Goal: Task Accomplishment & Management: Complete application form

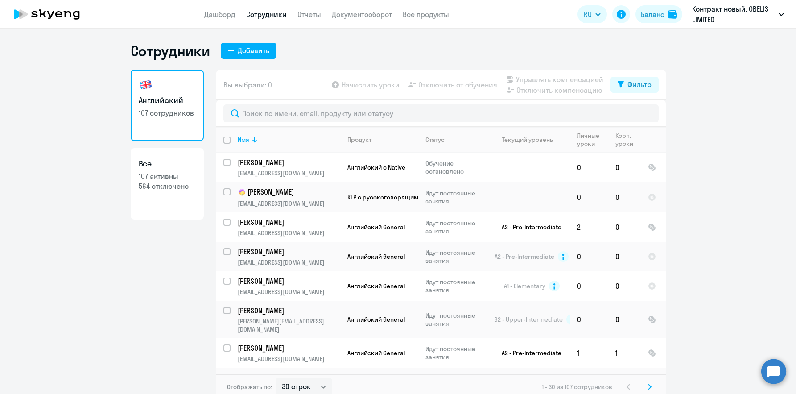
select select "30"
click at [240, 46] on div "Добавить" at bounding box center [254, 50] width 32 height 11
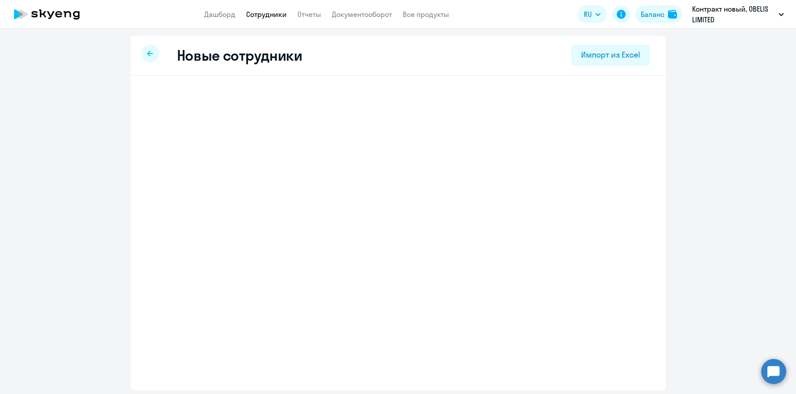
select select "english_adult_not_native_speaker"
select select "3"
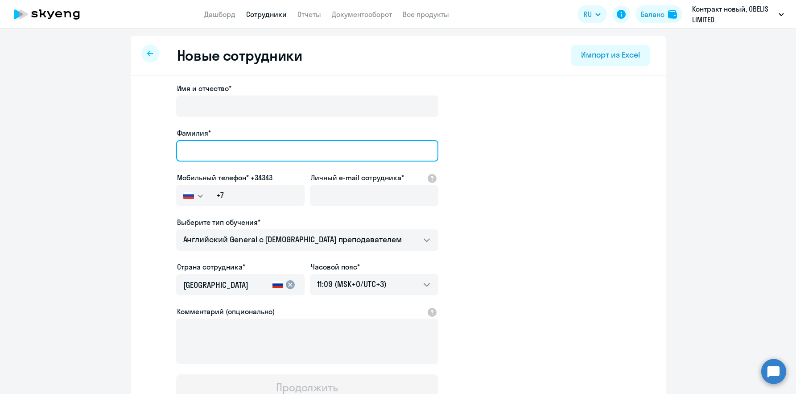
click at [193, 144] on input "Фамилия*" at bounding box center [307, 150] width 262 height 21
paste input "Форсов"
type input "Форсов"
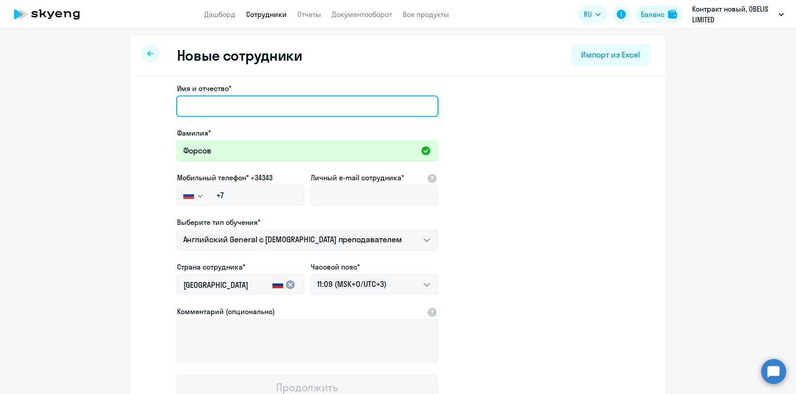
click at [188, 103] on input "Имя и отчество*" at bounding box center [307, 105] width 262 height 21
paste input "[PERSON_NAME]"
type input "[PERSON_NAME]"
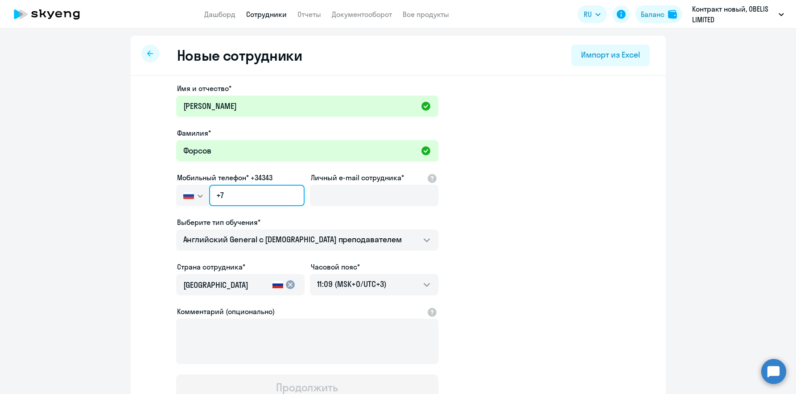
click at [216, 193] on input "+7" at bounding box center [256, 195] width 95 height 21
paste input "357 95-980-121"
type input "[PHONE_NUMBER]"
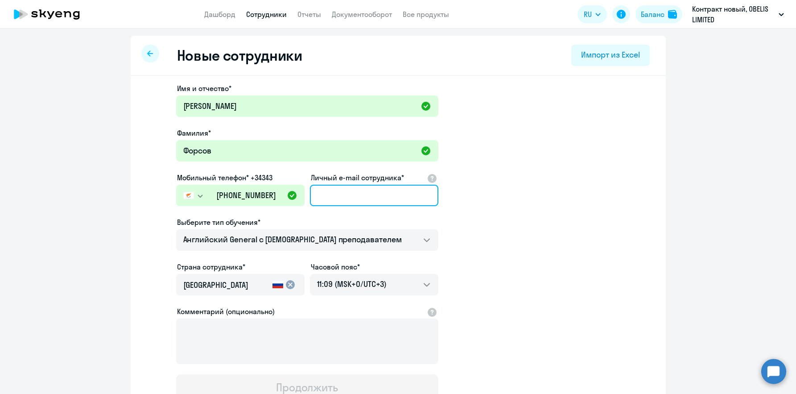
click at [337, 189] on input "Личный e-mail сотрудника*" at bounding box center [374, 195] width 128 height 21
paste input "[EMAIL_ADDRESS][DOMAIN_NAME]"
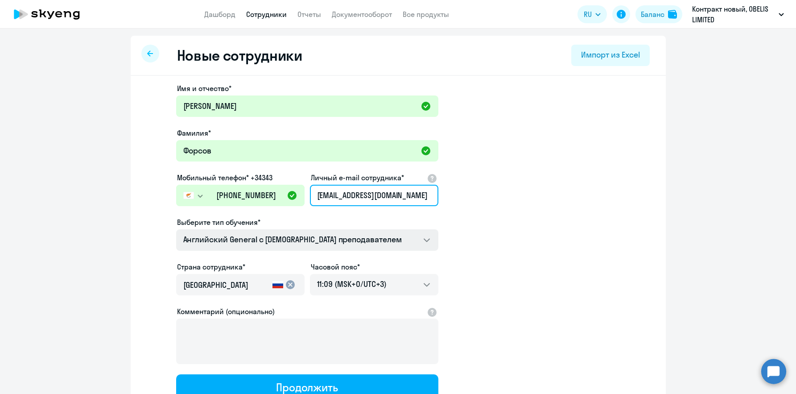
type input "[EMAIL_ADDRESS][DOMAIN_NAME]"
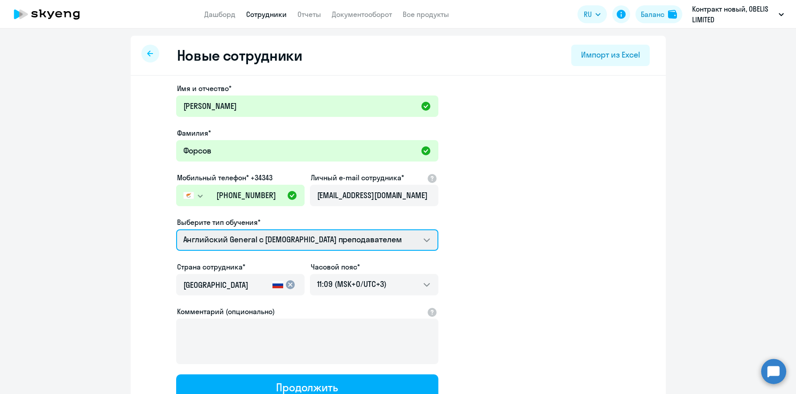
click at [327, 236] on select "Премиум [DEMOGRAPHIC_DATA] с русскоговорящим преподавателем Английский General …" at bounding box center [307, 239] width 262 height 21
select select "english_adult_not_native_speaker_premium"
click at [176, 229] on select "Премиум [DEMOGRAPHIC_DATA] с русскоговорящим преподавателем Английский General …" at bounding box center [307, 239] width 262 height 21
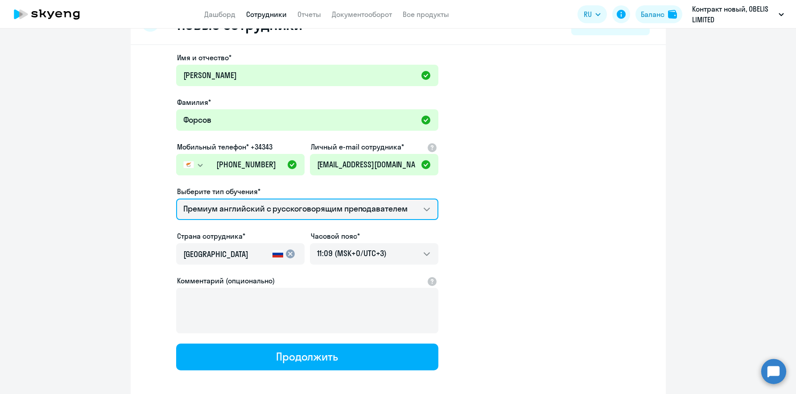
scroll to position [45, 0]
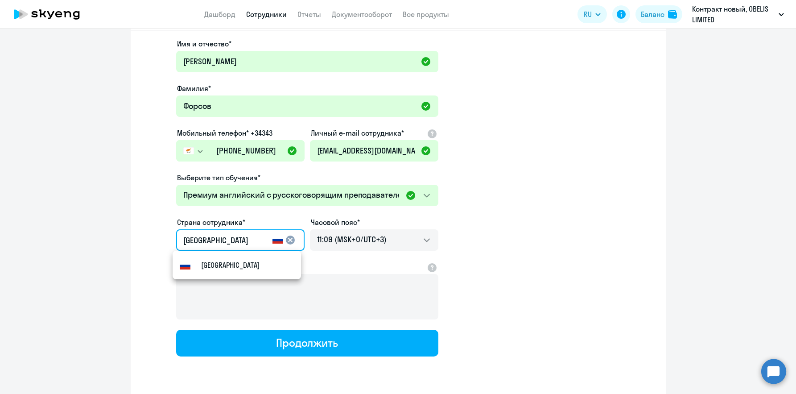
drag, startPoint x: 190, startPoint y: 237, endPoint x: 98, endPoint y: 233, distance: 92.0
click at [98, 233] on ng-component "Новые сотрудники Импорт из Excel Имя и отчество* [PERSON_NAME]* Форсов Мобильны…" at bounding box center [398, 207] width 796 height 432
type input "Кипр"
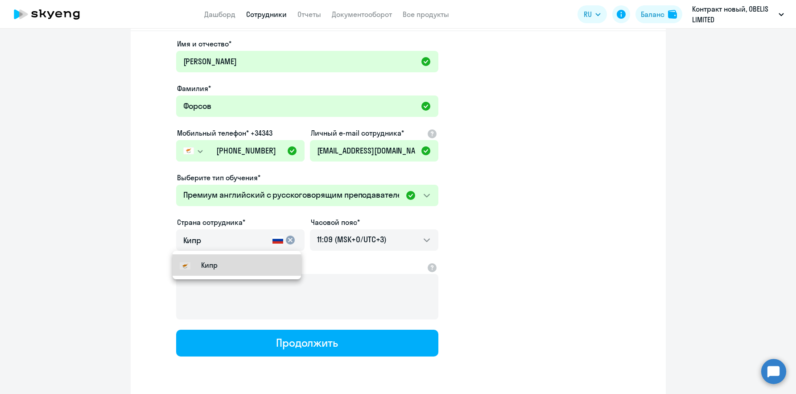
click at [197, 260] on div "Кипр" at bounding box center [199, 265] width 38 height 11
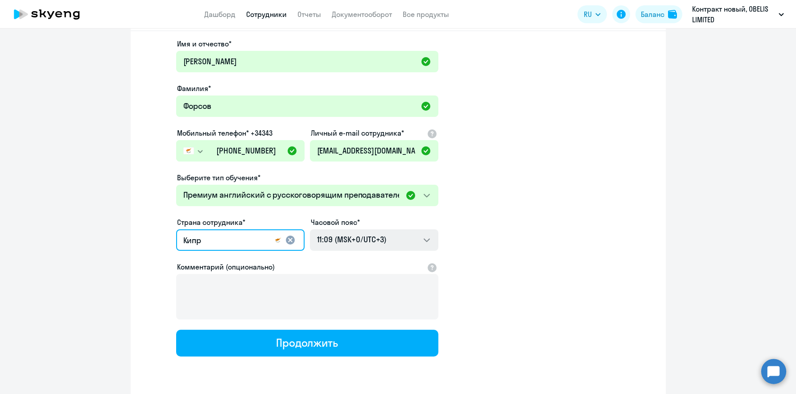
scroll to position [74, 0]
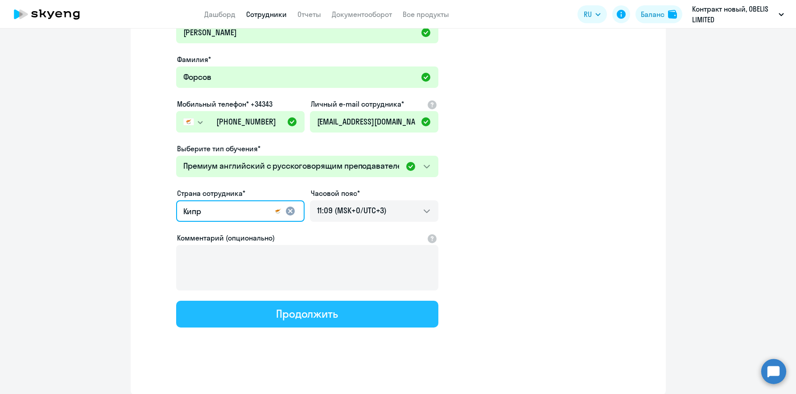
click at [282, 312] on div "Продолжить" at bounding box center [307, 313] width 62 height 14
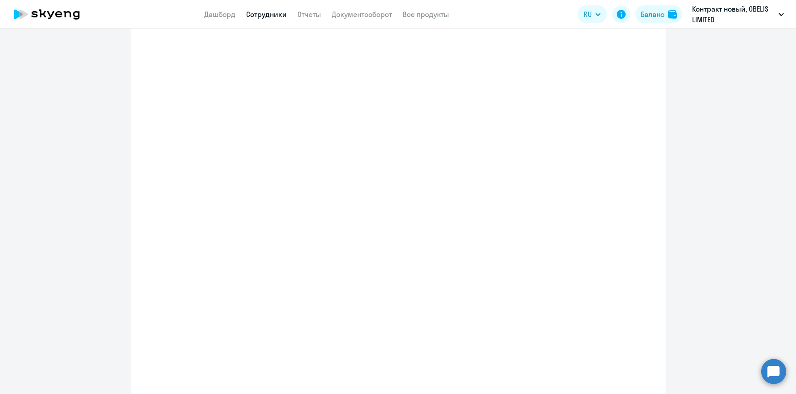
select select "english_adult_not_native_speaker_premium"
select select "3"
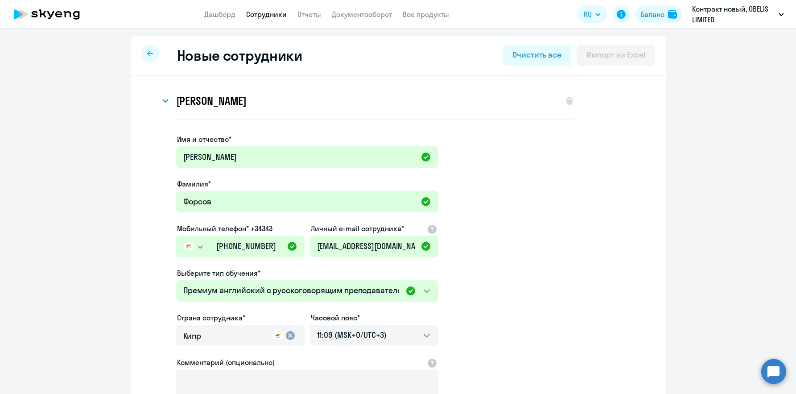
scroll to position [0, 0]
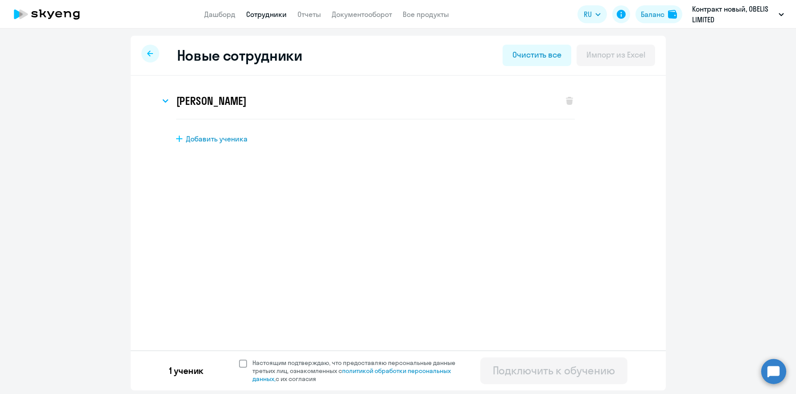
click at [245, 360] on span at bounding box center [243, 364] width 8 height 8
click at [239, 359] on input "Настоящим подтверждаю, что предоставляю персональные данные третьих лиц, ознако…" at bounding box center [239, 358] width 0 height 0
checkbox input "true"
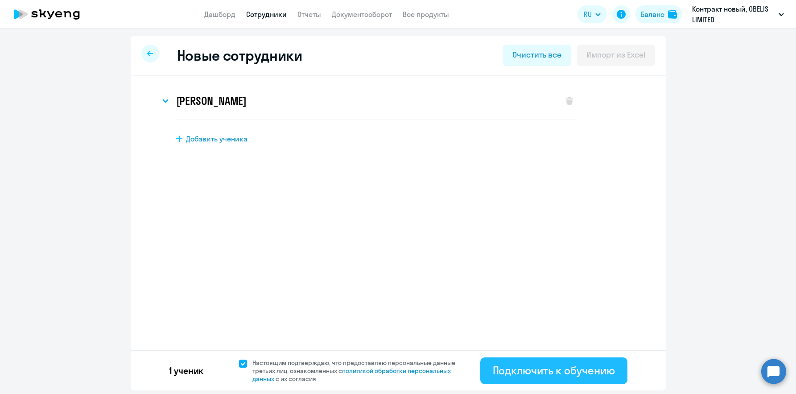
click at [512, 368] on div "Подключить к обучению" at bounding box center [554, 370] width 122 height 14
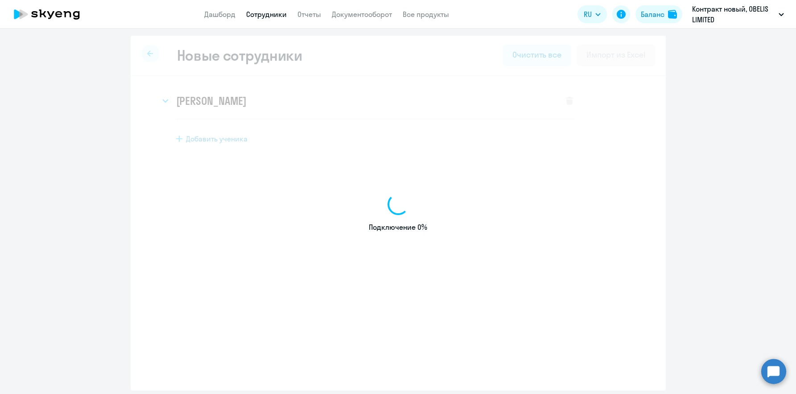
select select "english_adult_not_native_speaker"
select select "3"
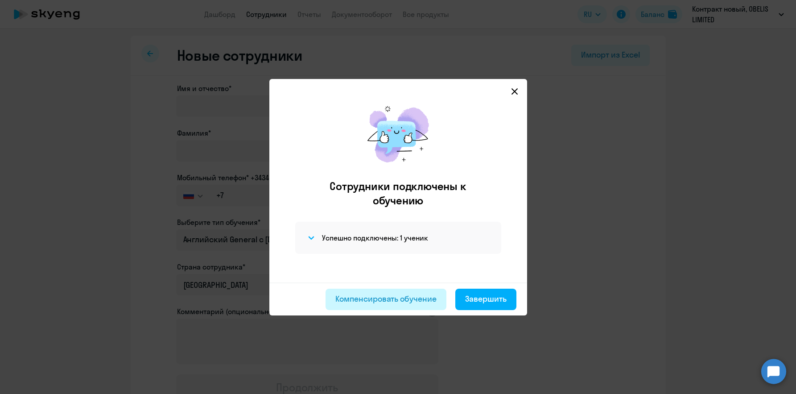
click at [390, 300] on div "Компенсировать обучение" at bounding box center [385, 299] width 101 height 12
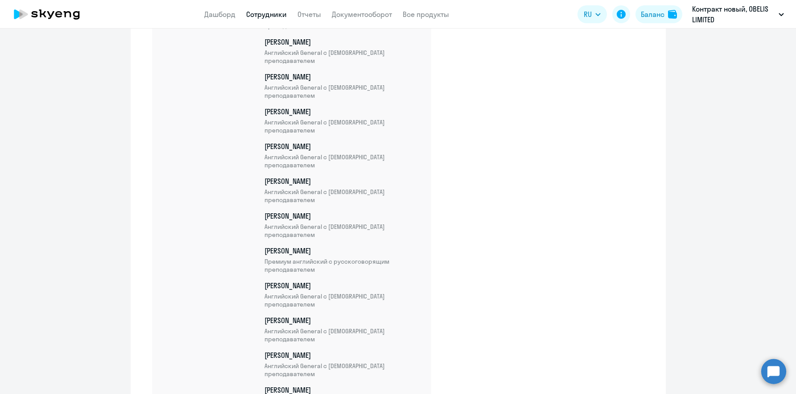
scroll to position [2806, 0]
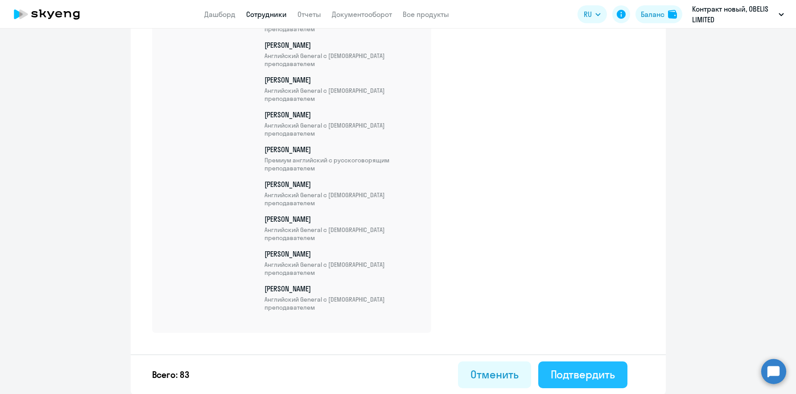
click at [576, 384] on button "Подтвердить" at bounding box center [582, 374] width 89 height 27
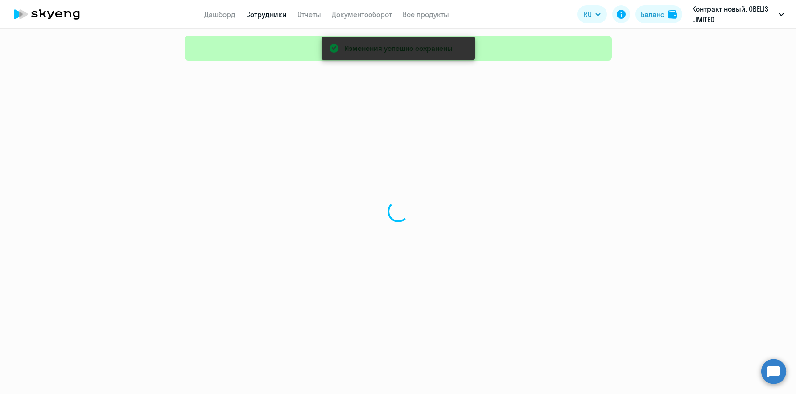
select select "30"
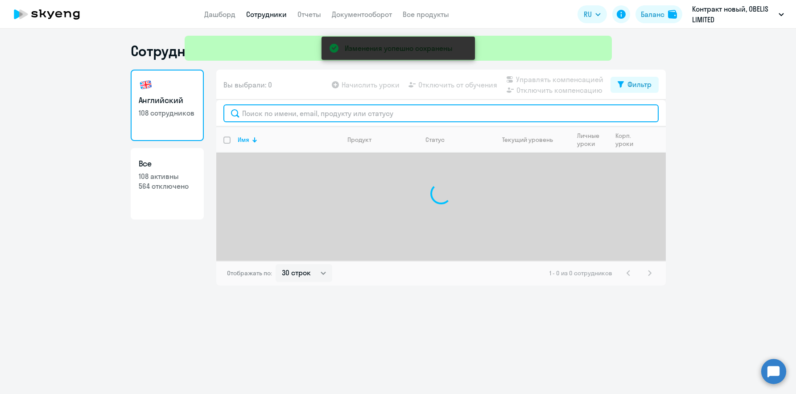
click at [268, 118] on input "text" at bounding box center [441, 113] width 435 height 18
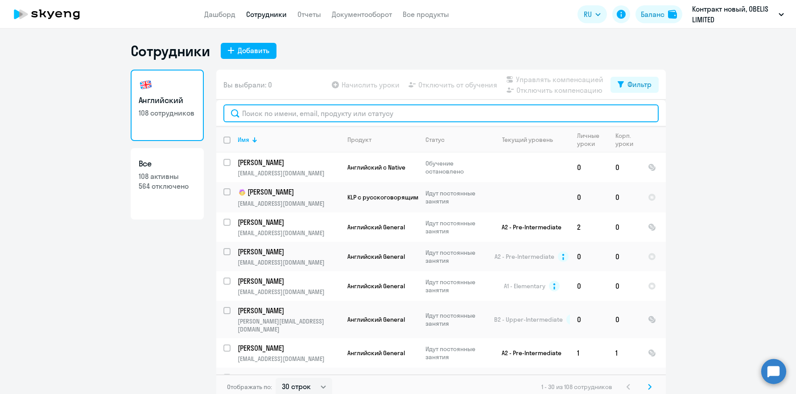
click at [267, 116] on input "text" at bounding box center [441, 113] width 435 height 18
paste input "[EMAIL_ADDRESS][DOMAIN_NAME]"
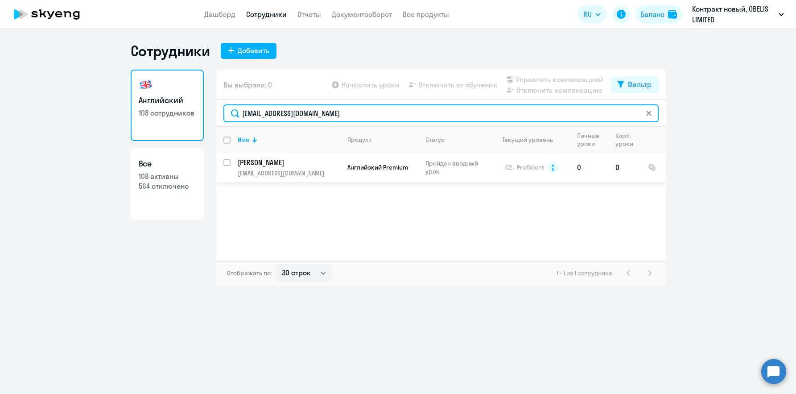
type input "[EMAIL_ADDRESS][DOMAIN_NAME]"
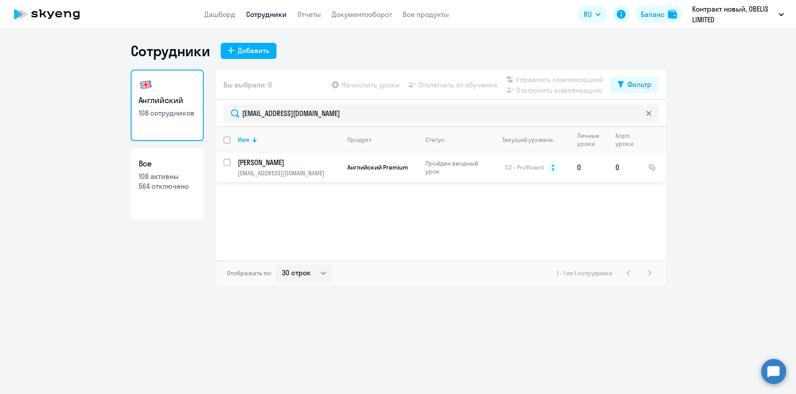
click at [297, 166] on p "[PERSON_NAME]" at bounding box center [288, 162] width 101 height 10
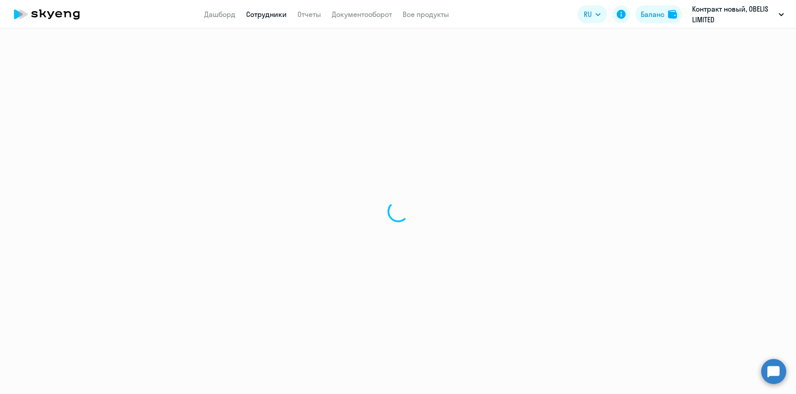
select select "english"
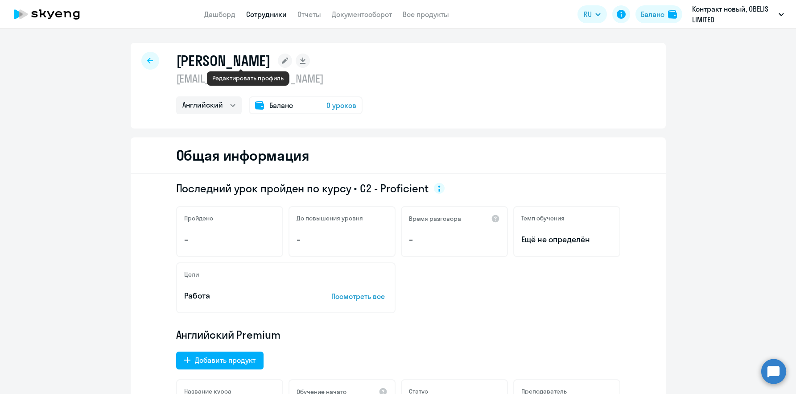
click at [282, 61] on icon at bounding box center [285, 61] width 6 height 6
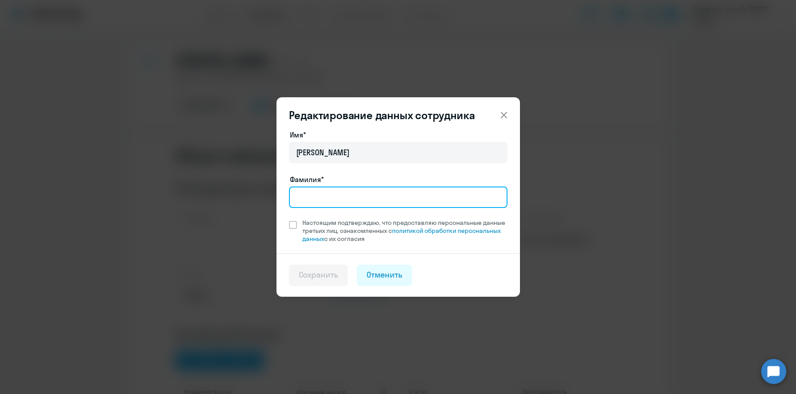
click at [356, 196] on input "Фамилия*" at bounding box center [398, 196] width 219 height 21
type input "Форсов"
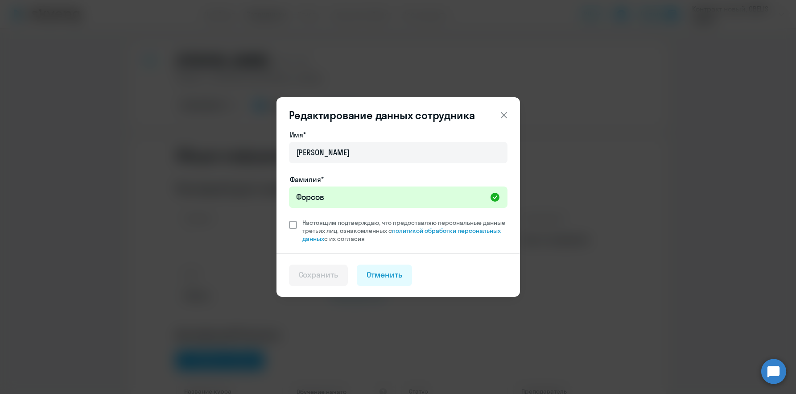
click at [296, 223] on span at bounding box center [293, 225] width 8 height 8
click at [289, 219] on input "Настоящим подтверждаю, что предоставляю персональные данные третьих лиц, ознако…" at bounding box center [289, 218] width 0 height 0
checkbox input "true"
click at [334, 275] on div "Сохранить" at bounding box center [319, 275] width 40 height 12
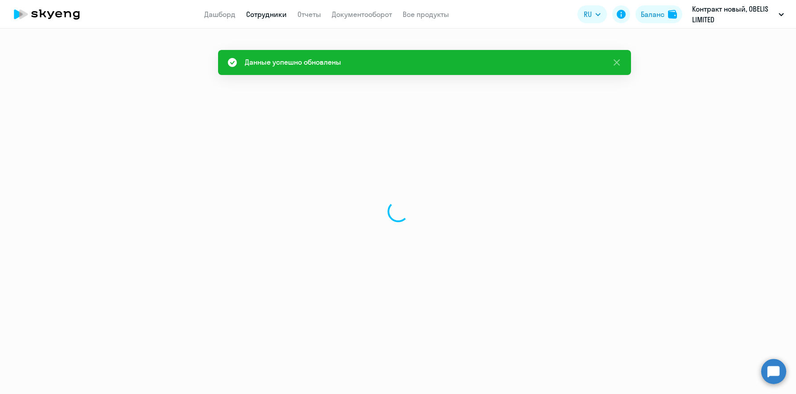
select select "english"
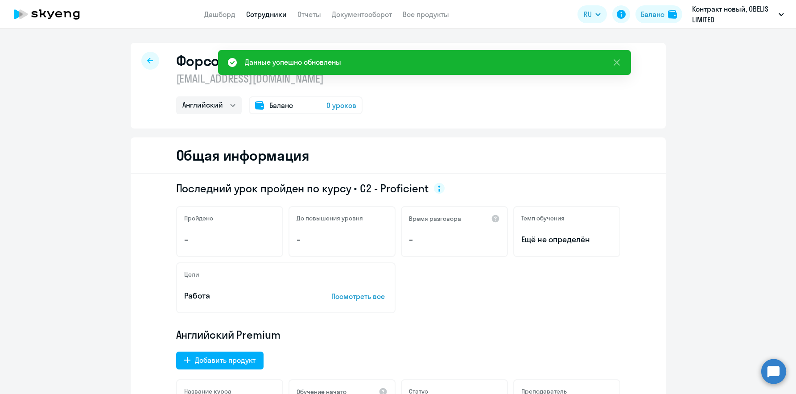
click at [150, 61] on div at bounding box center [150, 61] width 18 height 18
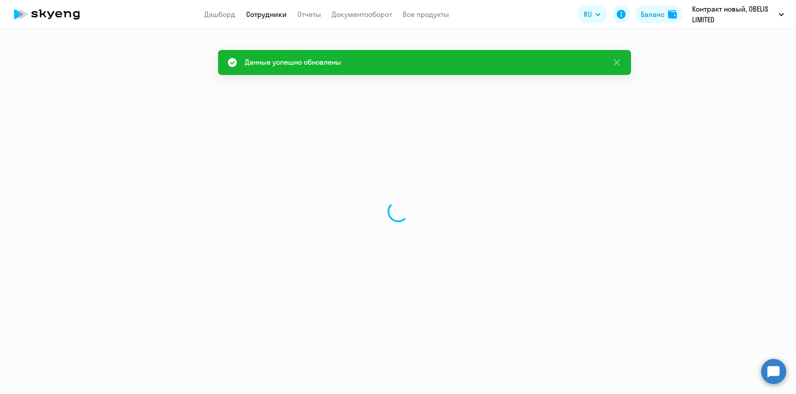
select select "30"
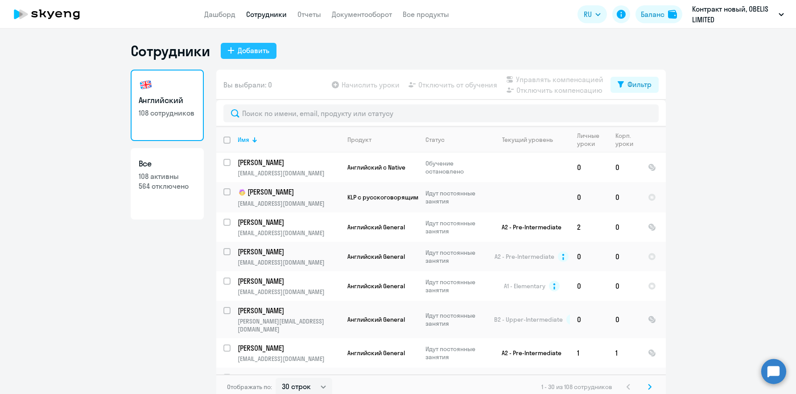
click at [238, 50] on div "Добавить" at bounding box center [254, 50] width 32 height 11
select select "english_adult_not_native_speaker"
select select "3"
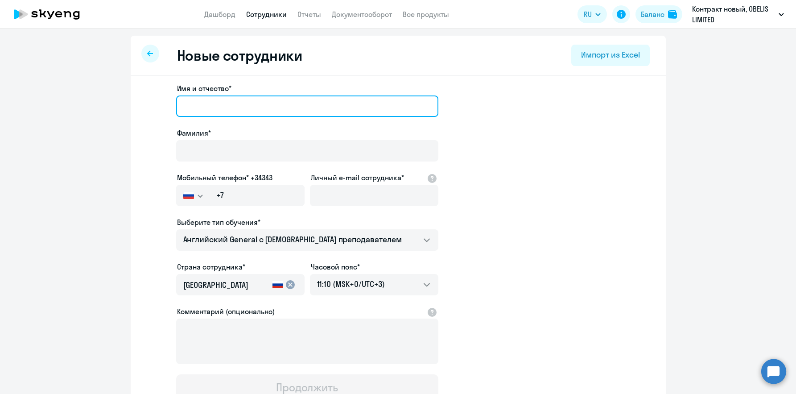
click at [195, 104] on input "Имя и отчество*" at bounding box center [307, 105] width 262 height 21
paste input "[PERSON_NAME]"
type input "[PERSON_NAME]"
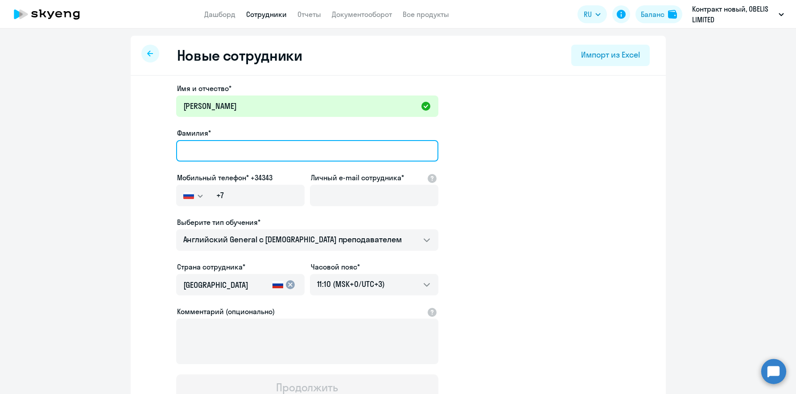
click at [213, 143] on input "Фамилия*" at bounding box center [307, 150] width 262 height 21
paste input "[PERSON_NAME]"
type input "[PERSON_NAME]"
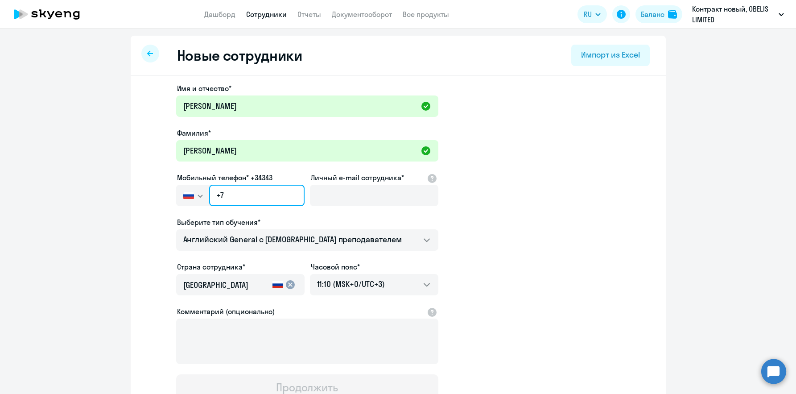
click at [220, 192] on input "+7" at bounding box center [256, 195] width 95 height 21
paste input "357 95-168-415"
type input "[PHONE_NUMBER]"
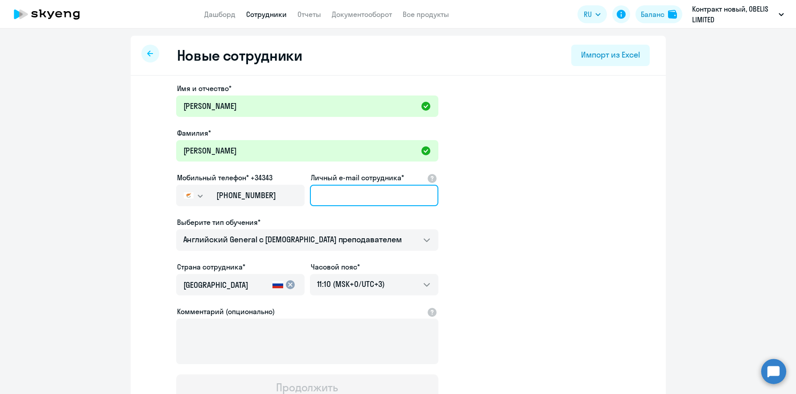
click at [338, 193] on input "Личный e-mail сотрудника*" at bounding box center [374, 195] width 128 height 21
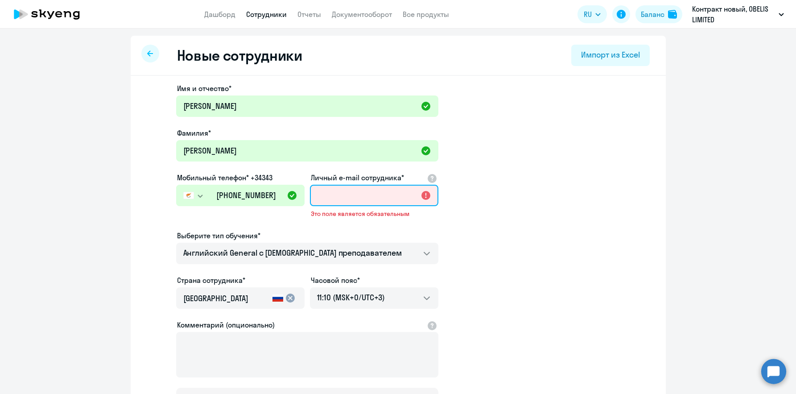
click at [363, 197] on input "Личный e-mail сотрудника*" at bounding box center [374, 195] width 128 height 21
paste input "[EMAIL_ADDRESS][DOMAIN_NAME]"
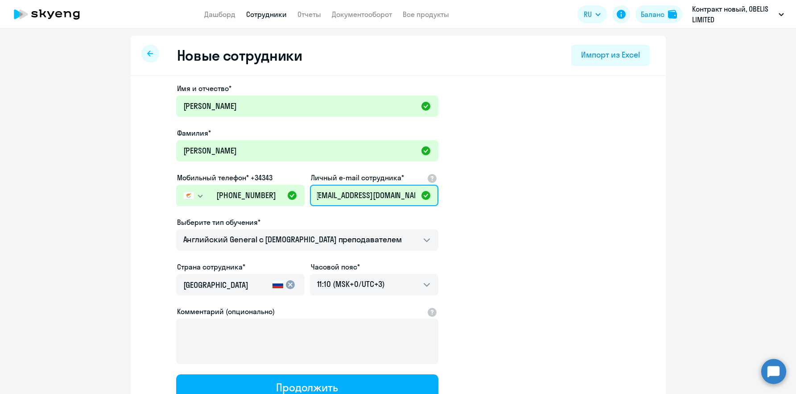
type input "[EMAIL_ADDRESS][DOMAIN_NAME]"
click at [245, 284] on input "[GEOGRAPHIC_DATA]" at bounding box center [226, 285] width 86 height 12
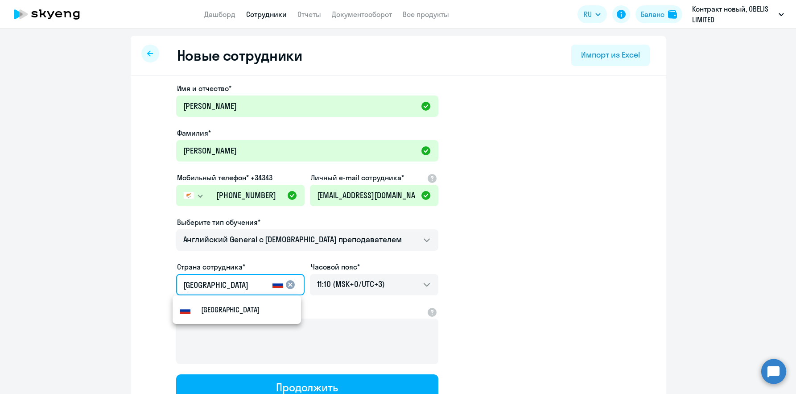
drag, startPoint x: 208, startPoint y: 284, endPoint x: 133, endPoint y: 278, distance: 75.1
click at [137, 278] on div "Имя и отчество* [PERSON_NAME]* [PERSON_NAME] Мобильный телефон* +34343 [GEOGRAP…" at bounding box center [398, 272] width 535 height 392
type input "Кипр"
click at [202, 303] on mat-option "Кипр" at bounding box center [237, 309] width 128 height 21
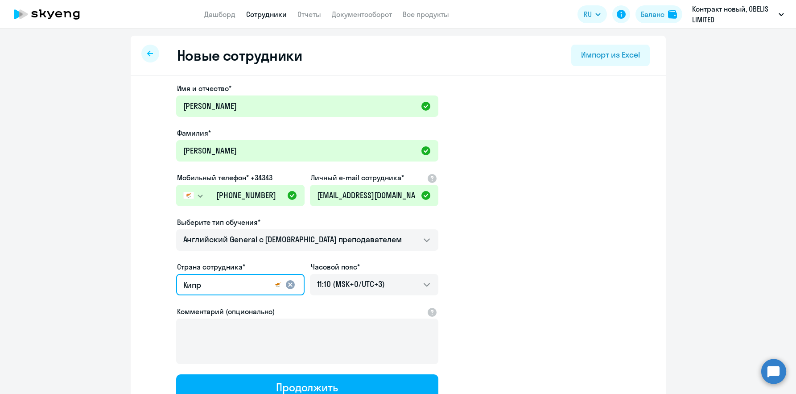
click at [489, 277] on app-new-student-form "Имя и отчество* [PERSON_NAME]* [PERSON_NAME] Мобильный телефон* +34343 [GEOGRAP…" at bounding box center [398, 242] width 507 height 318
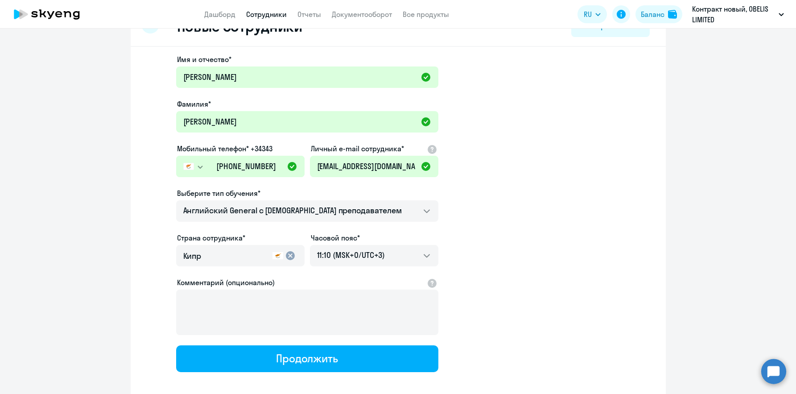
scroll to position [45, 0]
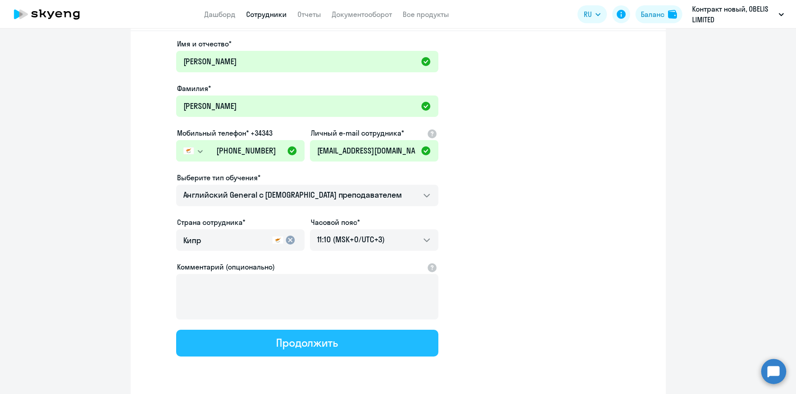
click at [301, 343] on div "Продолжить" at bounding box center [307, 342] width 62 height 14
select select "english_adult_not_native_speaker"
select select "3"
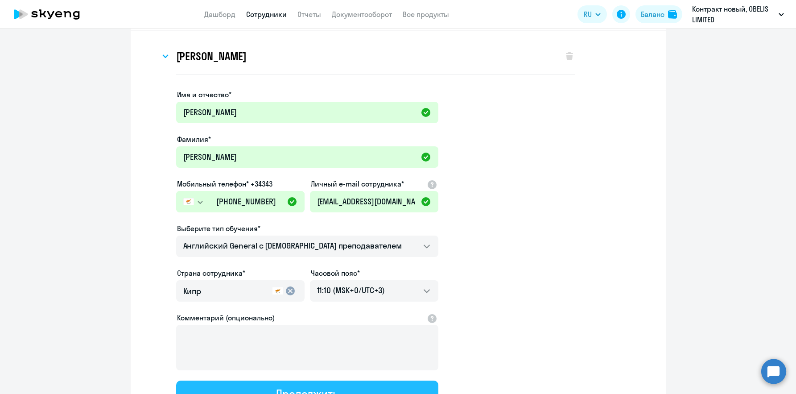
scroll to position [0, 0]
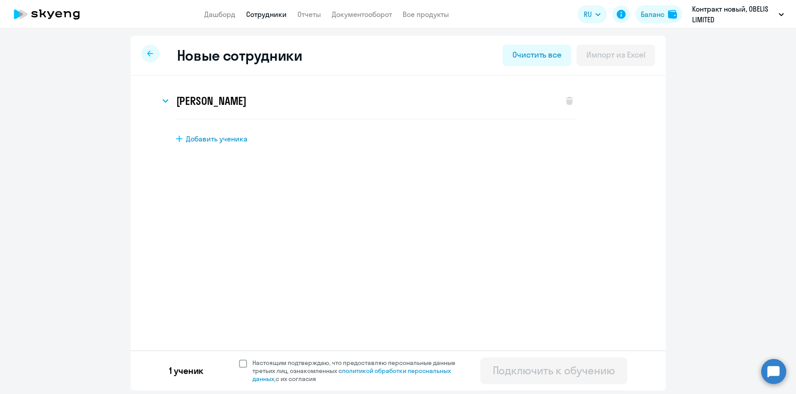
click at [242, 362] on span at bounding box center [243, 364] width 8 height 8
click at [239, 359] on input "Настоящим подтверждаю, что предоставляю персональные данные третьих лиц, ознако…" at bounding box center [239, 358] width 0 height 0
checkbox input "true"
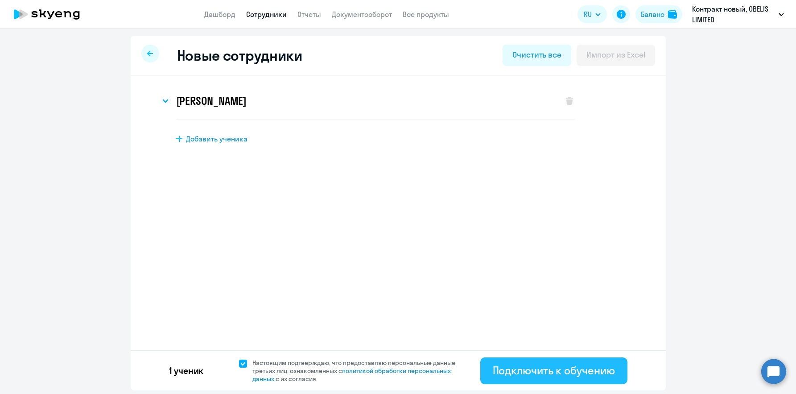
click at [527, 368] on div "Подключить к обучению" at bounding box center [554, 370] width 122 height 14
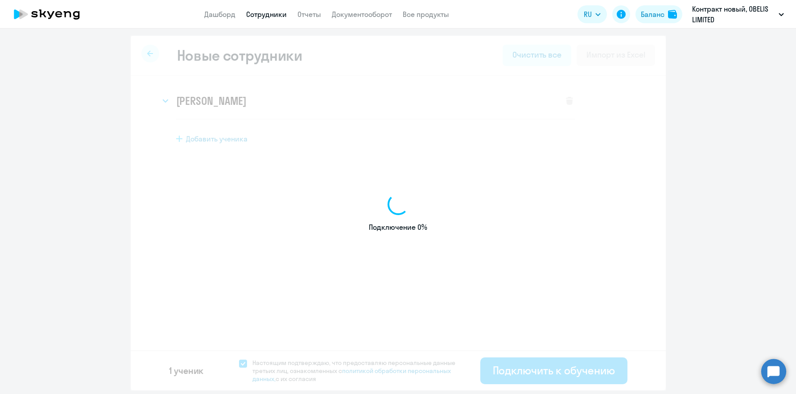
select select "english_adult_not_native_speaker"
select select "3"
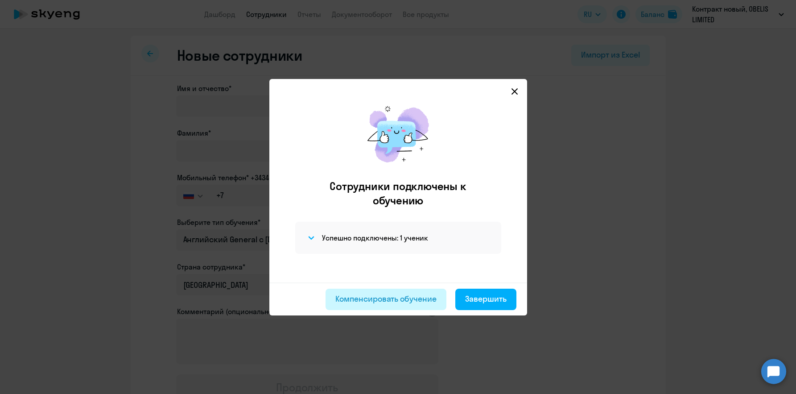
click at [379, 297] on div "Компенсировать обучение" at bounding box center [385, 299] width 101 height 12
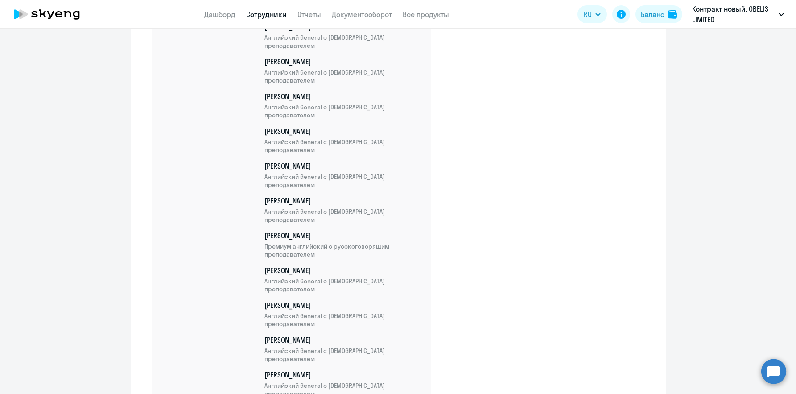
scroll to position [2841, 0]
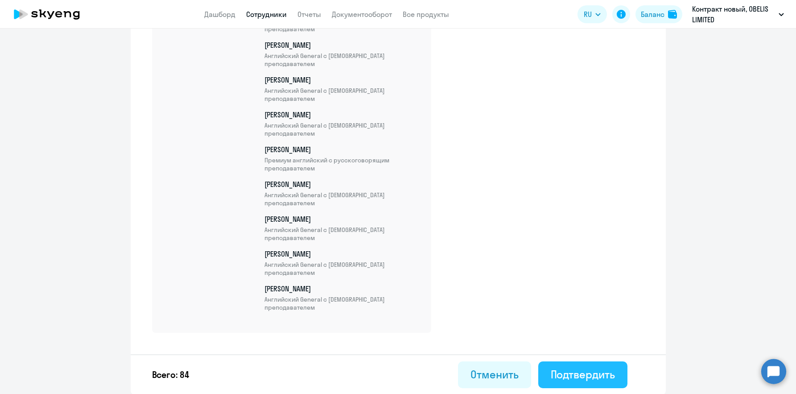
click at [585, 368] on div "Подтвердить" at bounding box center [583, 374] width 64 height 14
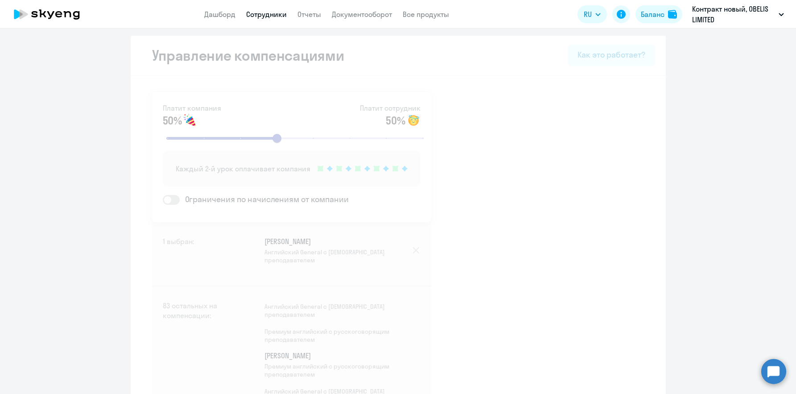
select select "30"
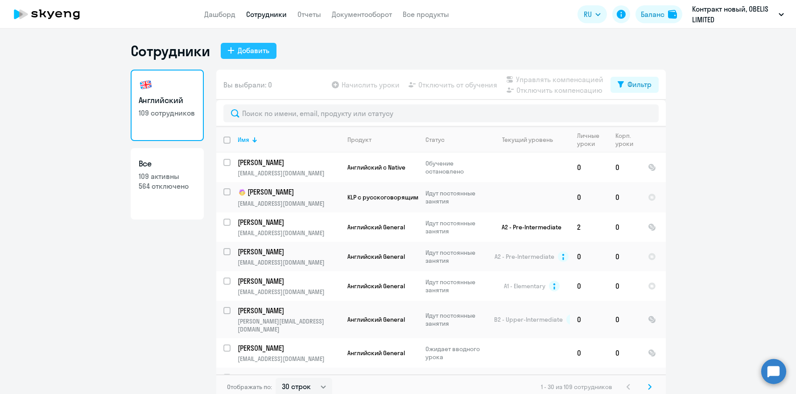
click at [261, 53] on div "Добавить" at bounding box center [254, 50] width 32 height 11
select select "english_adult_not_native_speaker"
select select "3"
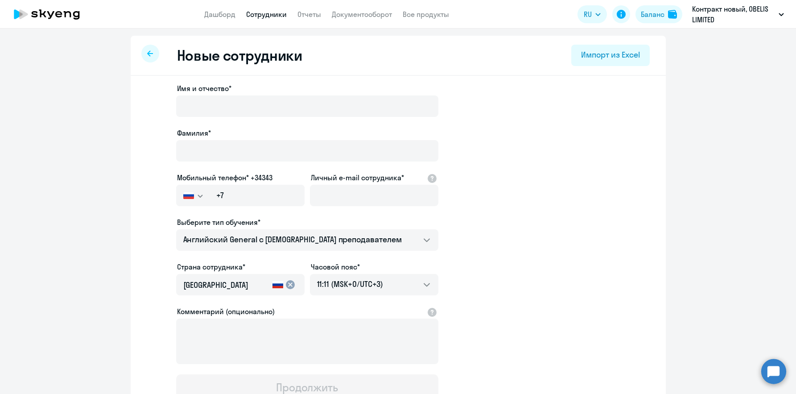
click at [150, 54] on div at bounding box center [150, 54] width 18 height 18
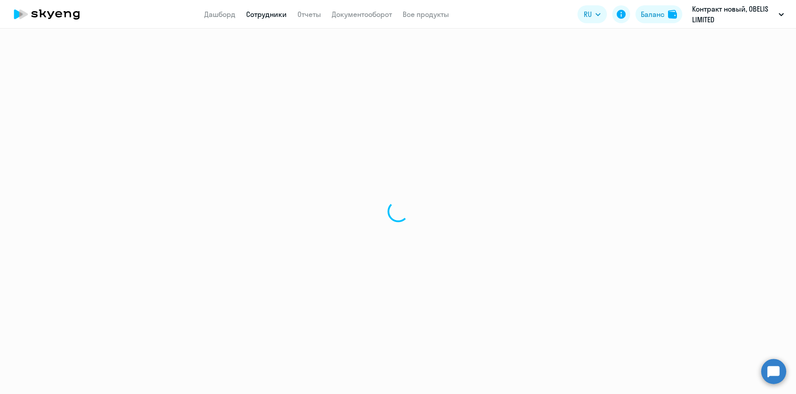
select select "30"
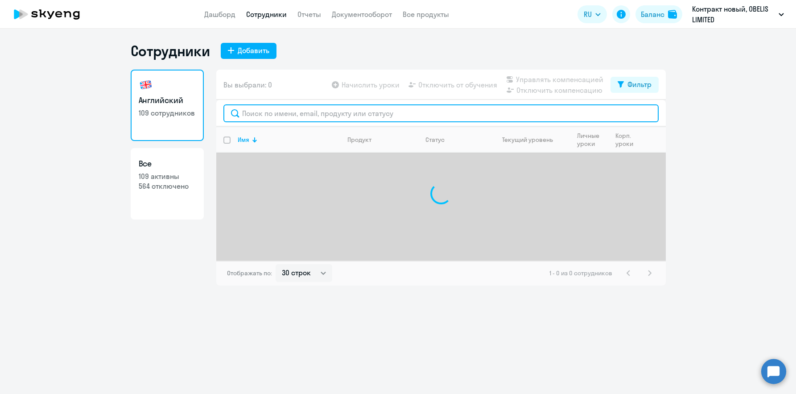
click at [305, 110] on input "text" at bounding box center [441, 113] width 435 height 18
paste input "[EMAIL_ADDRESS][DOMAIN_NAME]"
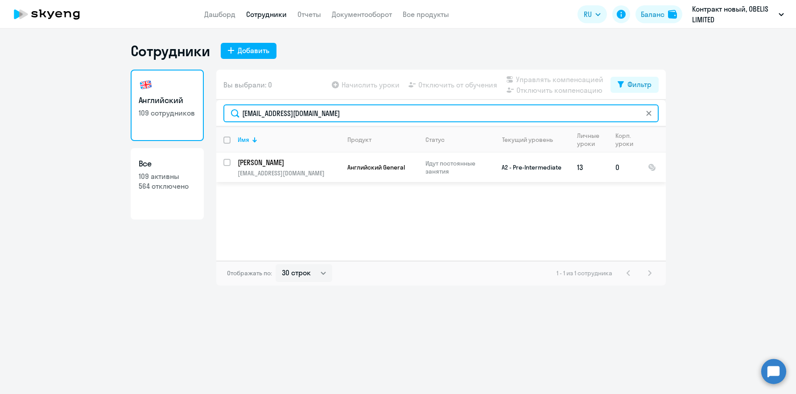
type input "[EMAIL_ADDRESS][DOMAIN_NAME]"
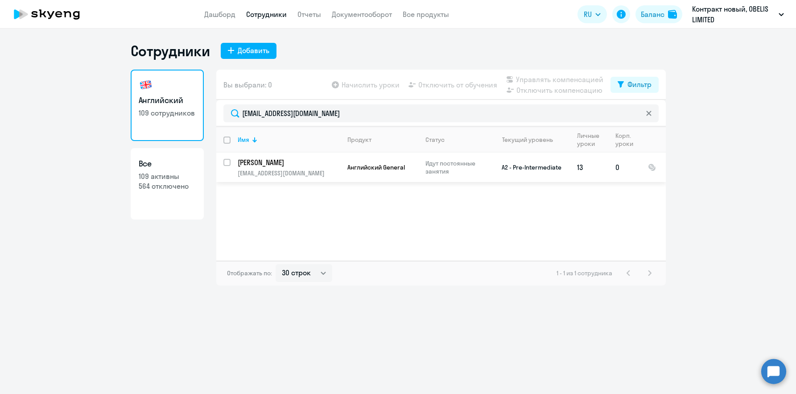
click at [319, 172] on p "[EMAIL_ADDRESS][DOMAIN_NAME]" at bounding box center [289, 173] width 102 height 8
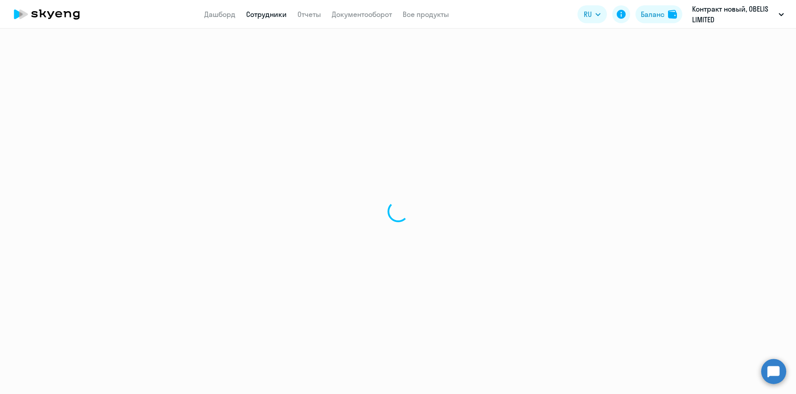
select select "english"
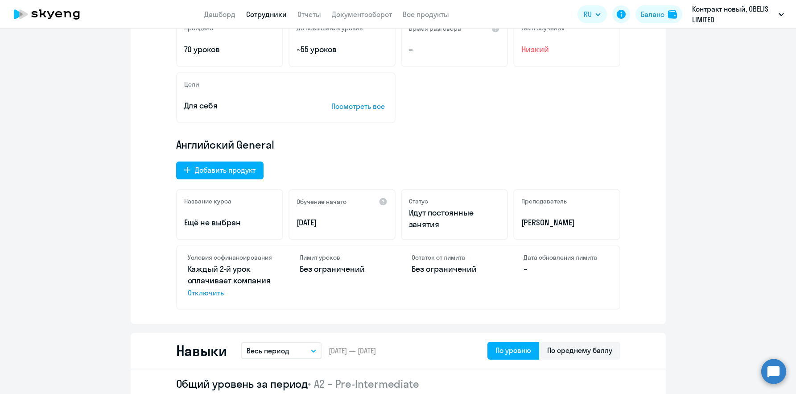
scroll to position [223, 0]
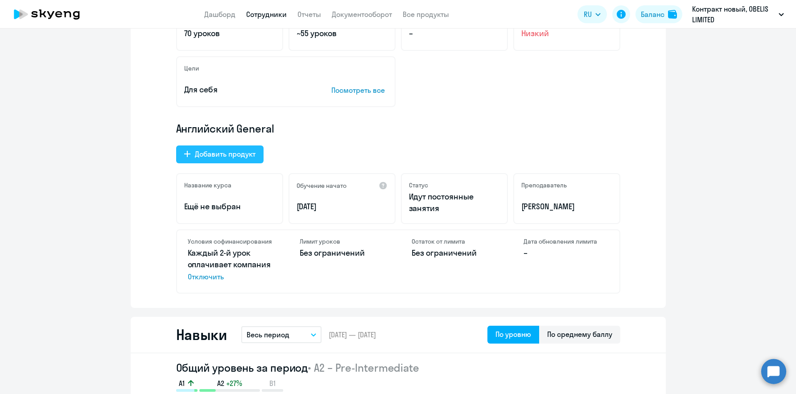
click at [246, 152] on div "Добавить продукт" at bounding box center [225, 154] width 61 height 11
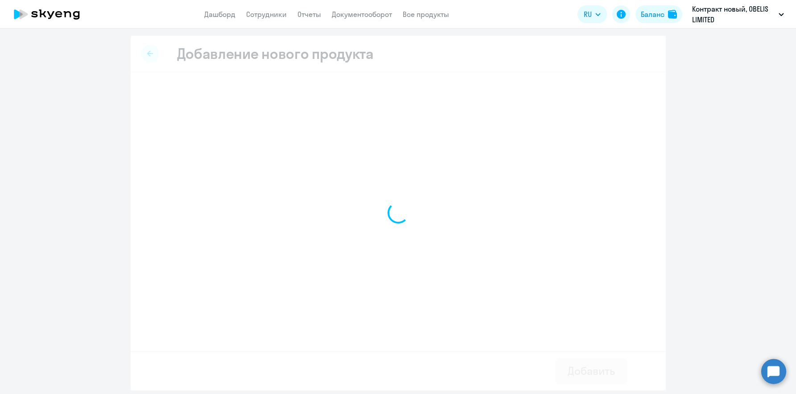
select select "english_adult_not_native_speaker_premium"
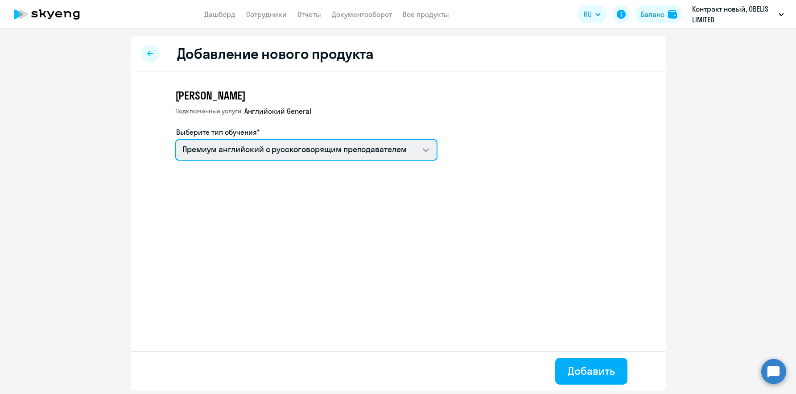
click at [302, 152] on select "Премиум [DEMOGRAPHIC_DATA] с русскоговорящим преподавателем Английский General …" at bounding box center [306, 149] width 262 height 21
click at [175, 139] on select "Премиум [DEMOGRAPHIC_DATA] с русскоговорящим преподавателем Английский General …" at bounding box center [306, 149] width 262 height 21
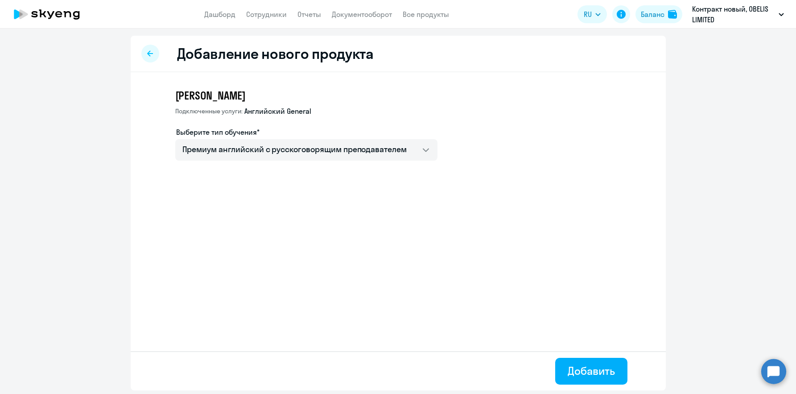
click at [360, 241] on div "Добавление нового продукта [PERSON_NAME] услуги: Английский General Выберите ти…" at bounding box center [398, 213] width 535 height 355
click at [575, 368] on div "Добавить" at bounding box center [591, 371] width 47 height 14
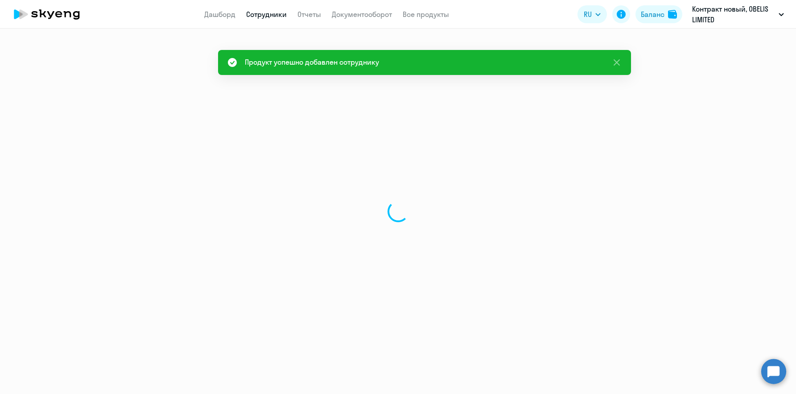
select select "english"
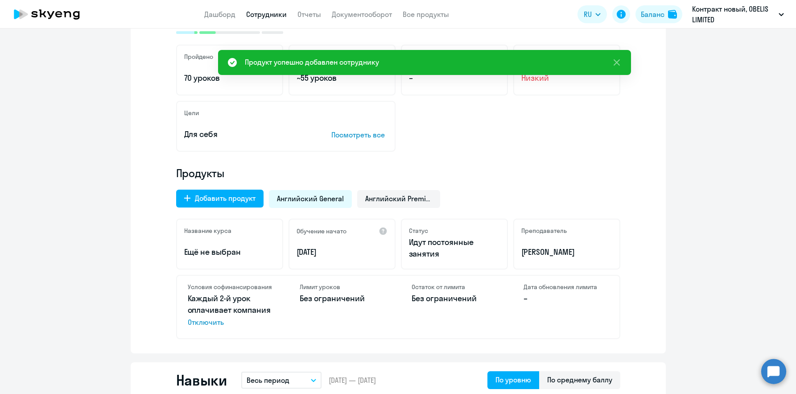
scroll to position [223, 0]
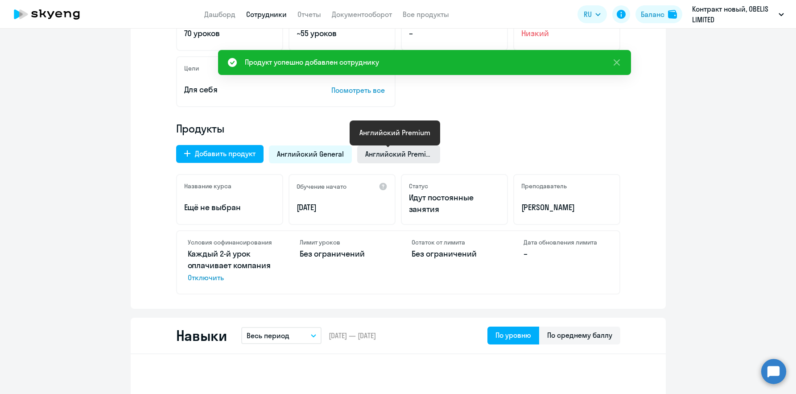
click at [385, 151] on span "Английский Premium" at bounding box center [398, 154] width 67 height 10
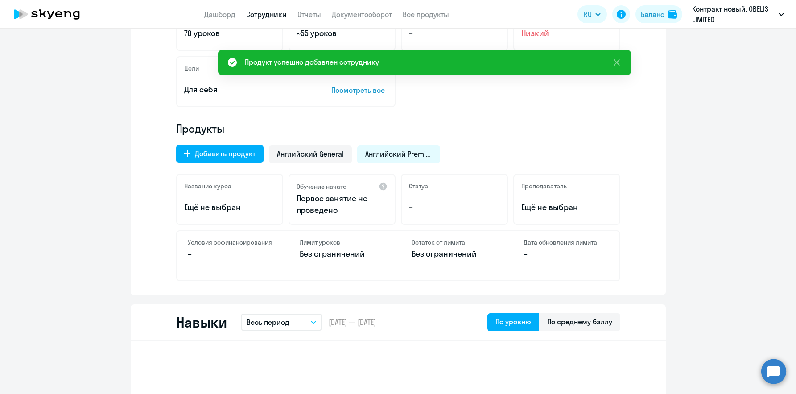
click at [206, 242] on h4 "Условия софинансирования" at bounding box center [230, 242] width 85 height 8
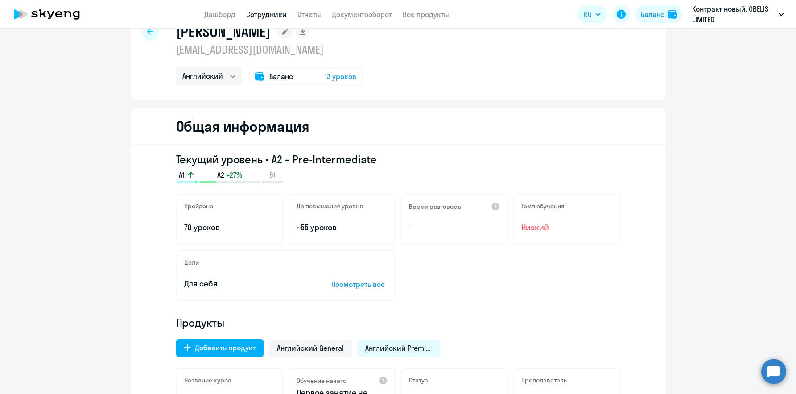
scroll to position [45, 0]
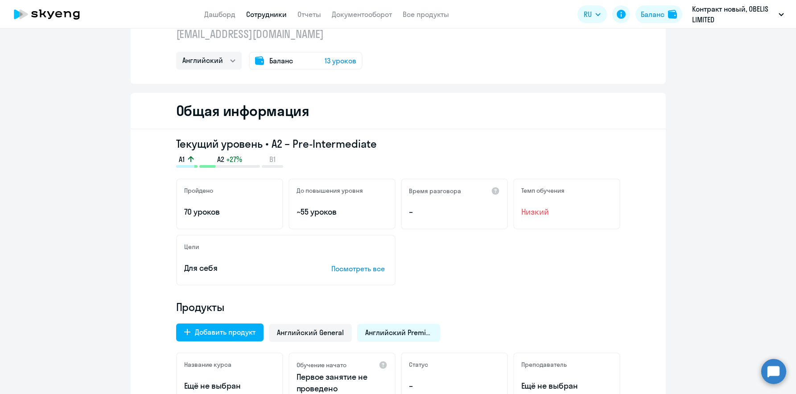
click at [150, 235] on div "Текущий уровень • A2 – Pre-Intermediate A1 A2 +27% B1 Пройдено 70 уроков До пов…" at bounding box center [398, 301] width 535 height 344
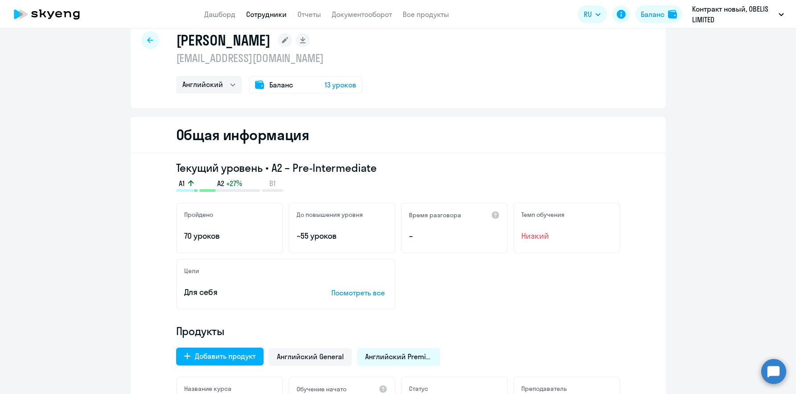
scroll to position [0, 0]
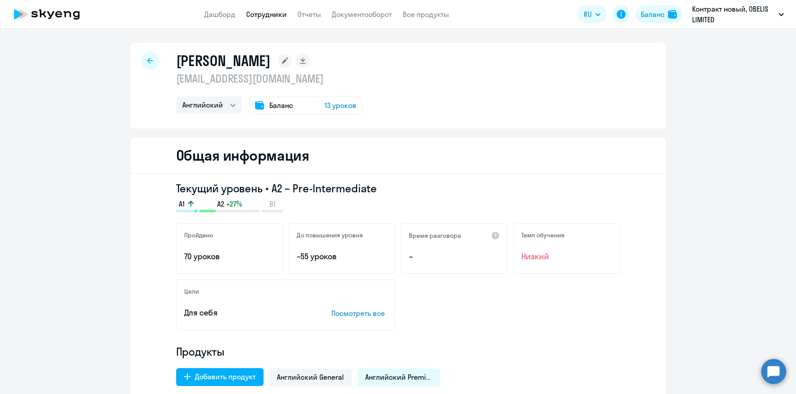
click at [147, 58] on icon at bounding box center [150, 61] width 6 height 6
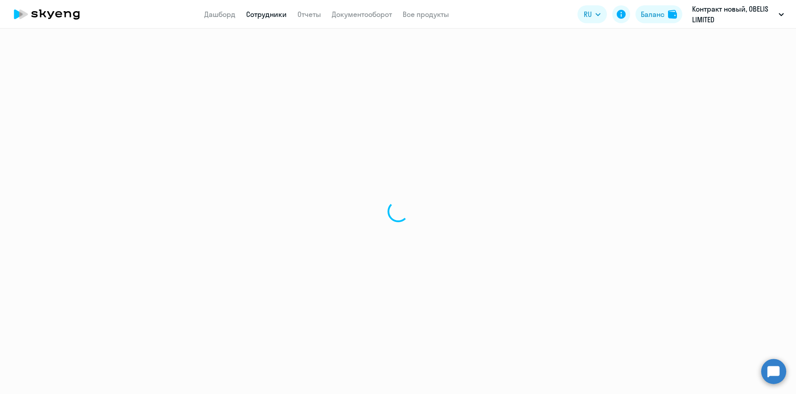
select select "30"
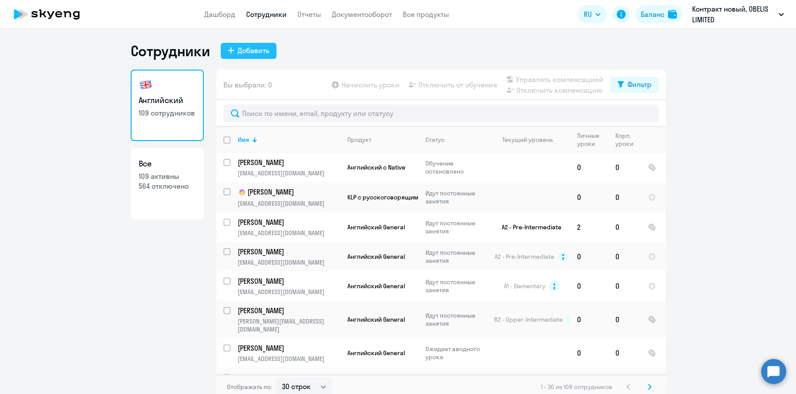
click at [250, 56] on button "Добавить" at bounding box center [249, 51] width 56 height 16
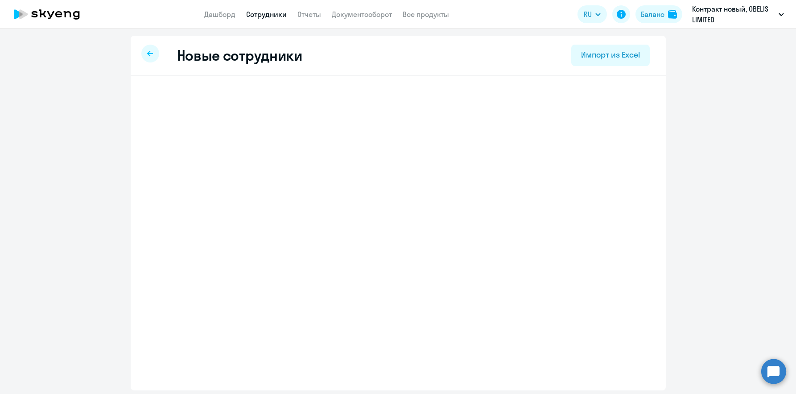
select select "english_adult_not_native_speaker"
select select "3"
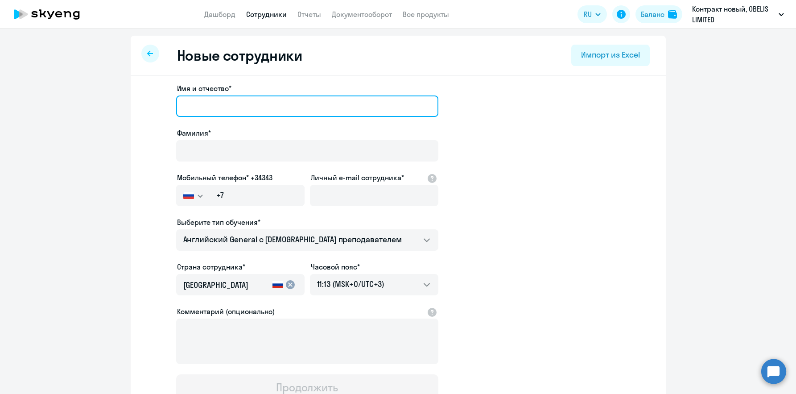
click at [183, 110] on input "Имя и отчество*" at bounding box center [307, 105] width 262 height 21
paste input "[PERSON_NAME]"
type input "[PERSON_NAME]"
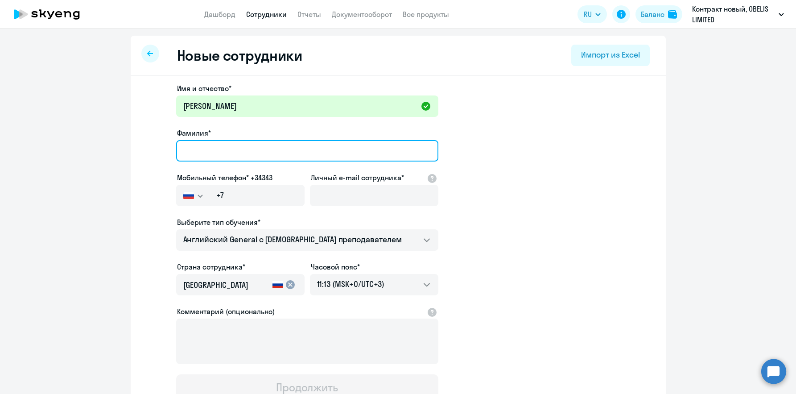
click at [207, 154] on input "Фамилия*" at bounding box center [307, 150] width 262 height 21
paste input "[PERSON_NAME]"
type input "[PERSON_NAME]"
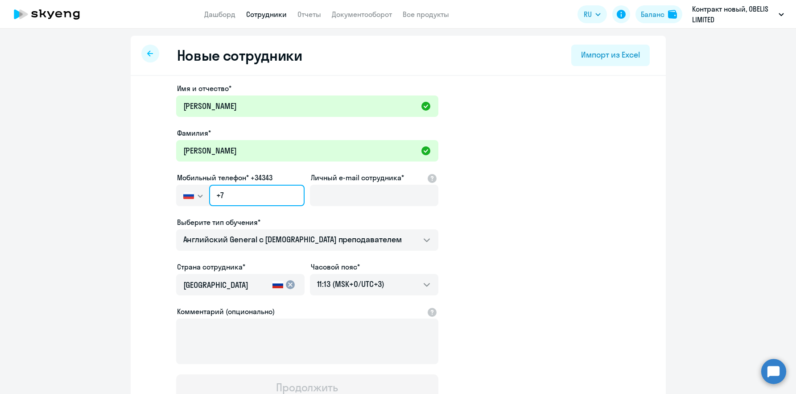
drag, startPoint x: 222, startPoint y: 196, endPoint x: 217, endPoint y: 196, distance: 4.9
click at [217, 196] on input "+7" at bounding box center [256, 195] width 95 height 21
paste input "357 95-545-329"
type input "[PHONE_NUMBER]"
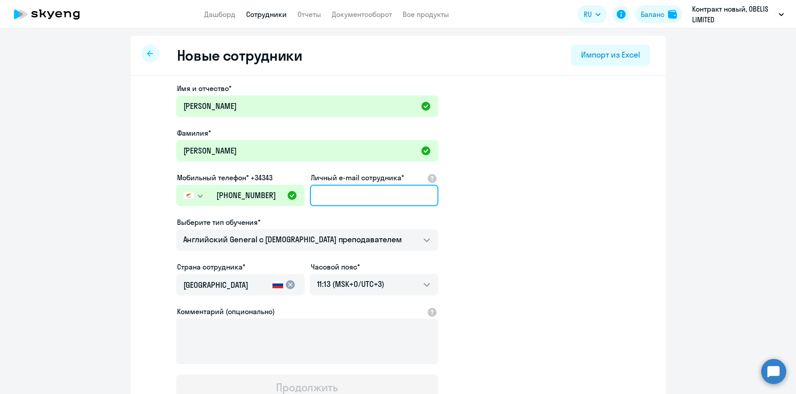
click at [336, 190] on input "Личный e-mail сотрудника*" at bounding box center [374, 195] width 128 height 21
paste input "[PERSON_NAME][EMAIL_ADDRESS][DOMAIN_NAME]"
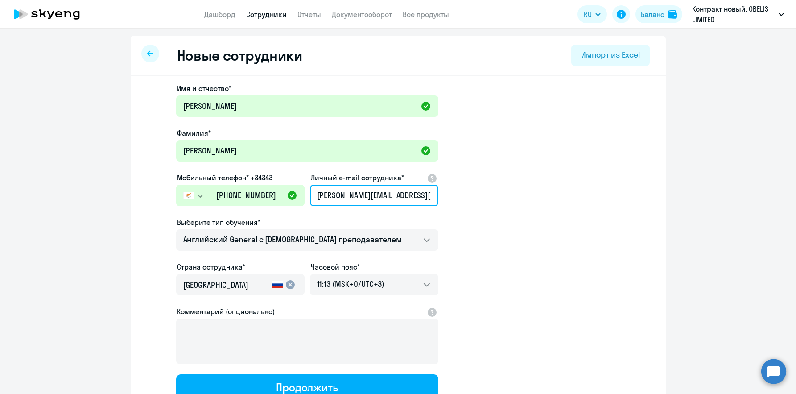
type input "[PERSON_NAME][EMAIL_ADDRESS][DOMAIN_NAME]"
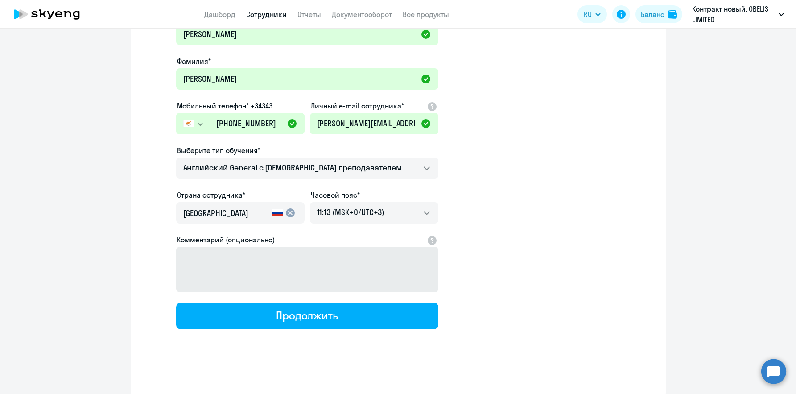
scroll to position [74, 0]
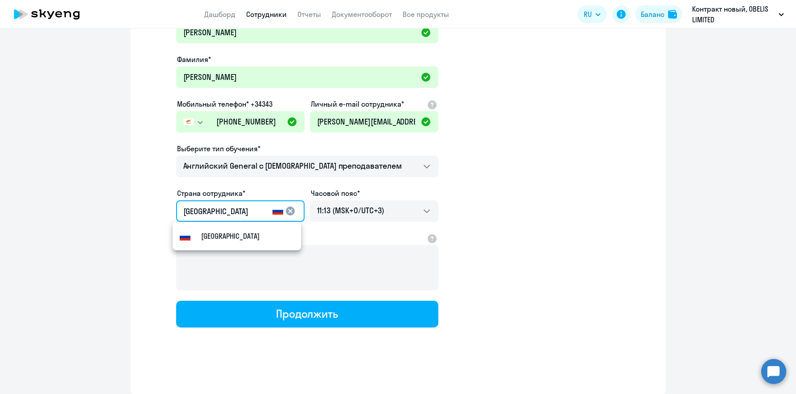
drag, startPoint x: 222, startPoint y: 215, endPoint x: 130, endPoint y: 211, distance: 92.0
click at [131, 211] on div "Имя и отчество* [PERSON_NAME]* [PERSON_NAME] Мобильный телефон* +34343 [GEOGRAP…" at bounding box center [398, 198] width 535 height 392
click at [203, 229] on mat-option "Кипр" at bounding box center [237, 235] width 128 height 21
type input "Кипр"
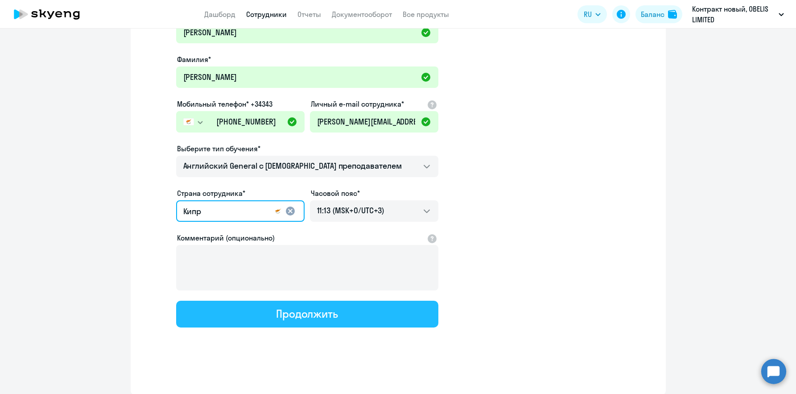
click at [284, 316] on div "Продолжить" at bounding box center [307, 313] width 62 height 14
select select "english_adult_not_native_speaker"
select select "3"
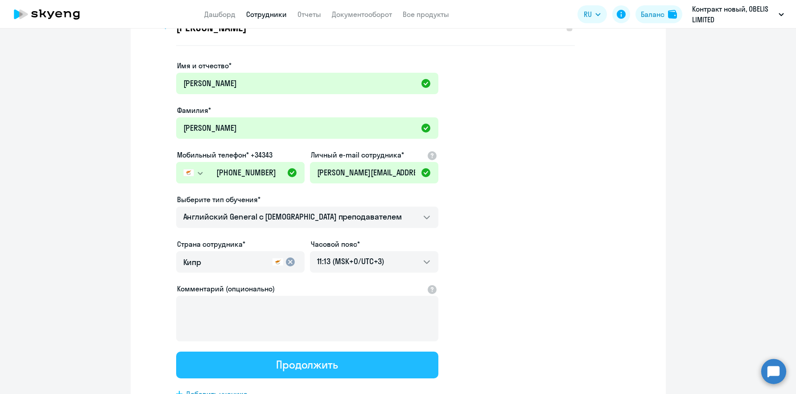
scroll to position [0, 0]
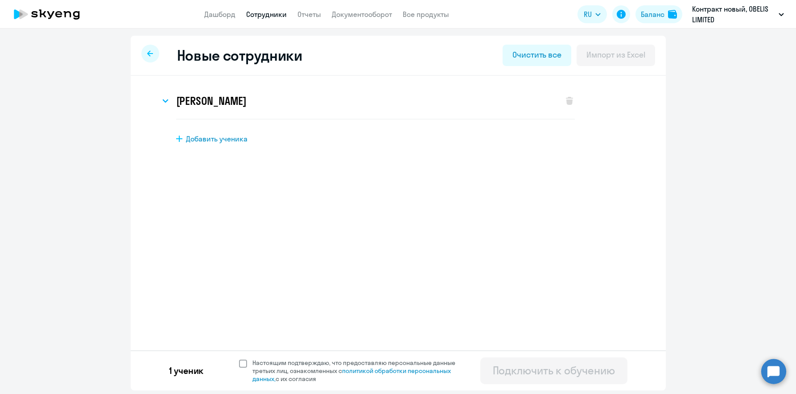
click at [247, 362] on span "Настоящим подтверждаю, что предоставляю персональные данные третьих лиц, ознако…" at bounding box center [356, 371] width 219 height 24
click at [239, 359] on input "Настоящим подтверждаю, что предоставляю персональные данные третьих лиц, ознако…" at bounding box center [239, 358] width 0 height 0
checkbox input "true"
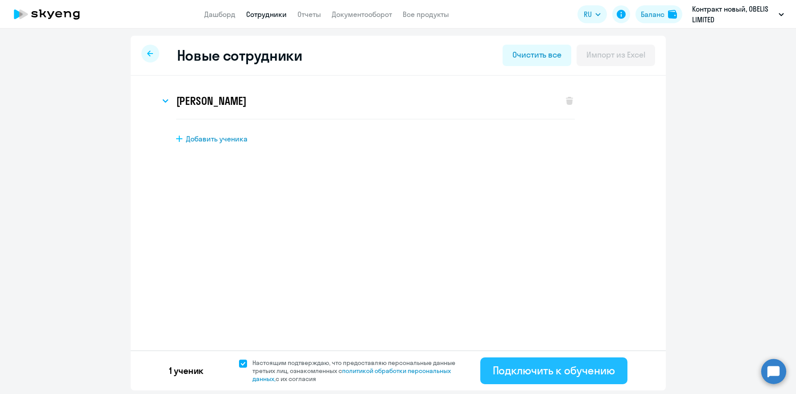
click at [534, 369] on div "Подключить к обучению" at bounding box center [554, 370] width 122 height 14
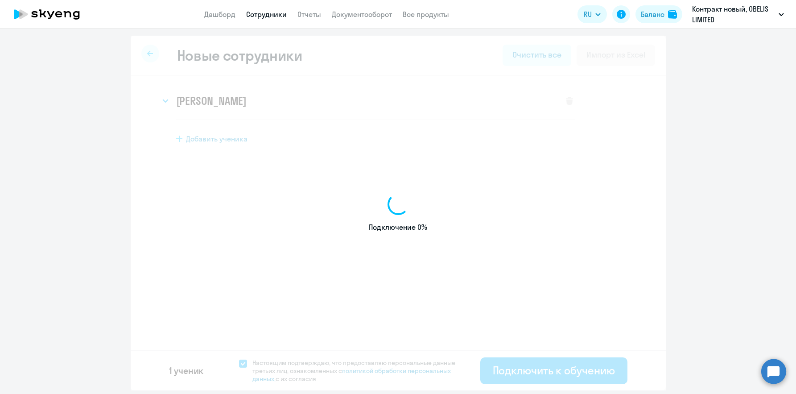
select select "english_adult_not_native_speaker"
select select "3"
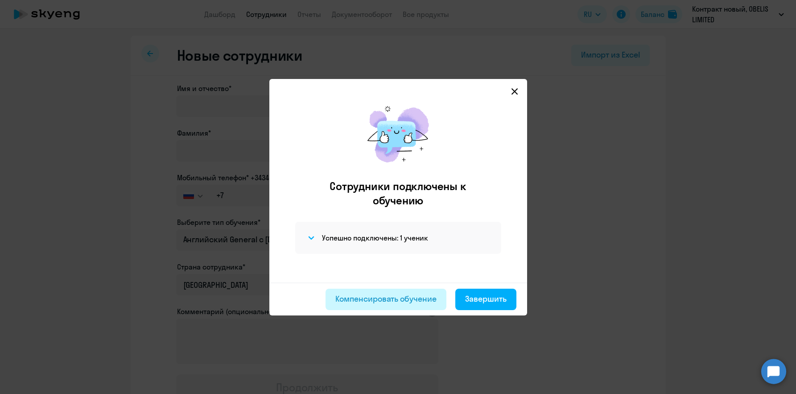
click at [391, 301] on div "Компенсировать обучение" at bounding box center [385, 299] width 101 height 12
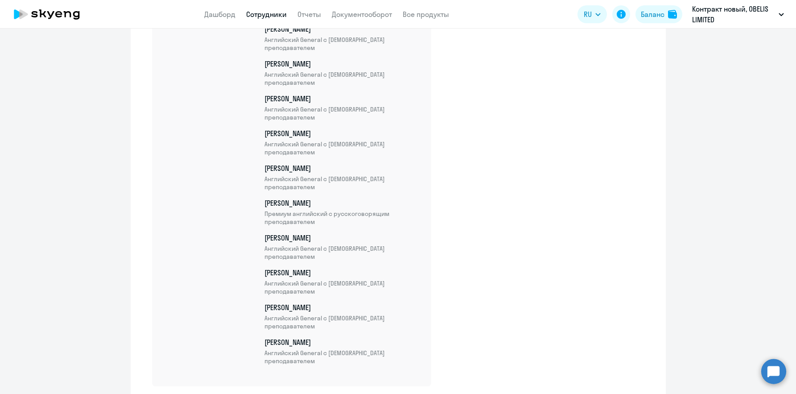
scroll to position [2876, 0]
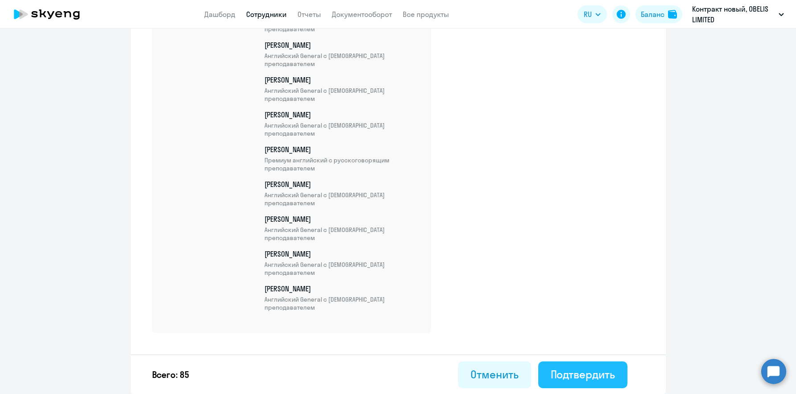
click at [548, 364] on button "Подтвердить" at bounding box center [582, 374] width 89 height 27
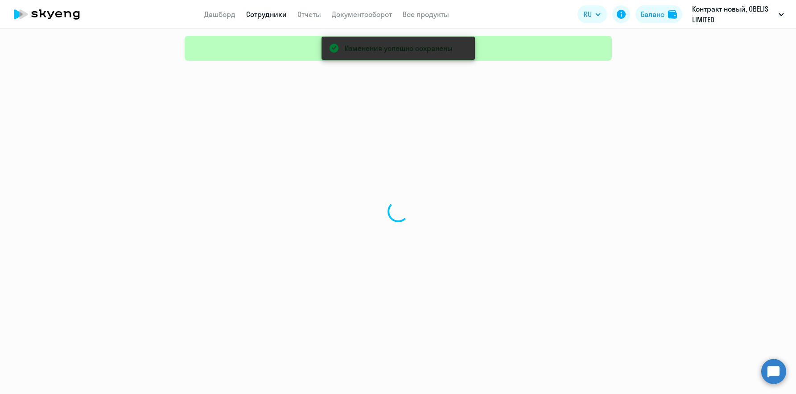
select select "30"
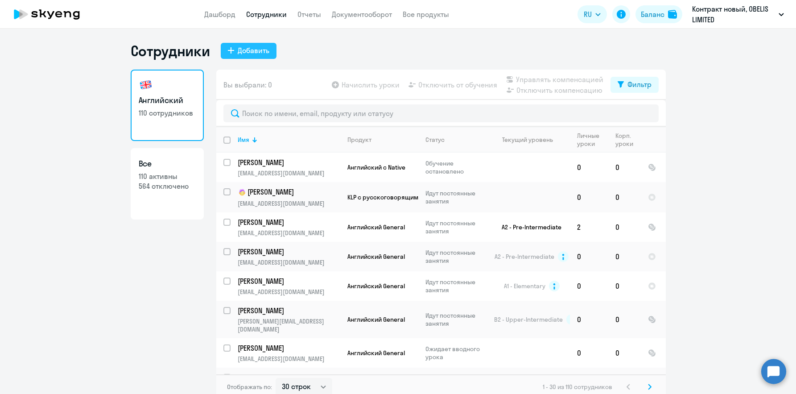
click at [234, 56] on button "Добавить" at bounding box center [249, 51] width 56 height 16
select select "english_adult_not_native_speaker"
select select "3"
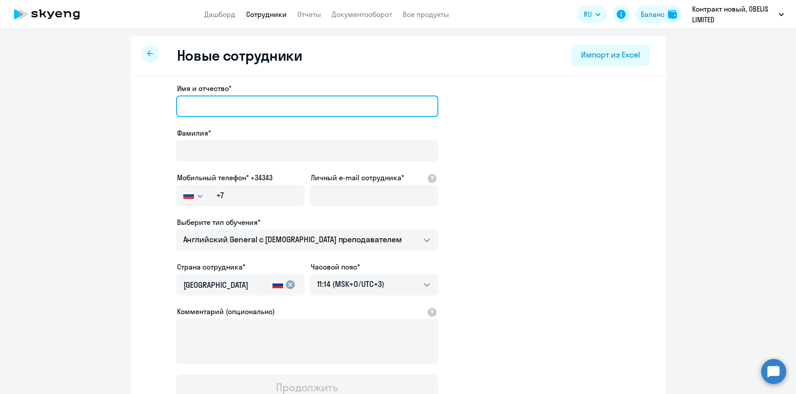
click at [206, 101] on input "Имя и отчество*" at bounding box center [307, 105] width 262 height 21
paste input "[PERSON_NAME]"
type input "[PERSON_NAME]"
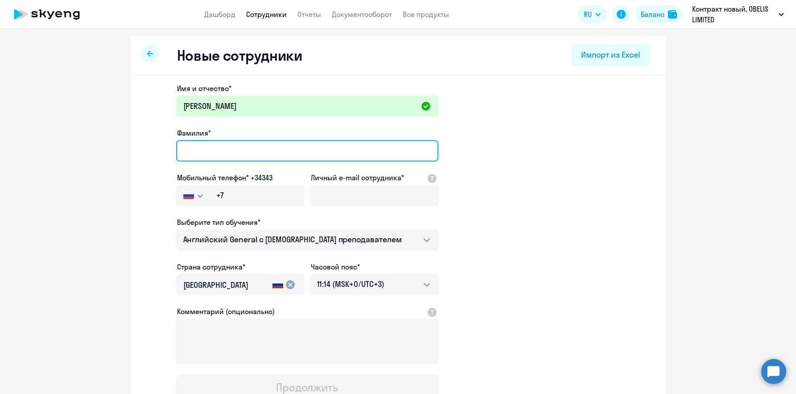
click at [257, 150] on input "Фамилия*" at bounding box center [307, 150] width 262 height 21
paste input "Исянгужин"
type input "Исянгужин"
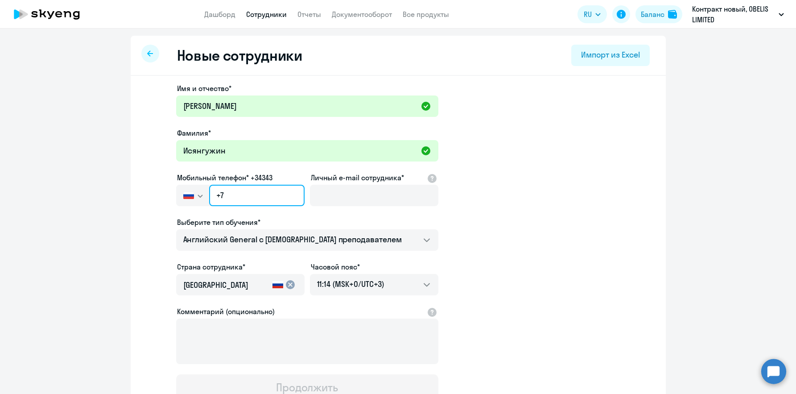
click at [216, 193] on input "+7" at bounding box center [256, 195] width 95 height 21
paste input "357 95-966-065"
type input "[PHONE_NUMBER]"
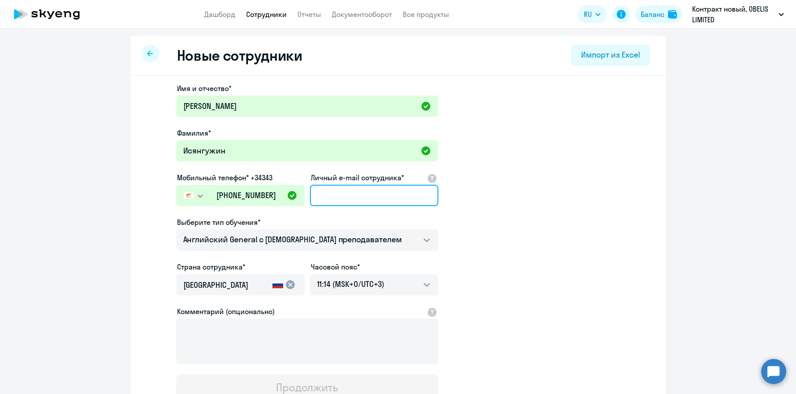
click at [330, 191] on input "Личный e-mail сотрудника*" at bounding box center [374, 195] width 128 height 21
paste input "[EMAIL_ADDRESS][DOMAIN_NAME]"
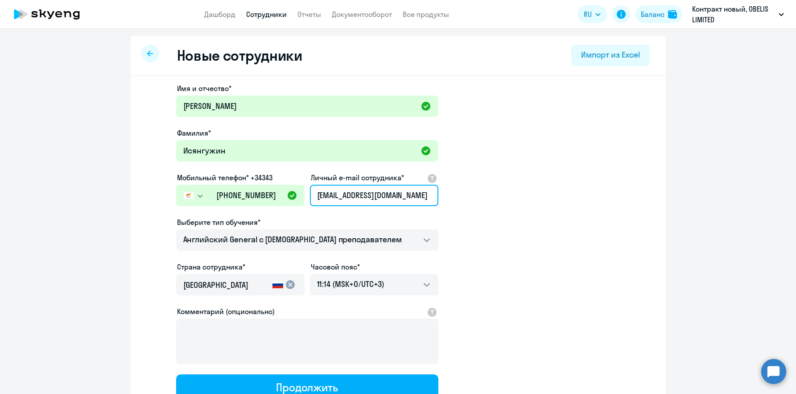
type input "[EMAIL_ADDRESS][DOMAIN_NAME]"
click at [520, 237] on app-new-student-form "Имя и отчество* [PERSON_NAME]* Исянгужин Мобильный телефон* +34343 [GEOGRAPHIC_…" at bounding box center [398, 242] width 507 height 318
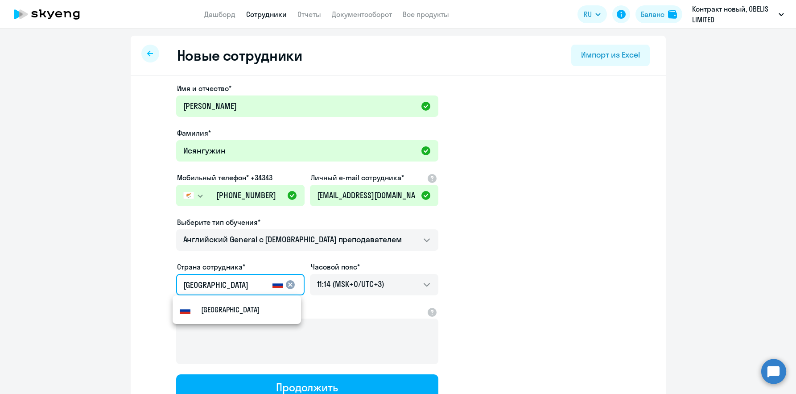
drag, startPoint x: 186, startPoint y: 282, endPoint x: 91, endPoint y: 279, distance: 95.5
click at [91, 279] on ng-component "Новые сотрудники Импорт из Excel Имя и отчество* [PERSON_NAME]* Исянгужин Мобил…" at bounding box center [398, 252] width 796 height 432
type input "Кипр"
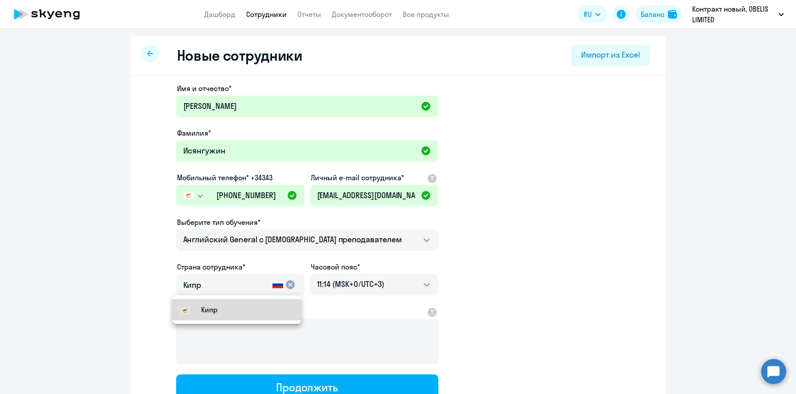
click at [215, 302] on mat-option "Кипр" at bounding box center [237, 309] width 128 height 21
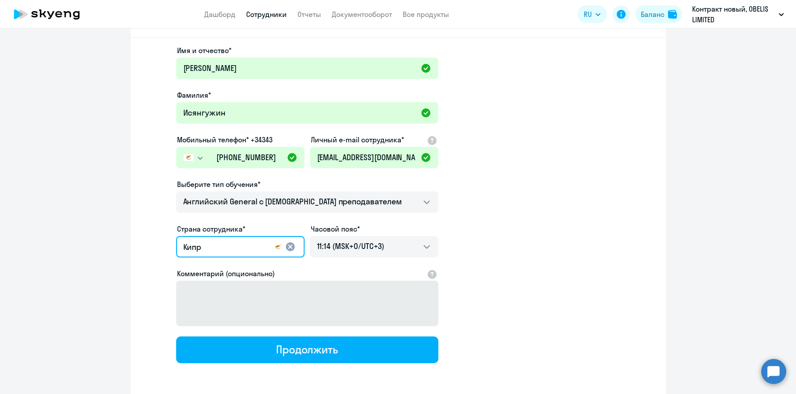
scroll to position [74, 0]
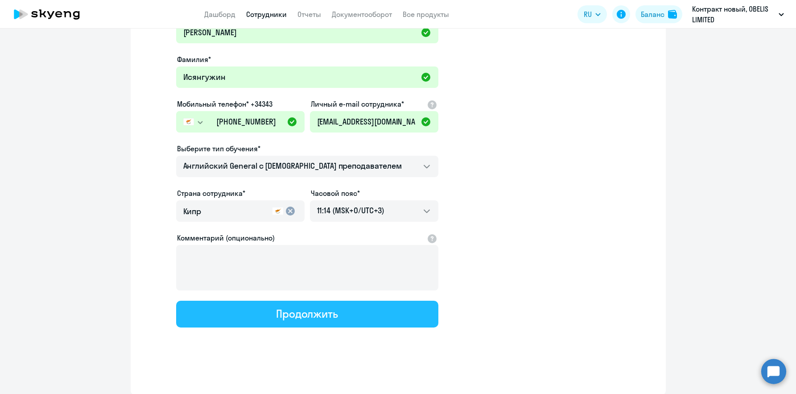
click at [278, 308] on div "Продолжить" at bounding box center [307, 313] width 62 height 14
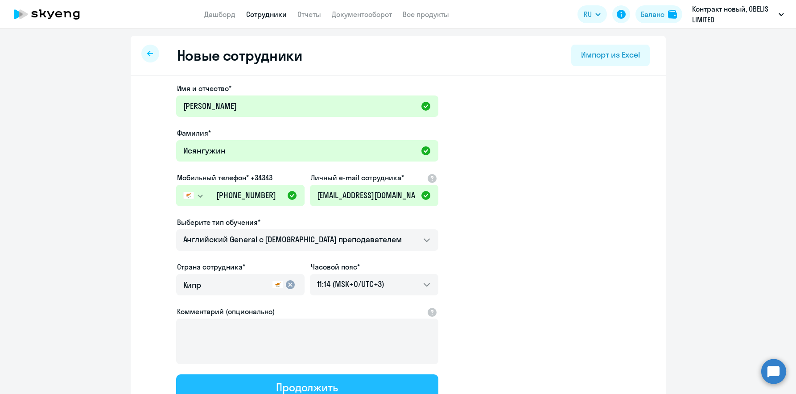
select select "english_adult_not_native_speaker"
select select "3"
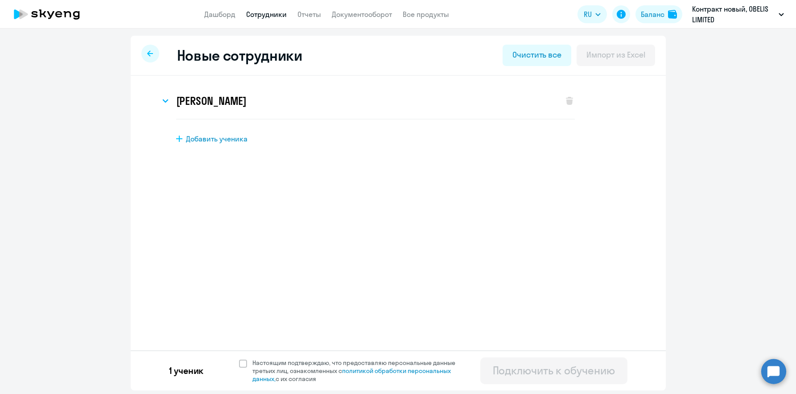
scroll to position [0, 0]
click at [248, 363] on span "Настоящим подтверждаю, что предоставляю персональные данные третьих лиц, ознако…" at bounding box center [356, 371] width 219 height 24
click at [239, 359] on input "Настоящим подтверждаю, что предоставляю персональные данные третьих лиц, ознако…" at bounding box center [239, 358] width 0 height 0
checkbox input "true"
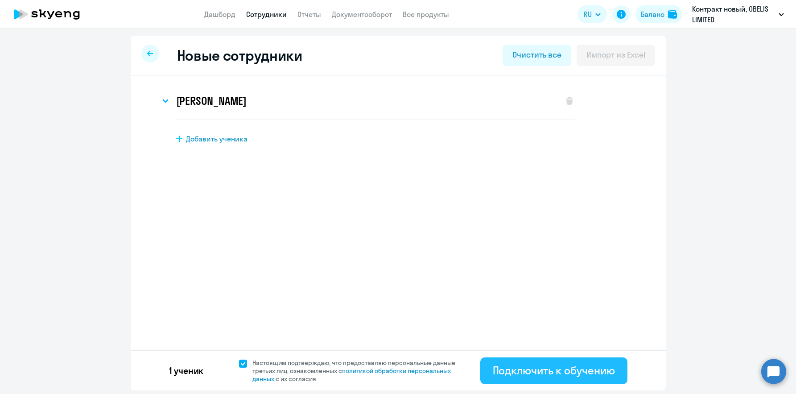
click at [512, 367] on div "Подключить к обучению" at bounding box center [554, 370] width 122 height 14
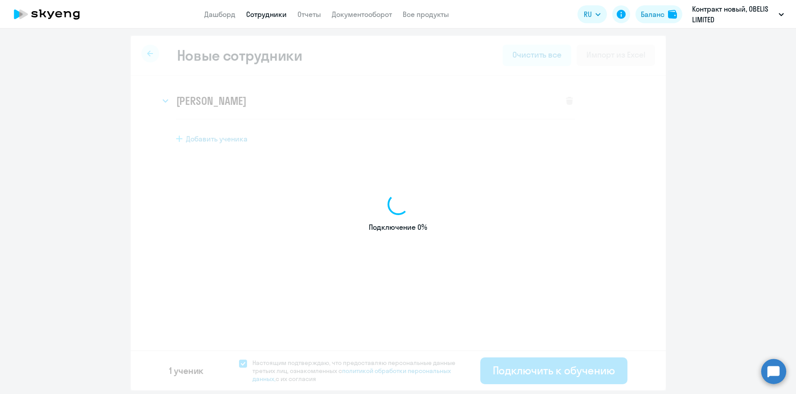
select select "english_adult_not_native_speaker"
select select "3"
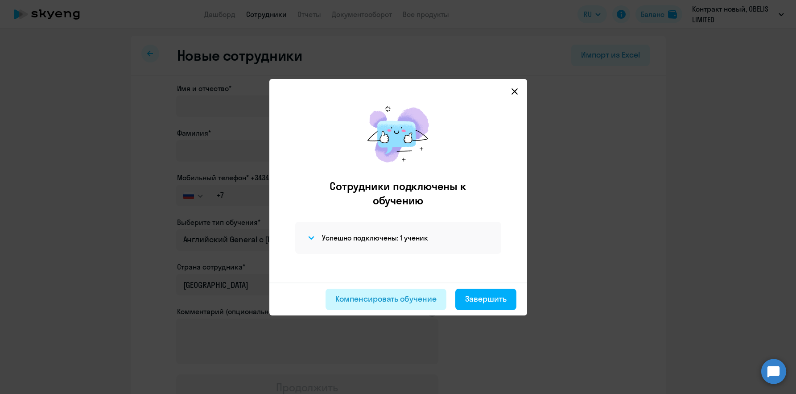
click at [417, 301] on div "Компенсировать обучение" at bounding box center [385, 299] width 101 height 12
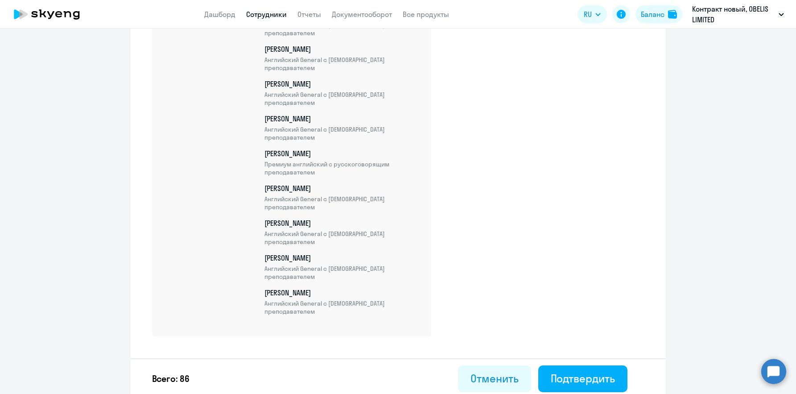
scroll to position [2911, 0]
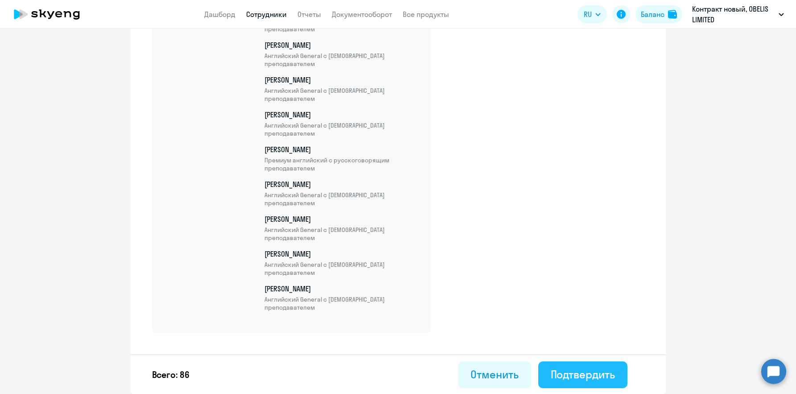
click at [581, 373] on div "Подтвердить" at bounding box center [583, 374] width 64 height 14
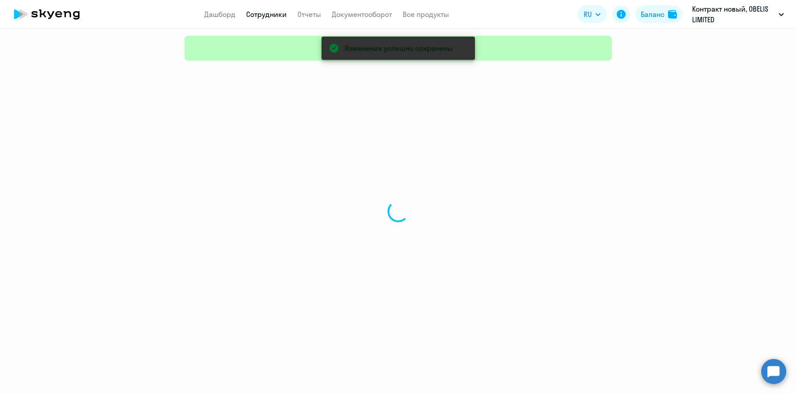
select select "30"
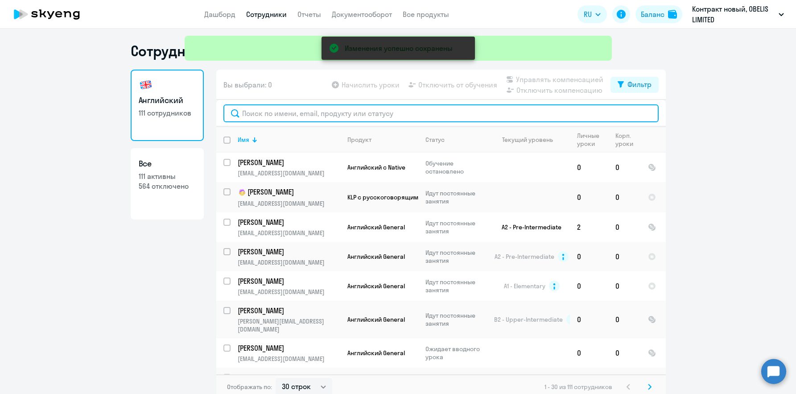
click at [269, 110] on input "text" at bounding box center [441, 113] width 435 height 18
paste input "[EMAIL_ADDRESS][DOMAIN_NAME]"
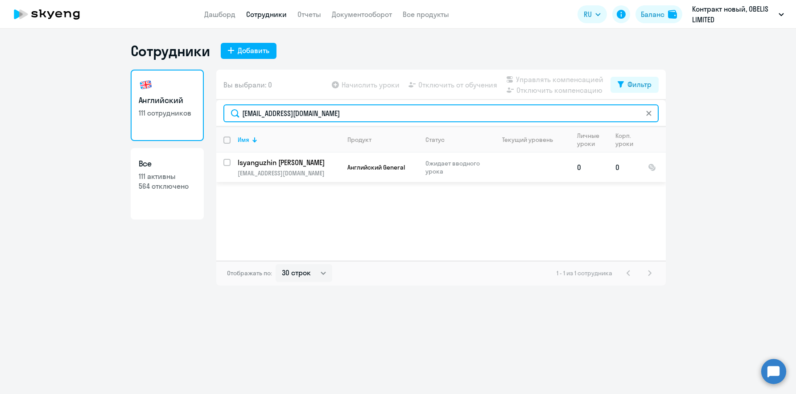
type input "[EMAIL_ADDRESS][DOMAIN_NAME]"
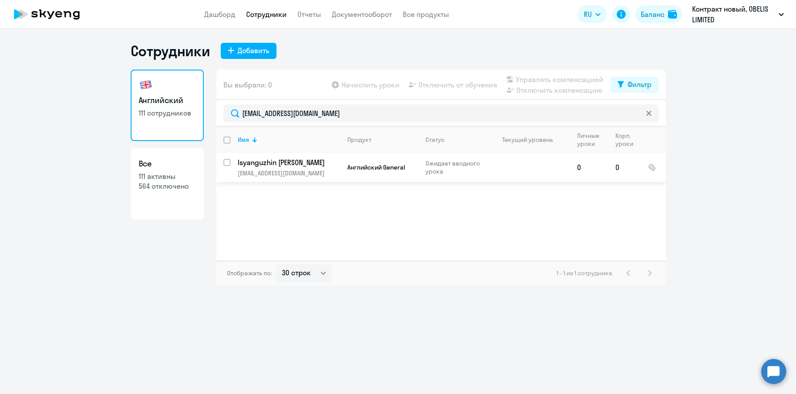
click at [276, 171] on p "[EMAIL_ADDRESS][DOMAIN_NAME]" at bounding box center [289, 173] width 102 height 8
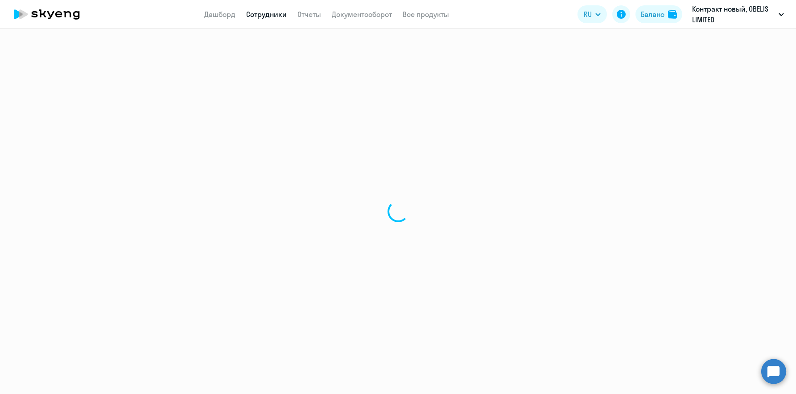
select select "english"
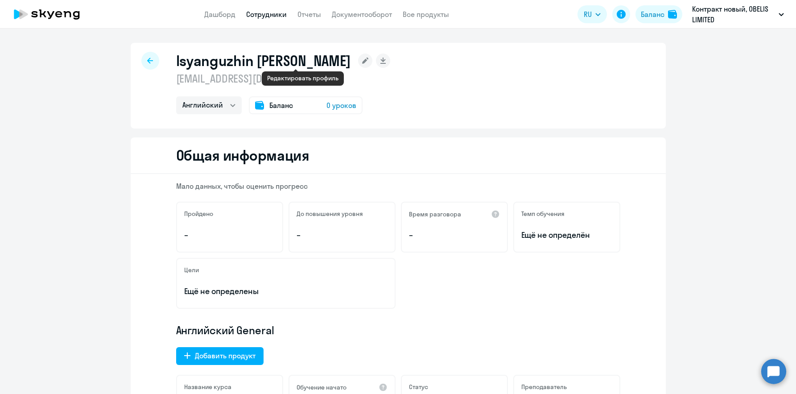
click at [358, 59] on rect at bounding box center [365, 61] width 14 height 14
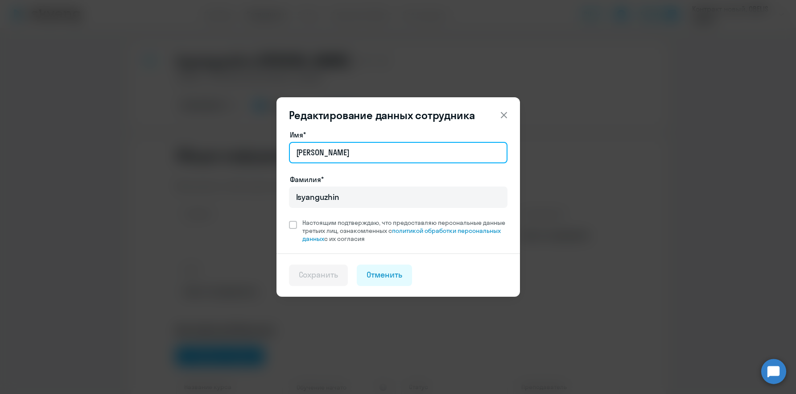
drag, startPoint x: 326, startPoint y: 149, endPoint x: 284, endPoint y: 148, distance: 41.5
click at [284, 148] on div "Имя* [PERSON_NAME]* [PERSON_NAME] подтверждаю, что предоставляю персональные да…" at bounding box center [399, 191] width 244 height 124
paste input "[PERSON_NAME]"
type input "[PERSON_NAME]"
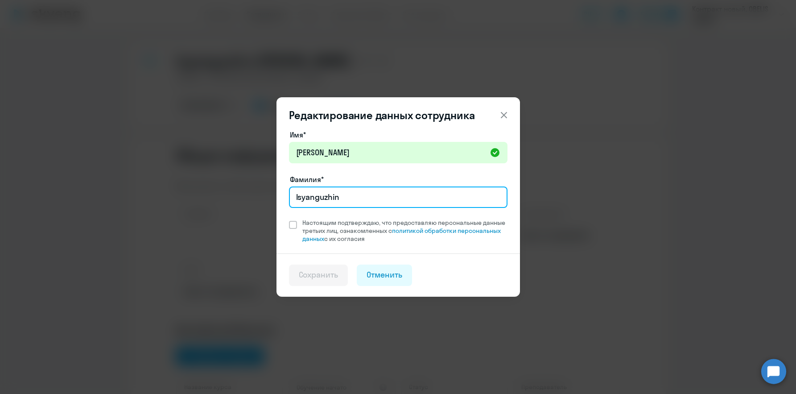
drag, startPoint x: 352, startPoint y: 194, endPoint x: 162, endPoint y: 194, distance: 189.2
click at [162, 194] on div "Редактирование данных сотрудника Имя* [PERSON_NAME]* [PERSON_NAME] подтверждаю,…" at bounding box center [398, 197] width 796 height 394
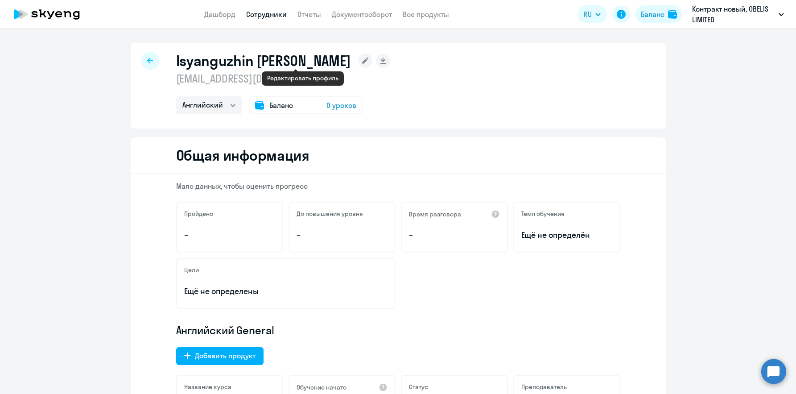
click at [358, 64] on rect at bounding box center [365, 61] width 14 height 14
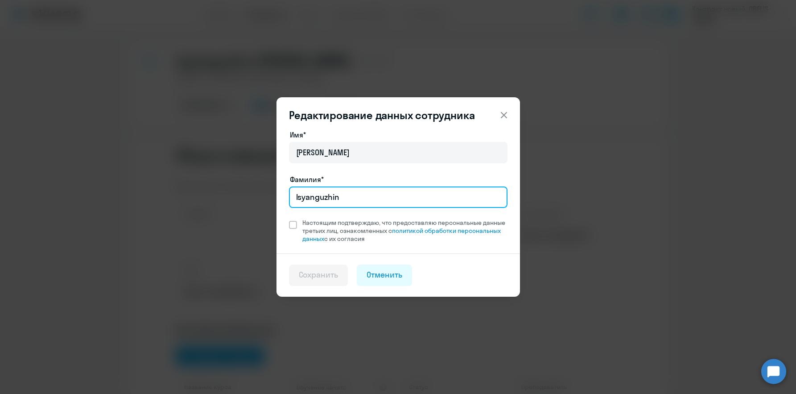
drag, startPoint x: 349, startPoint y: 196, endPoint x: 224, endPoint y: 188, distance: 125.2
click at [225, 188] on div "Редактирование данных сотрудника Имя* [PERSON_NAME]* [PERSON_NAME] подтверждаю,…" at bounding box center [398, 197] width 432 height 250
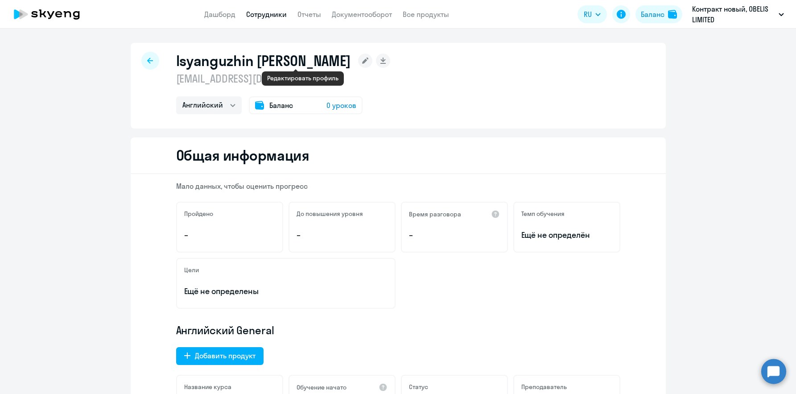
click at [358, 60] on rect at bounding box center [365, 61] width 14 height 14
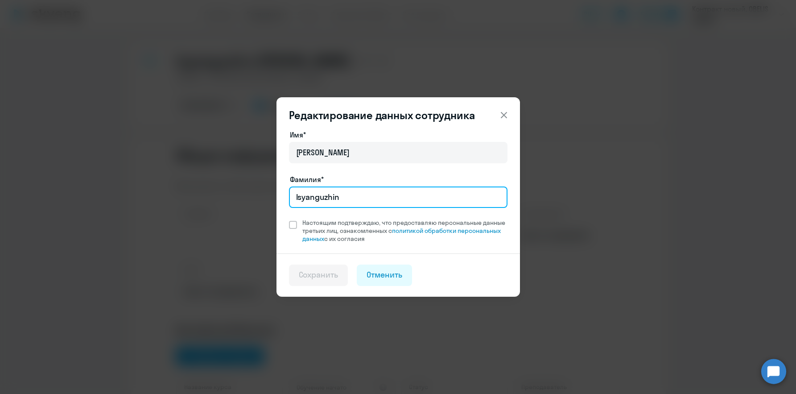
click at [348, 199] on input "Isyanguzhin" at bounding box center [398, 196] width 219 height 21
drag, startPoint x: 357, startPoint y: 197, endPoint x: 292, endPoint y: 197, distance: 65.1
click at [292, 197] on input "Isyanguzhin" at bounding box center [398, 196] width 219 height 21
paste input "Исянгужин"
type input "Исянгужин"
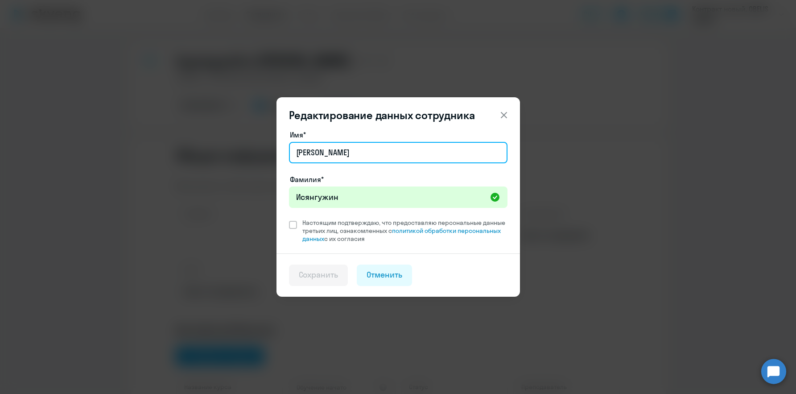
drag, startPoint x: 323, startPoint y: 153, endPoint x: 281, endPoint y: 152, distance: 41.9
click at [281, 152] on div "Имя* [PERSON_NAME]* Исянгужин Настоящим подтверждаю, что предоставляю персональ…" at bounding box center [399, 191] width 244 height 124
type input "[PERSON_NAME]"
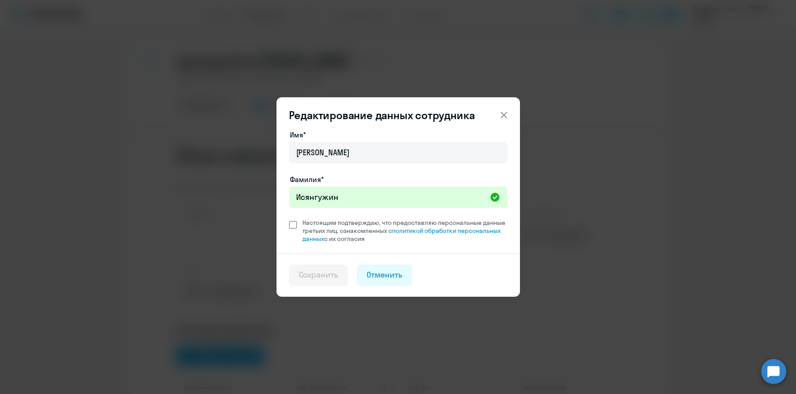
click at [297, 226] on label "Настоящим подтверждаю, что предоставляю персональные данные третьих лиц, ознако…" at bounding box center [398, 231] width 219 height 24
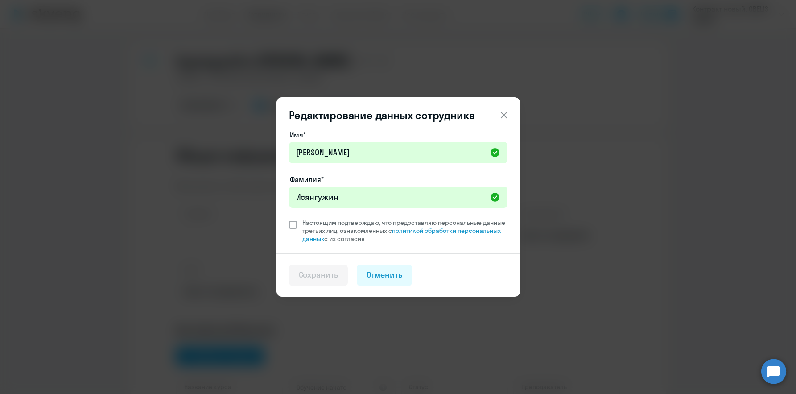
click at [290, 228] on span at bounding box center [293, 225] width 8 height 8
click at [289, 219] on input "Настоящим подтверждаю, что предоставляю персональные данные третьих лиц, ознако…" at bounding box center [289, 218] width 0 height 0
checkbox input "true"
click at [311, 276] on div "Сохранить" at bounding box center [319, 275] width 40 height 12
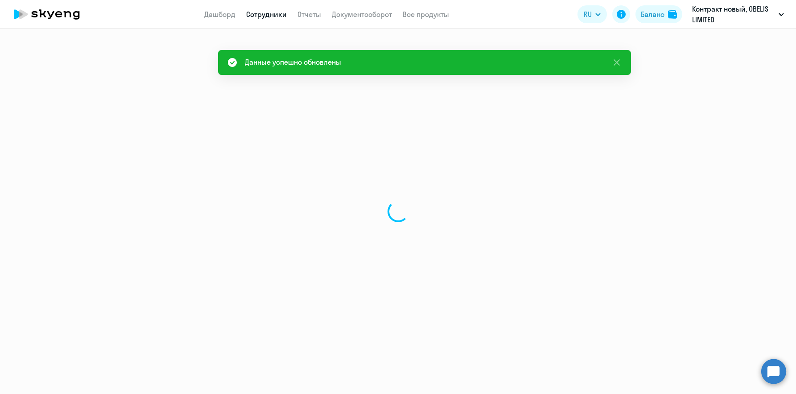
select select "english"
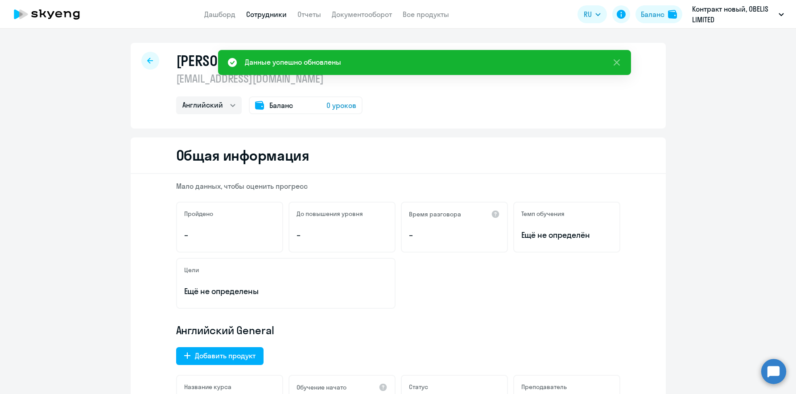
click at [153, 58] on div at bounding box center [150, 61] width 18 height 18
select select "30"
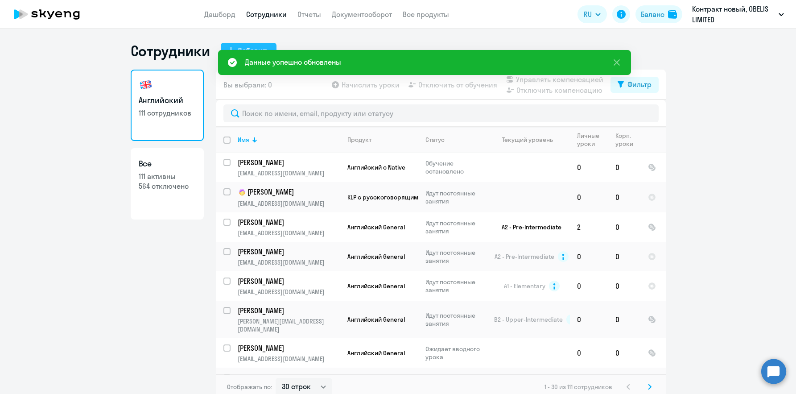
click at [225, 44] on button "Добавить" at bounding box center [249, 51] width 56 height 16
select select "english_adult_not_native_speaker"
select select "3"
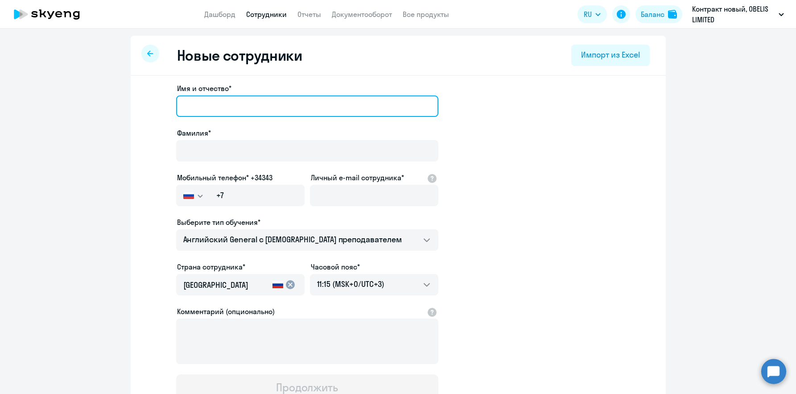
click at [198, 102] on input "Имя и отчество*" at bounding box center [307, 105] width 262 height 21
paste input "[PERSON_NAME]"
drag, startPoint x: 181, startPoint y: 106, endPoint x: 173, endPoint y: 103, distance: 8.0
click at [176, 103] on input "[PERSON_NAME]" at bounding box center [307, 105] width 262 height 21
drag, startPoint x: 183, startPoint y: 103, endPoint x: 171, endPoint y: 101, distance: 11.7
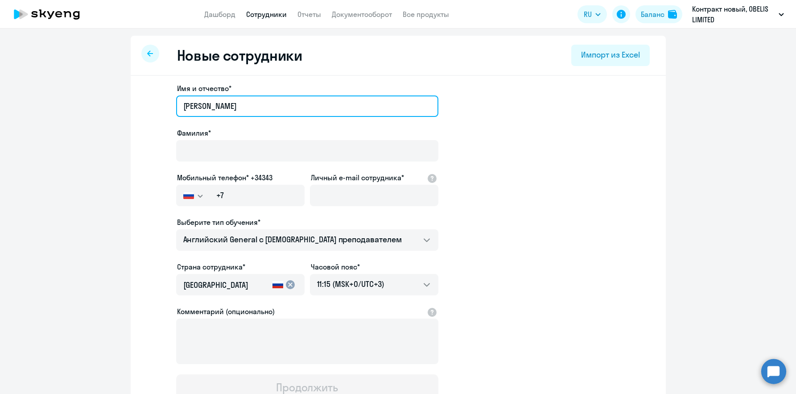
click at [171, 101] on app-new-student-form "Имя и отчество* [PERSON_NAME]* Мобильный телефон* +34343 [GEOGRAPHIC_DATA] +7 […" at bounding box center [398, 242] width 507 height 318
type input "[PERSON_NAME]"
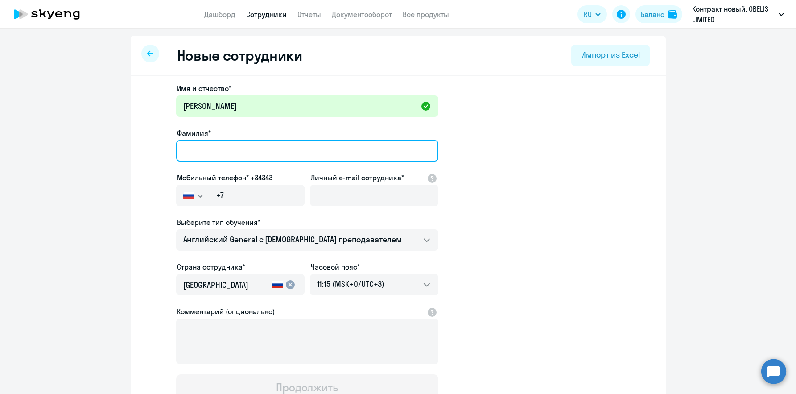
click at [193, 149] on input "Фамилия*" at bounding box center [307, 150] width 262 height 21
paste input "[PERSON_NAME]"
type input "[PERSON_NAME]"
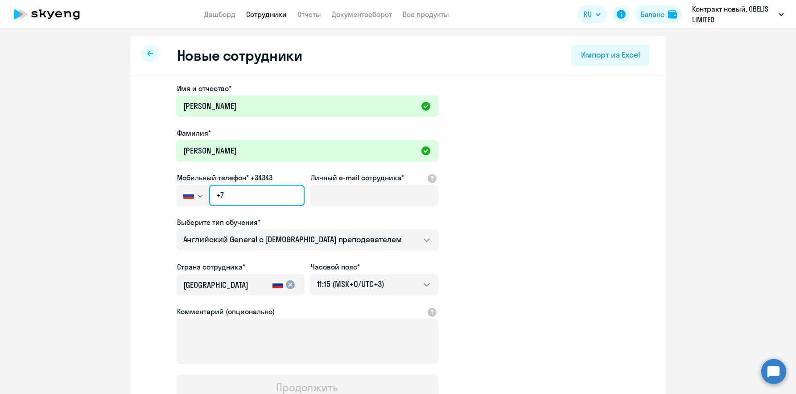
click at [217, 193] on input "+7" at bounding box center [256, 195] width 95 height 21
paste input "357 97-839-883"
type input "[PHONE_NUMBER]"
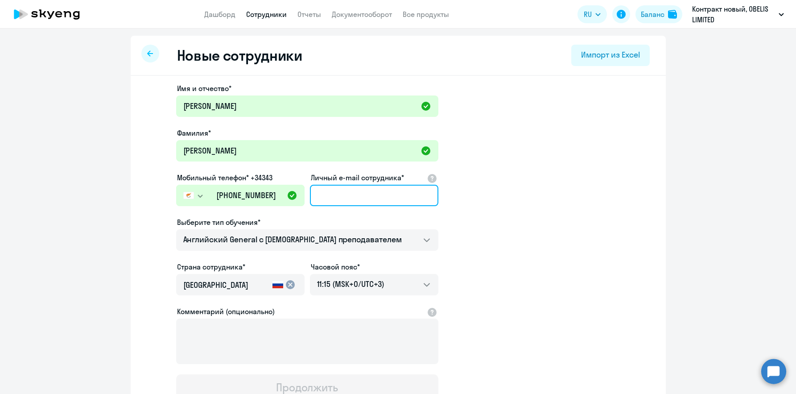
click at [332, 195] on input "Личный e-mail сотрудника*" at bounding box center [374, 195] width 128 height 21
paste input "[EMAIL_ADDRESS][DOMAIN_NAME]"
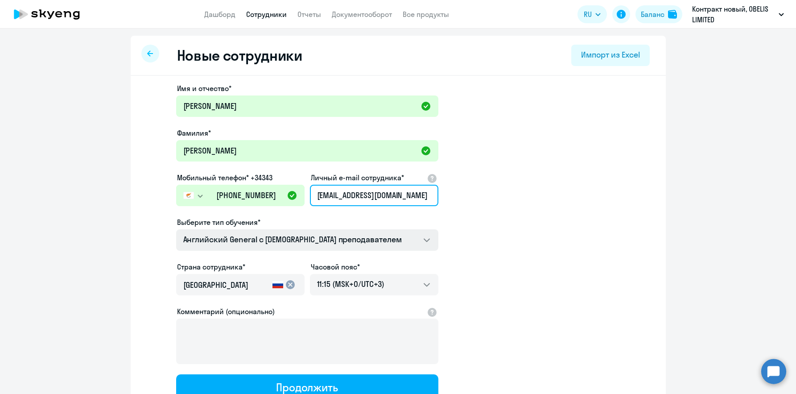
type input "[EMAIL_ADDRESS][DOMAIN_NAME]"
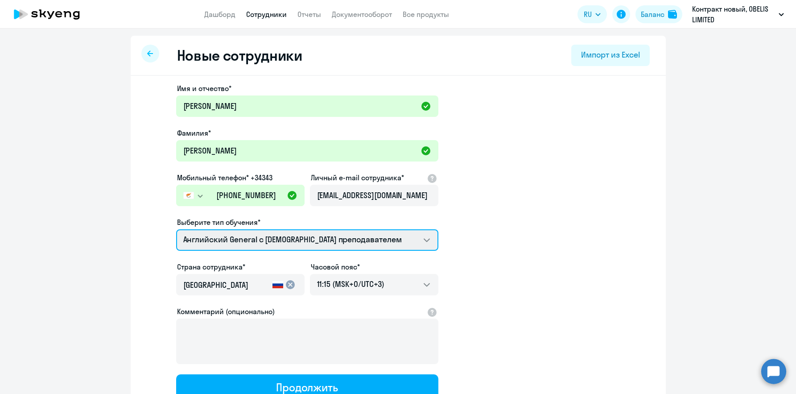
click at [332, 237] on select "Премиум [DEMOGRAPHIC_DATA] с русскоговорящим преподавателем Английский General …" at bounding box center [307, 239] width 262 height 21
select select "english_adult_not_native_speaker_premium"
click at [176, 229] on select "Премиум [DEMOGRAPHIC_DATA] с русскоговорящим преподавателем Английский General …" at bounding box center [307, 239] width 262 height 21
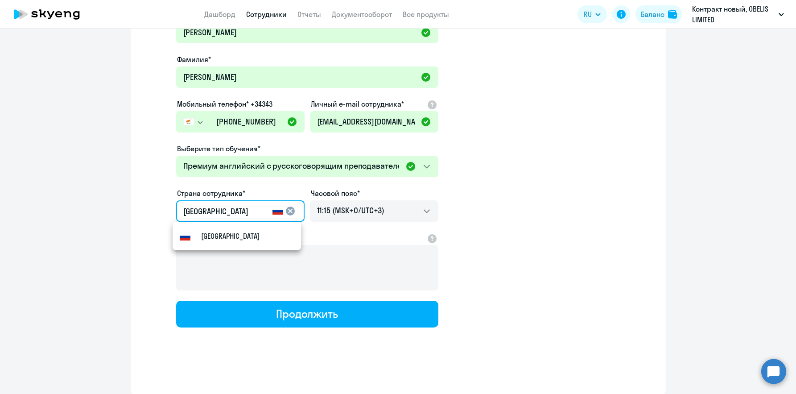
drag, startPoint x: 229, startPoint y: 212, endPoint x: 128, endPoint y: 210, distance: 101.7
click at [131, 210] on div "Имя и отчество* [PERSON_NAME]* [PERSON_NAME] телефон* +34343 [GEOGRAPHIC_DATA] …" at bounding box center [398, 198] width 535 height 392
type input "Кипр"
click at [259, 239] on mat-option "Кипр" at bounding box center [237, 235] width 128 height 21
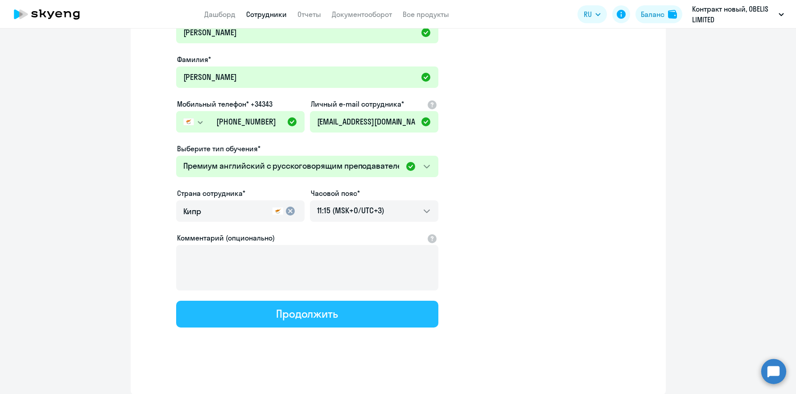
click at [336, 318] on button "Продолжить" at bounding box center [307, 314] width 262 height 27
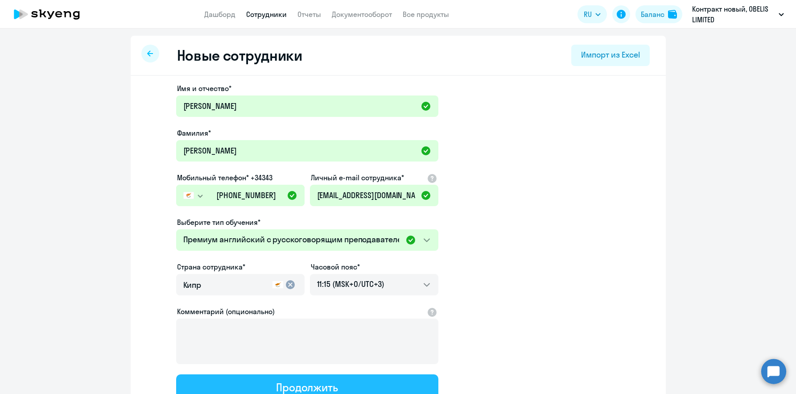
select select "english_adult_not_native_speaker_premium"
select select "3"
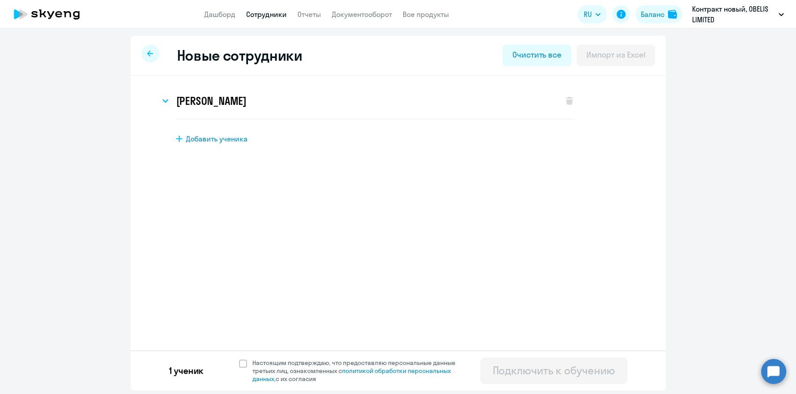
scroll to position [0, 0]
click at [251, 363] on span "Настоящим подтверждаю, что предоставляю персональные данные третьих лиц, ознако…" at bounding box center [356, 371] width 219 height 24
click at [239, 359] on input "Настоящим подтверждаю, что предоставляю персональные данные третьих лиц, ознако…" at bounding box center [239, 358] width 0 height 0
checkbox input "true"
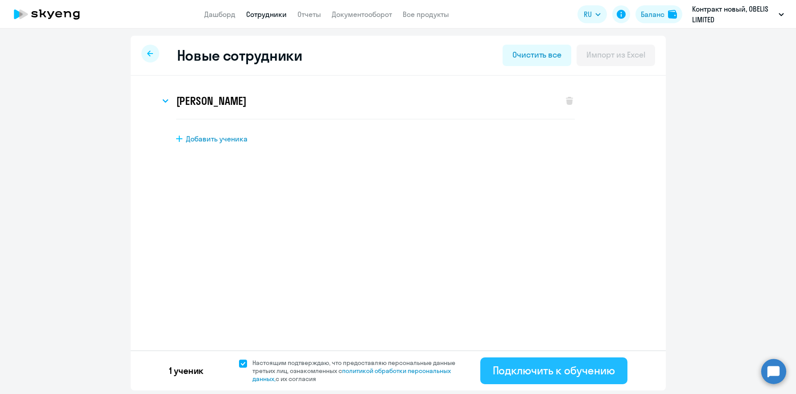
click at [549, 371] on div "Подключить к обучению" at bounding box center [554, 370] width 122 height 14
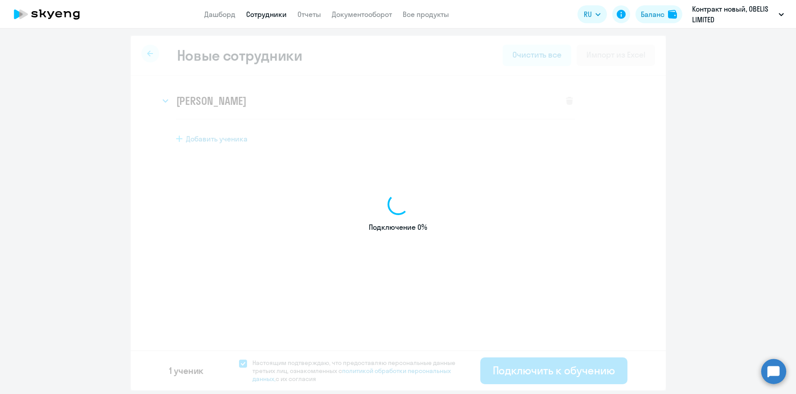
select select "english_adult_not_native_speaker"
select select "3"
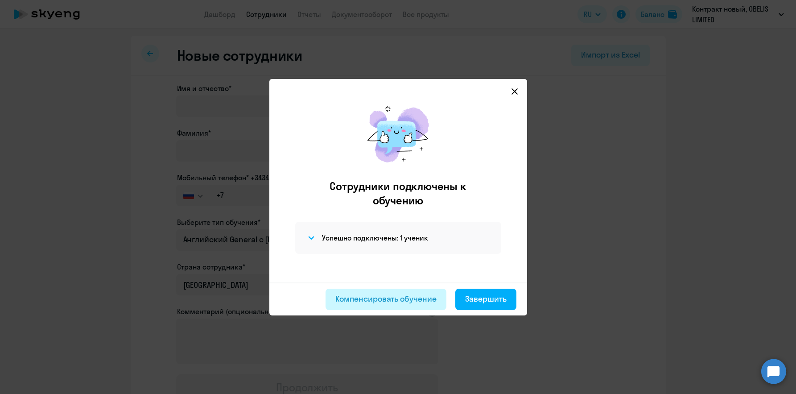
click at [404, 296] on div "Компенсировать обучение" at bounding box center [385, 299] width 101 height 12
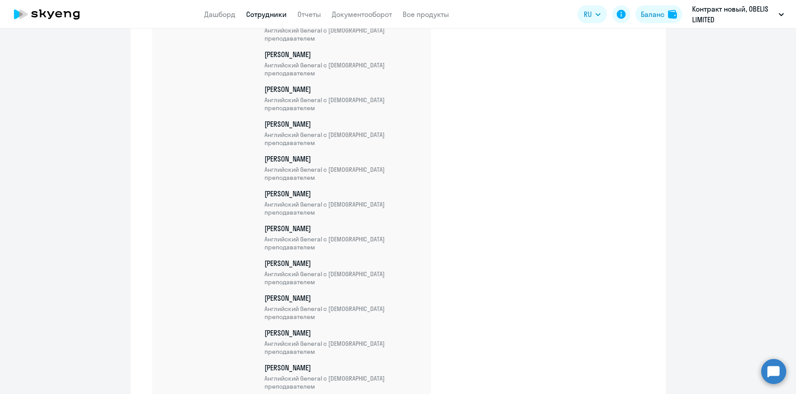
scroll to position [2945, 0]
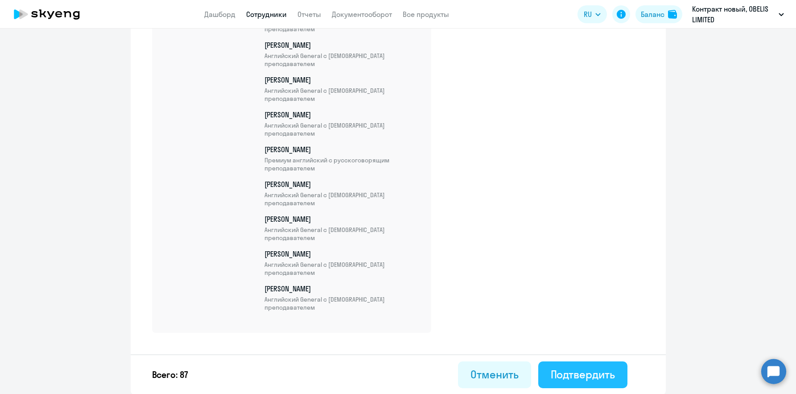
click at [582, 372] on div "Подтвердить" at bounding box center [583, 374] width 64 height 14
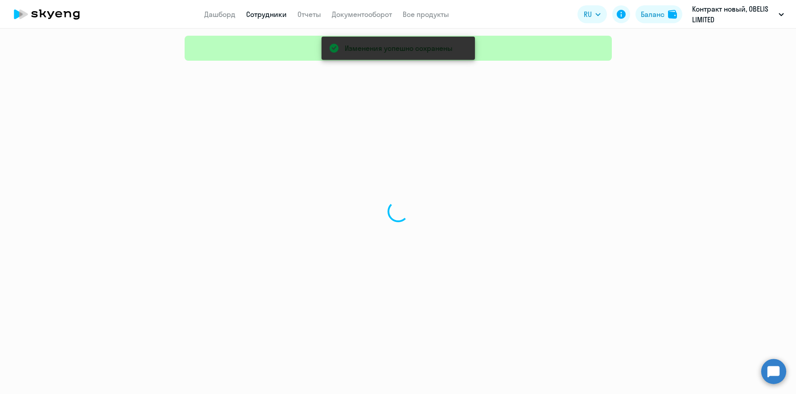
select select "30"
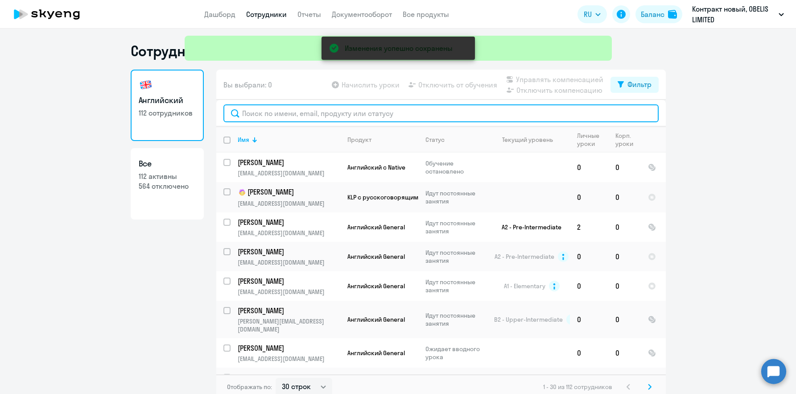
click at [298, 116] on input "text" at bounding box center [441, 113] width 435 height 18
paste input "[EMAIL_ADDRESS][DOMAIN_NAME]"
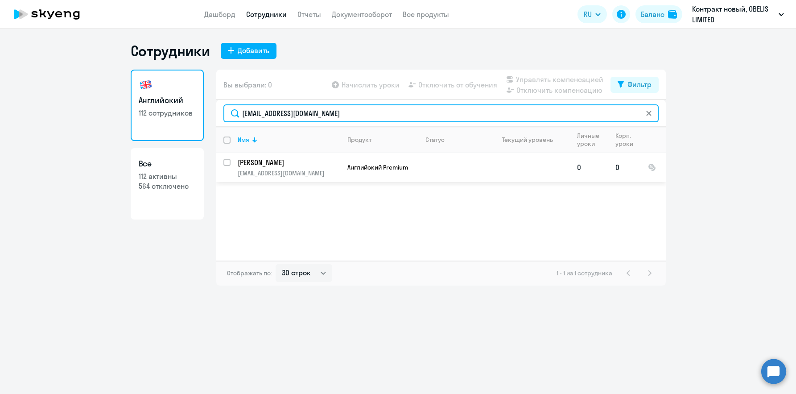
type input "[EMAIL_ADDRESS][DOMAIN_NAME]"
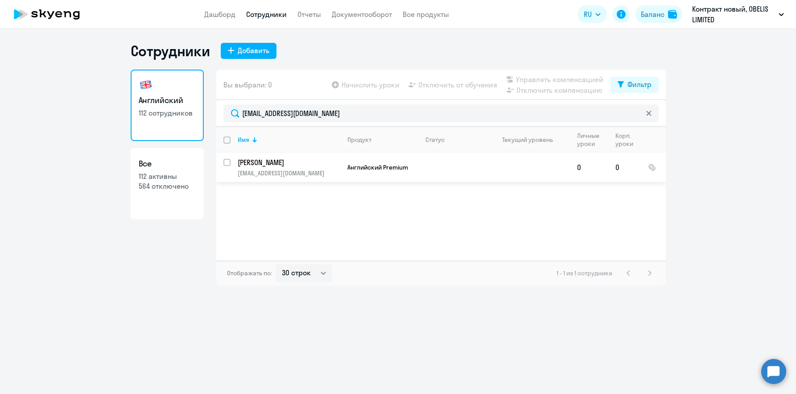
click at [320, 165] on p "[PERSON_NAME]" at bounding box center [288, 162] width 101 height 10
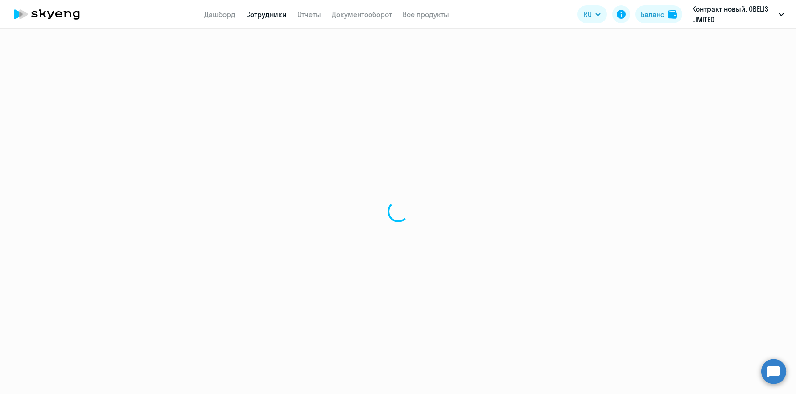
select select "english"
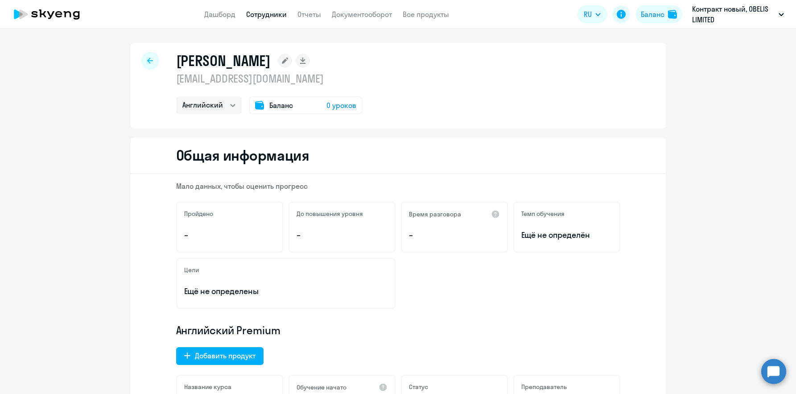
click at [278, 60] on rect at bounding box center [285, 61] width 14 height 14
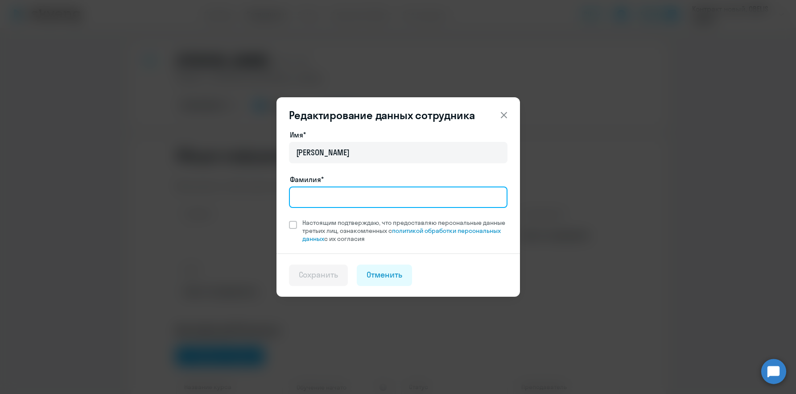
click at [335, 201] on input "Фамилия*" at bounding box center [398, 196] width 219 height 21
type input "[PERSON_NAME]"
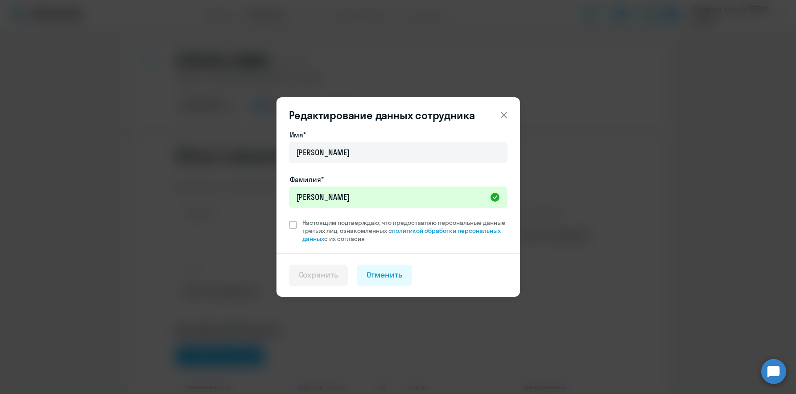
click at [288, 221] on div "Имя* [PERSON_NAME]* [PERSON_NAME] подтверждаю, что предоставляю персональные да…" at bounding box center [399, 191] width 244 height 124
click at [295, 227] on span at bounding box center [293, 225] width 8 height 8
click at [289, 219] on input "Настоящим подтверждаю, что предоставляю персональные данные третьих лиц, ознако…" at bounding box center [289, 218] width 0 height 0
checkbox input "true"
click at [310, 273] on div "Сохранить" at bounding box center [319, 275] width 40 height 12
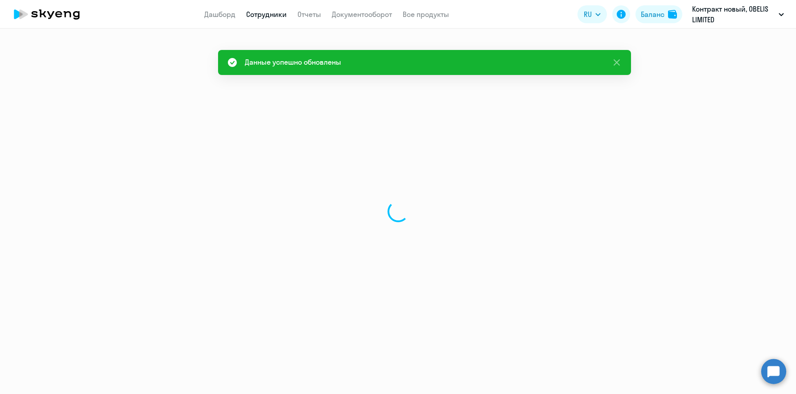
select select "english"
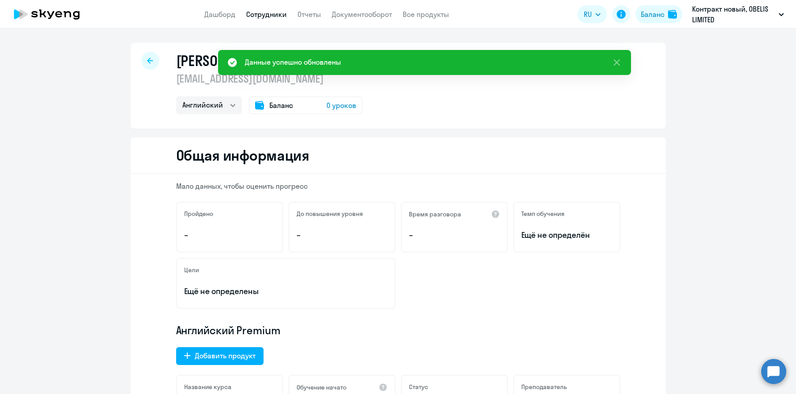
click at [151, 59] on div at bounding box center [150, 61] width 18 height 18
select select "30"
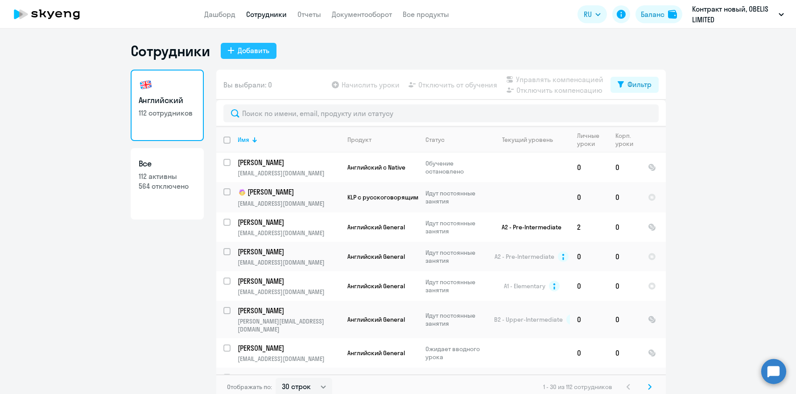
click at [249, 46] on div "Добавить" at bounding box center [254, 50] width 32 height 11
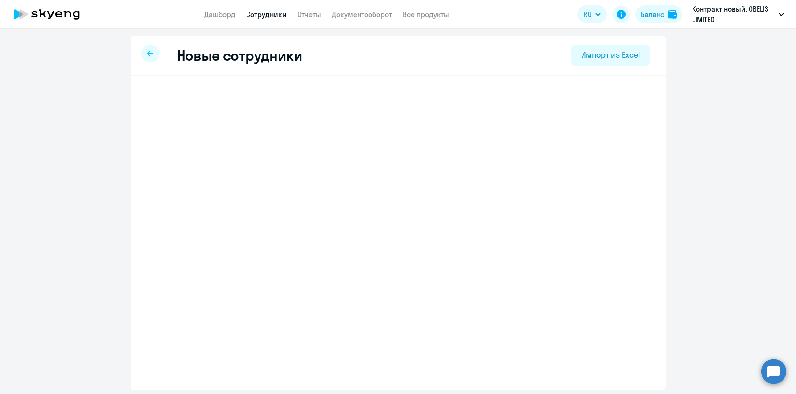
select select "english_adult_not_native_speaker"
select select "3"
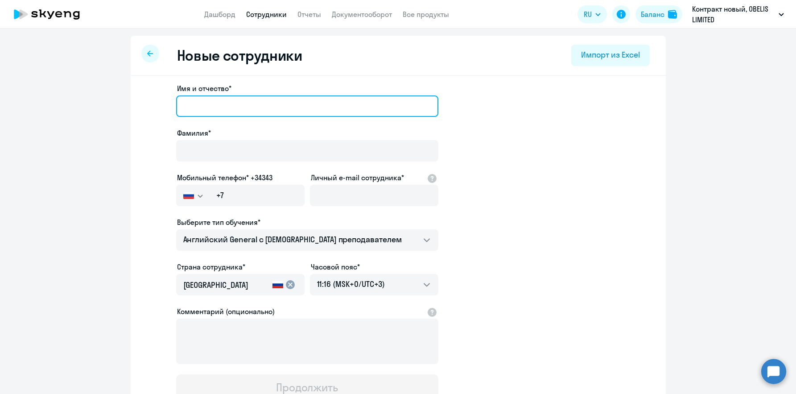
click at [201, 108] on input "Имя и отчество*" at bounding box center [307, 105] width 262 height 21
paste input "[PERSON_NAME]"
type input "[PERSON_NAME]"
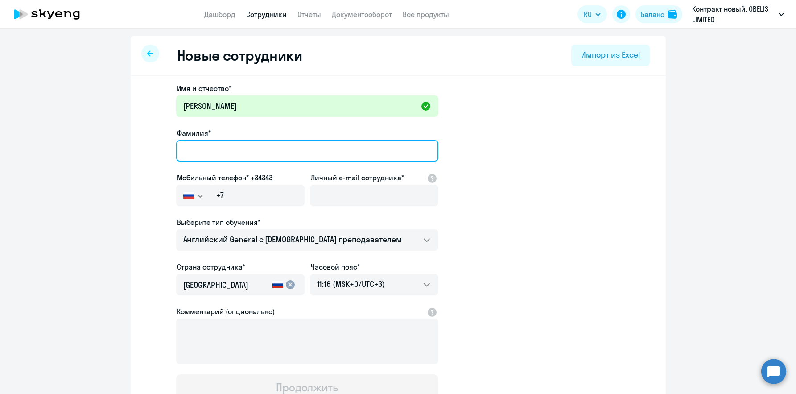
click at [192, 152] on input "Фамилия*" at bounding box center [307, 150] width 262 height 21
paste input "[PERSON_NAME]"
type input "[PERSON_NAME]"
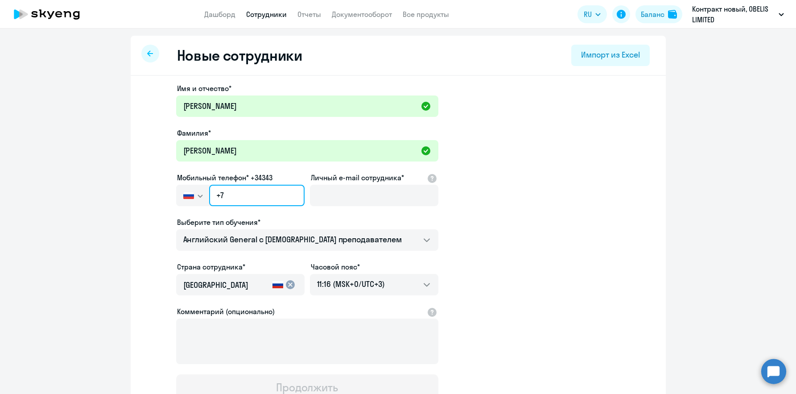
click at [217, 193] on input "+7" at bounding box center [256, 195] width 95 height 21
paste input "357 95-790-123"
type input "[PHONE_NUMBER]"
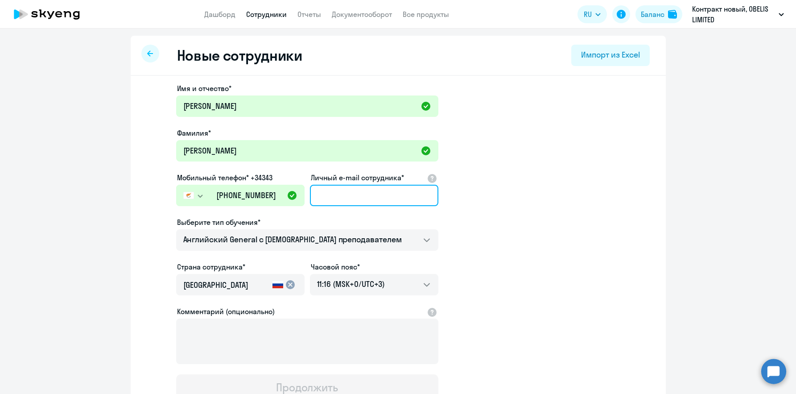
click at [356, 199] on input "Личный e-mail сотрудника*" at bounding box center [374, 195] width 128 height 21
paste input "[EMAIL_ADDRESS][DOMAIN_NAME]"
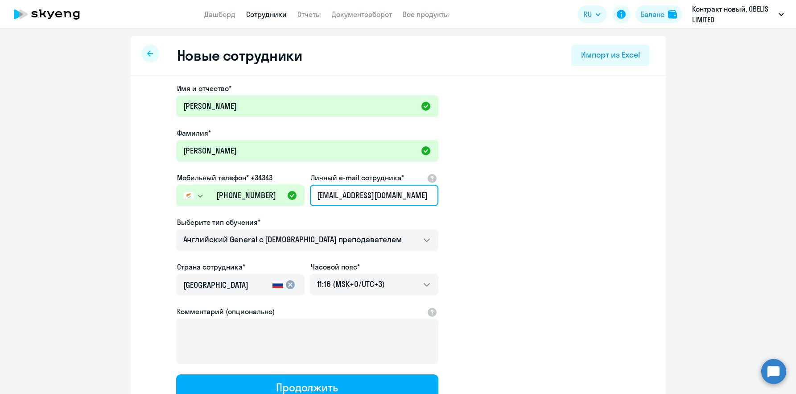
type input "[EMAIL_ADDRESS][DOMAIN_NAME]"
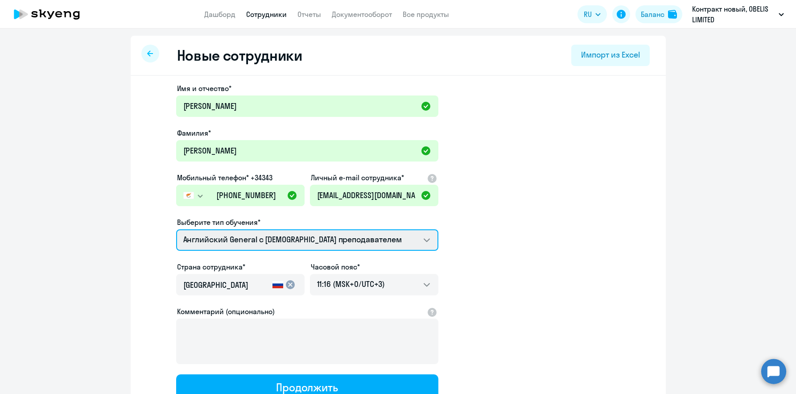
click at [323, 242] on select "Премиум [DEMOGRAPHIC_DATA] с русскоговорящим преподавателем Английский General …" at bounding box center [307, 239] width 262 height 21
select select "english_adult_native_speaker"
click at [176, 229] on select "Премиум [DEMOGRAPHIC_DATA] с русскоговорящим преподавателем Английский General …" at bounding box center [307, 239] width 262 height 21
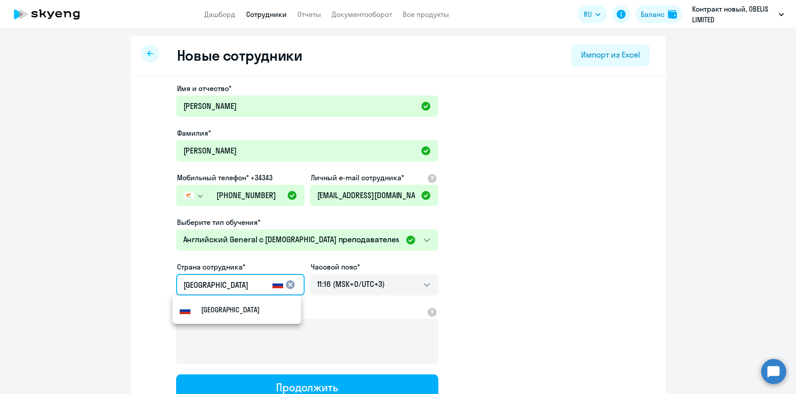
drag, startPoint x: 221, startPoint y: 284, endPoint x: 146, endPoint y: 281, distance: 75.0
click at [146, 281] on app-new-student-form "Имя и отчество* [PERSON_NAME]* [PERSON_NAME] Мобильный телефон* +34343 [GEOGRAP…" at bounding box center [398, 242] width 507 height 318
type input "Кипр"
click at [217, 306] on small "Кипр" at bounding box center [209, 309] width 17 height 11
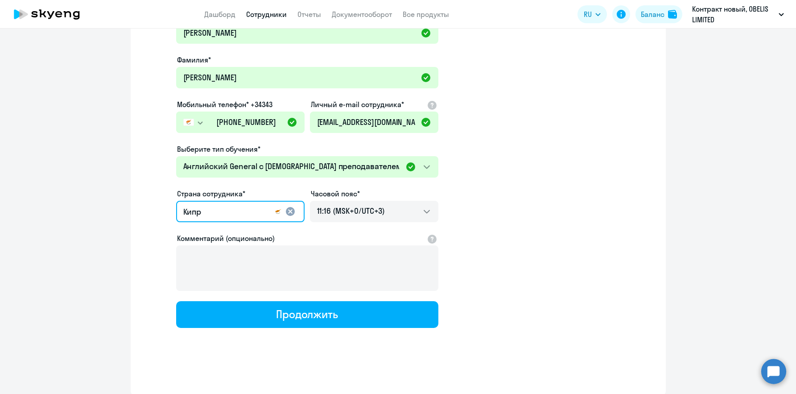
scroll to position [74, 0]
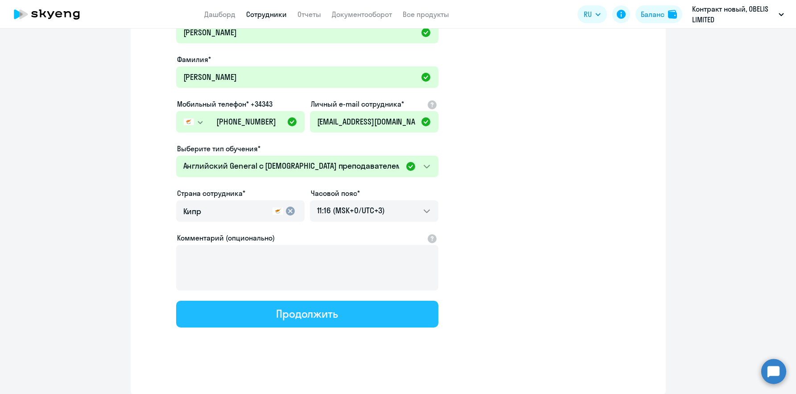
click at [300, 318] on div "Продолжить" at bounding box center [307, 313] width 62 height 14
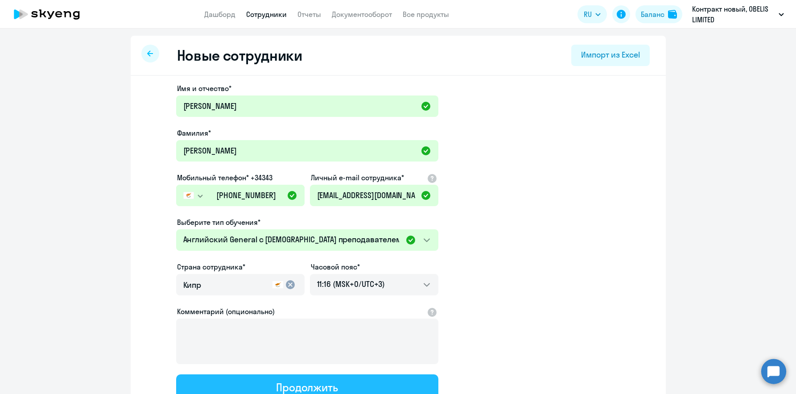
select select "english_adult_native_speaker"
select select "3"
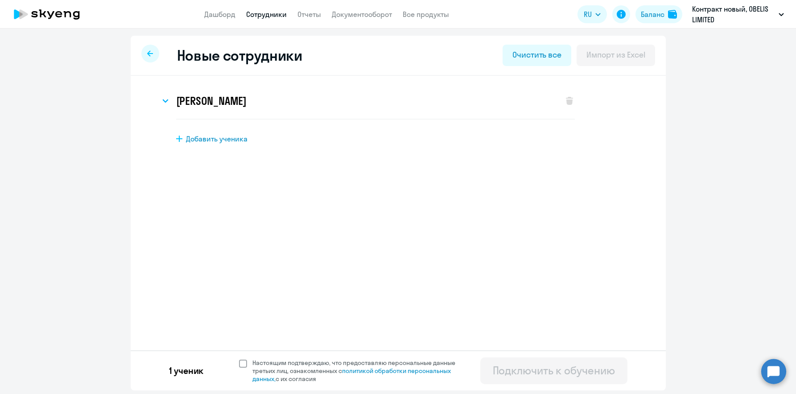
click at [246, 366] on span at bounding box center [243, 364] width 8 height 8
click at [239, 359] on input "Настоящим подтверждаю, что предоставляю персональные данные третьих лиц, ознако…" at bounding box center [239, 358] width 0 height 0
checkbox input "true"
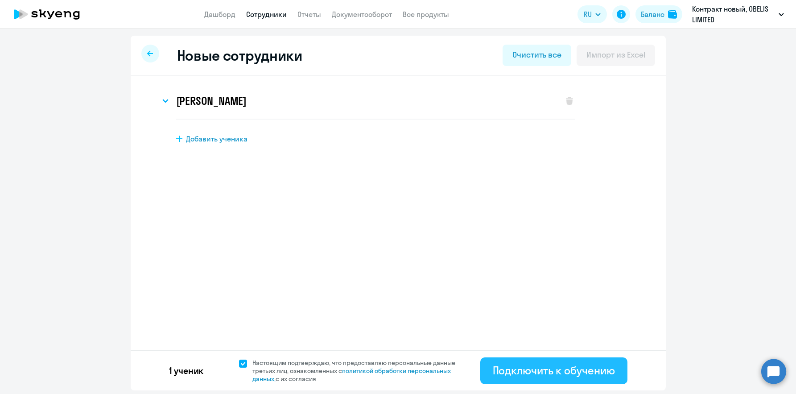
click at [503, 363] on div "Подключить к обучению" at bounding box center [554, 370] width 122 height 14
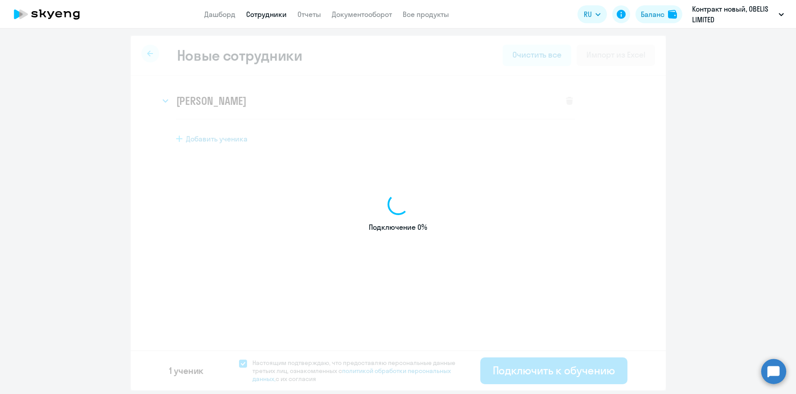
select select "english_adult_not_native_speaker"
select select "3"
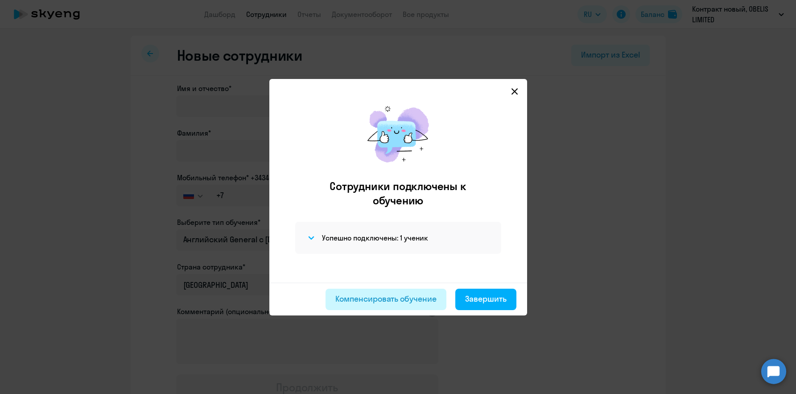
click at [356, 300] on div "Компенсировать обучение" at bounding box center [385, 299] width 101 height 12
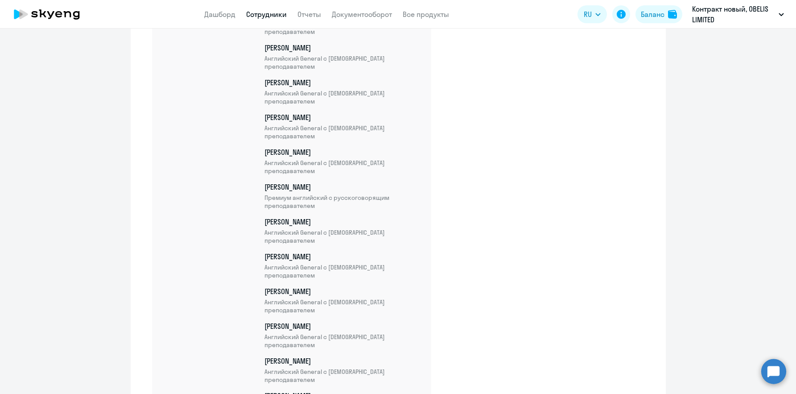
scroll to position [2980, 0]
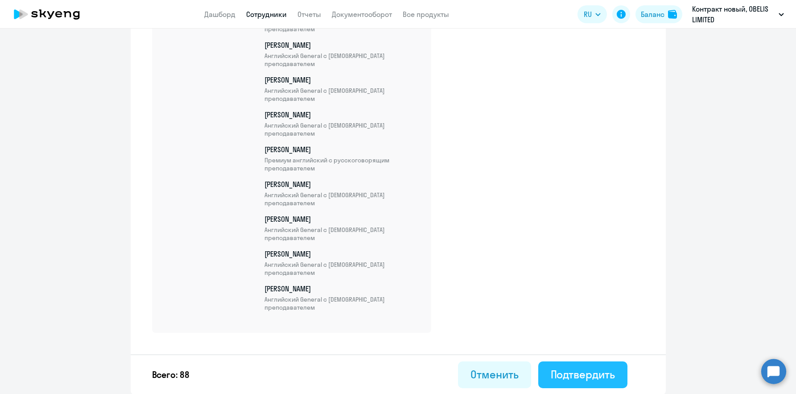
click at [592, 380] on div "Подтвердить" at bounding box center [583, 374] width 64 height 14
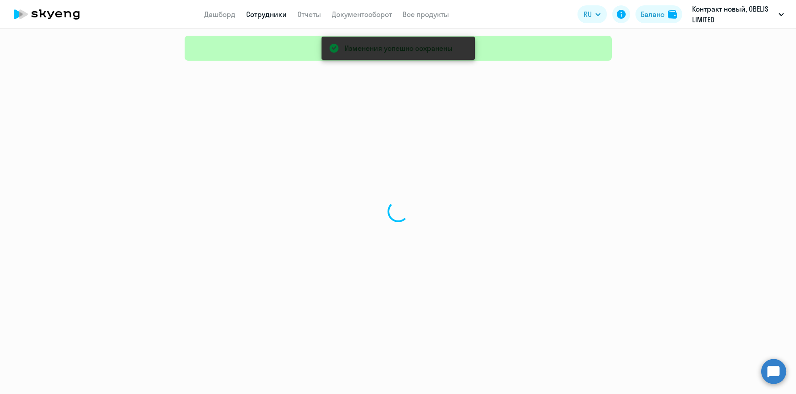
select select "30"
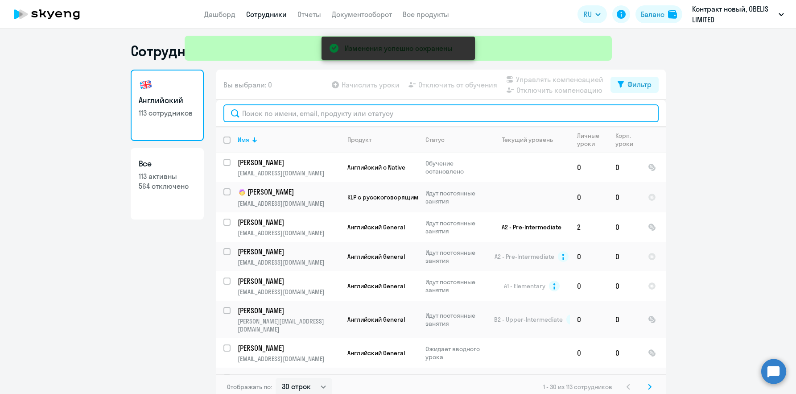
click at [365, 109] on input "text" at bounding box center [441, 113] width 435 height 18
paste input "[EMAIL_ADDRESS][DOMAIN_NAME]"
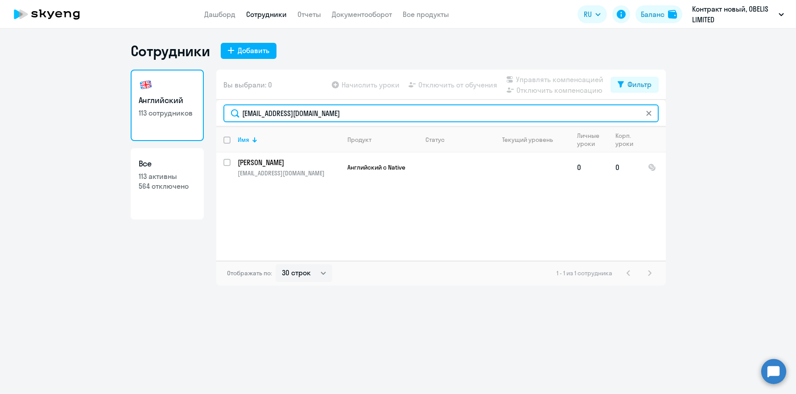
type input "[EMAIL_ADDRESS][DOMAIN_NAME]"
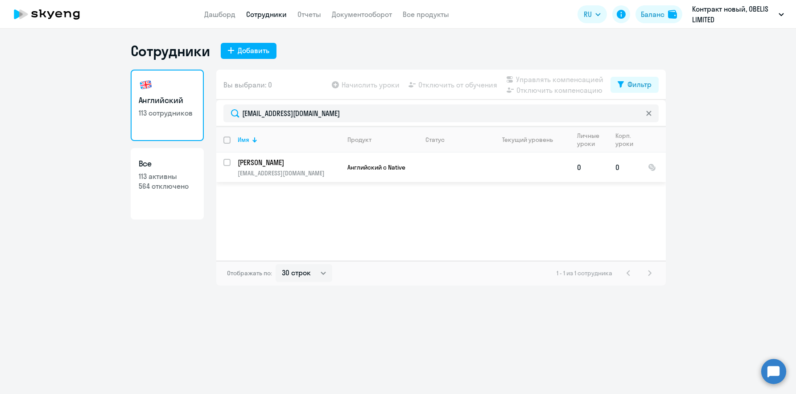
click at [315, 170] on p "[EMAIL_ADDRESS][DOMAIN_NAME]" at bounding box center [289, 173] width 102 height 8
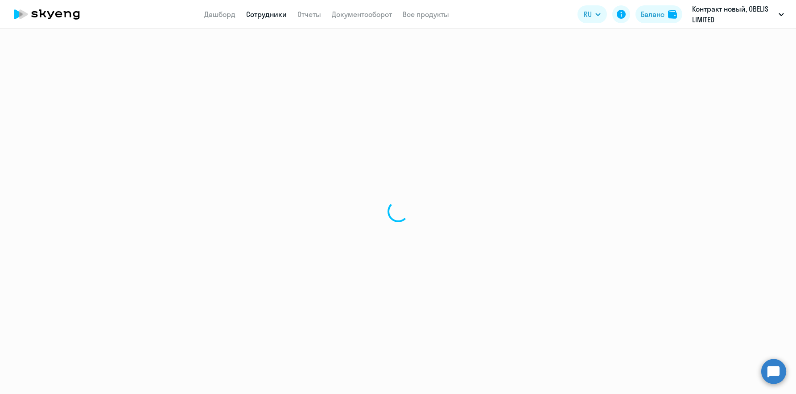
select select "english"
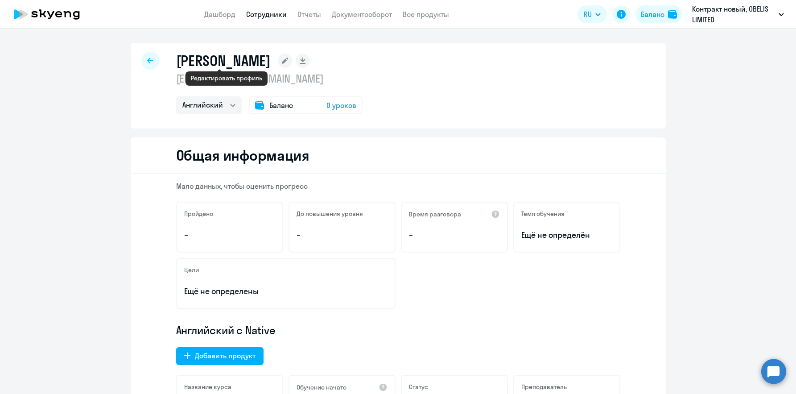
click at [278, 59] on rect at bounding box center [285, 61] width 14 height 14
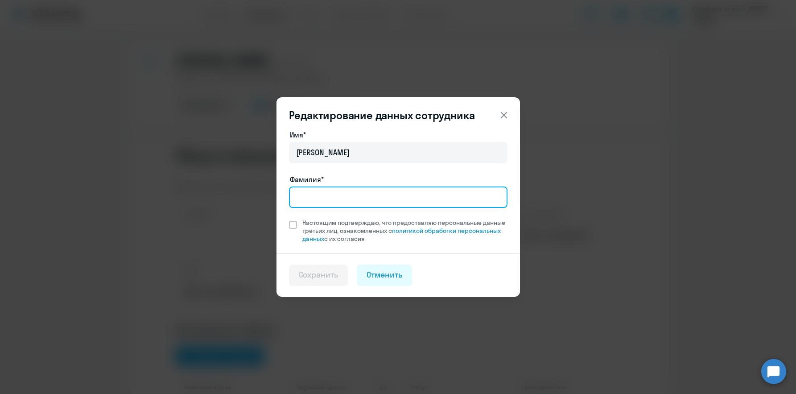
click at [328, 199] on input "Фамилия*" at bounding box center [398, 196] width 219 height 21
type input "[PERSON_NAME]"
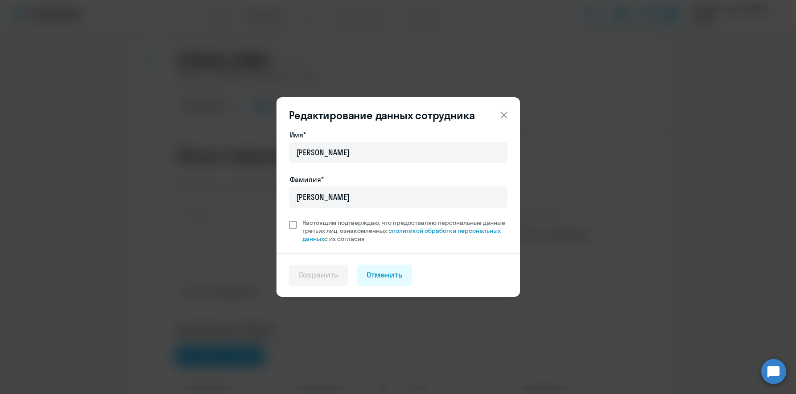
click at [304, 224] on span "Настоящим подтверждаю, что предоставляю персональные данные третьих лиц, ознако…" at bounding box center [404, 231] width 205 height 24
click at [289, 219] on input "Настоящим подтверждаю, что предоставляю персональные данные третьих лиц, ознако…" at bounding box center [289, 218] width 0 height 0
checkbox input "true"
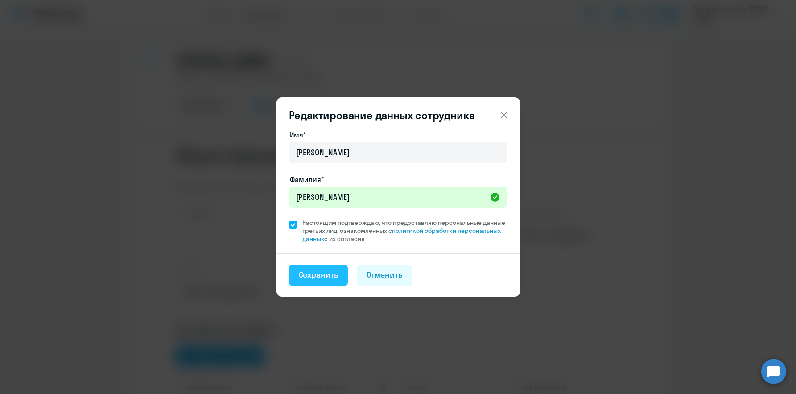
click at [316, 273] on div "Сохранить" at bounding box center [319, 275] width 40 height 12
select select "english"
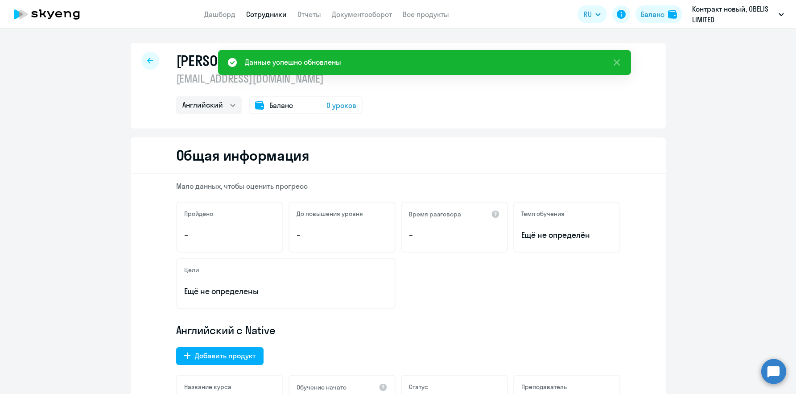
click at [144, 64] on div at bounding box center [150, 61] width 18 height 18
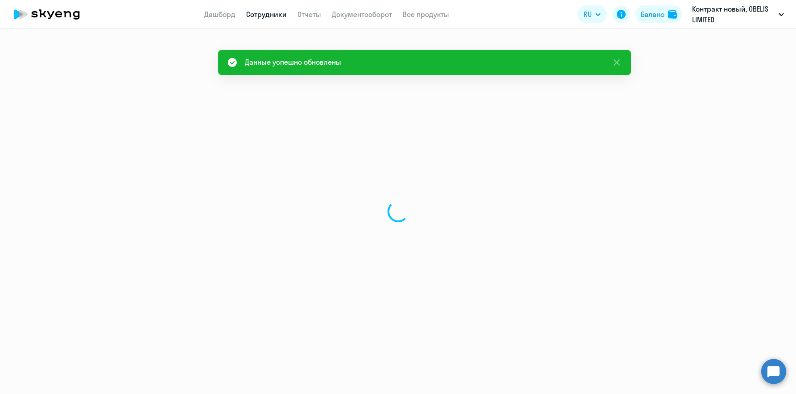
select select "30"
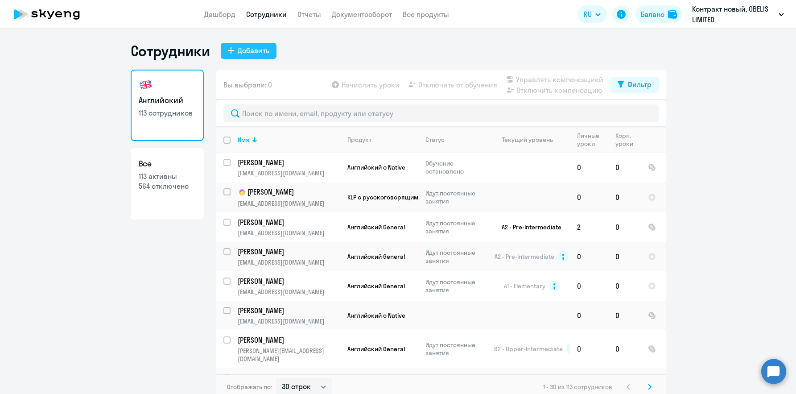
click at [248, 45] on button "Добавить" at bounding box center [249, 51] width 56 height 16
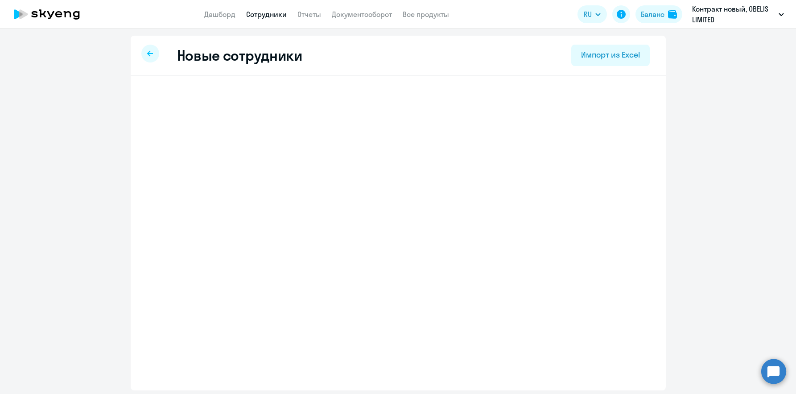
select select "english_adult_not_native_speaker"
select select "3"
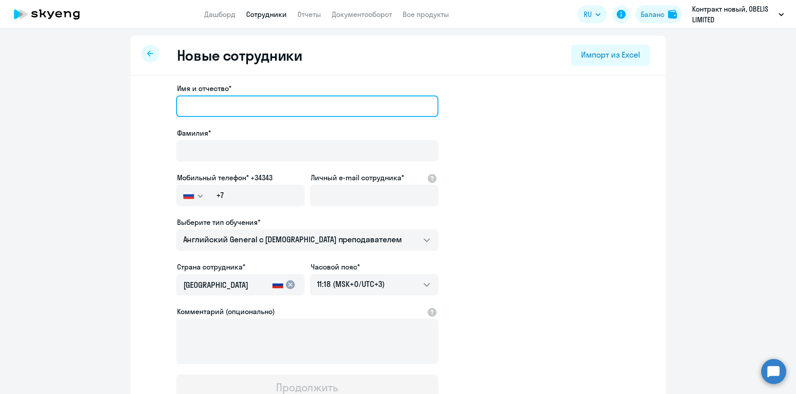
click at [207, 110] on input "Имя и отчество*" at bounding box center [307, 105] width 262 height 21
paste input "[PERSON_NAME]"
type input "[PERSON_NAME]"
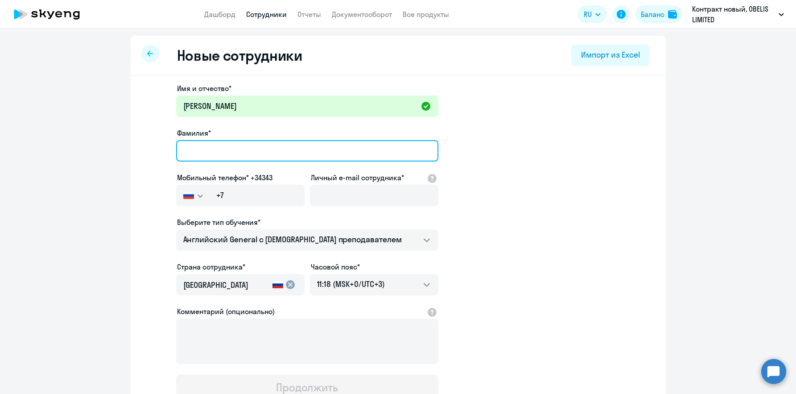
click at [195, 149] on input "Фамилия*" at bounding box center [307, 150] width 262 height 21
paste input "[PERSON_NAME]"
type input "[PERSON_NAME]"
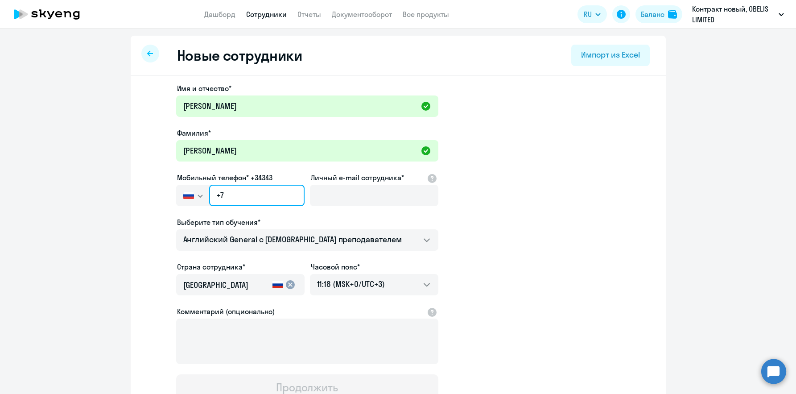
click at [216, 192] on input "+7" at bounding box center [256, 195] width 95 height 21
paste input "357 95-962-284"
type input "[PHONE_NUMBER]"
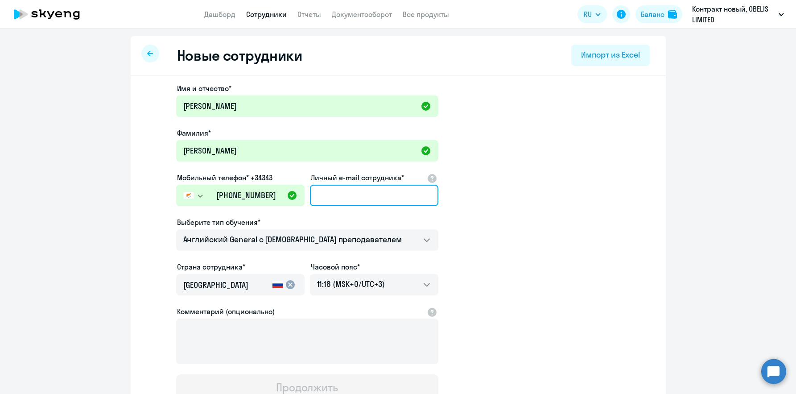
click at [360, 198] on input "Личный e-mail сотрудника*" at bounding box center [374, 195] width 128 height 21
paste input "[EMAIL_ADDRESS][DOMAIN_NAME]"
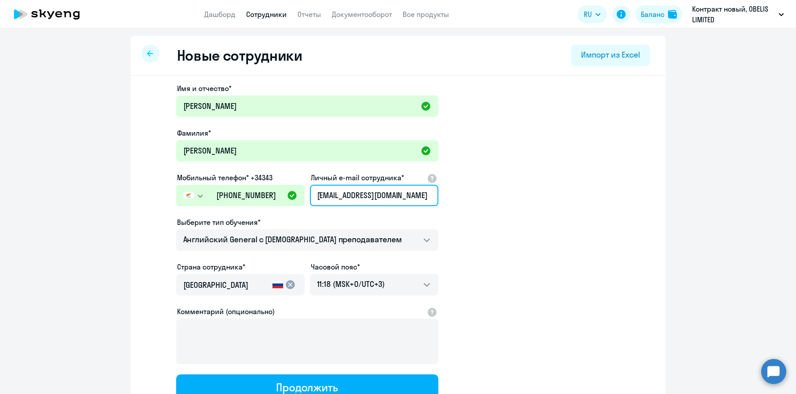
scroll to position [0, 0]
type input "[EMAIL_ADDRESS][DOMAIN_NAME]"
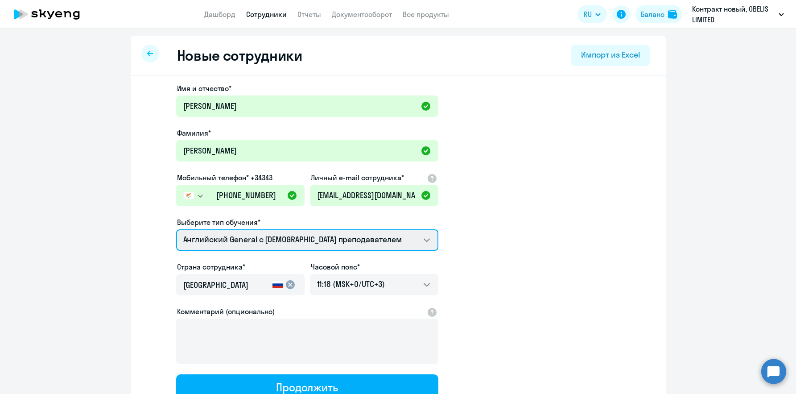
click at [295, 239] on select "Премиум [DEMOGRAPHIC_DATA] с русскоговорящим преподавателем Английский General …" at bounding box center [307, 239] width 262 height 21
select select "english_adult_not_native_speaker_premium"
click at [176, 229] on select "Премиум [DEMOGRAPHIC_DATA] с русскоговорящим преподавателем Английский General …" at bounding box center [307, 239] width 262 height 21
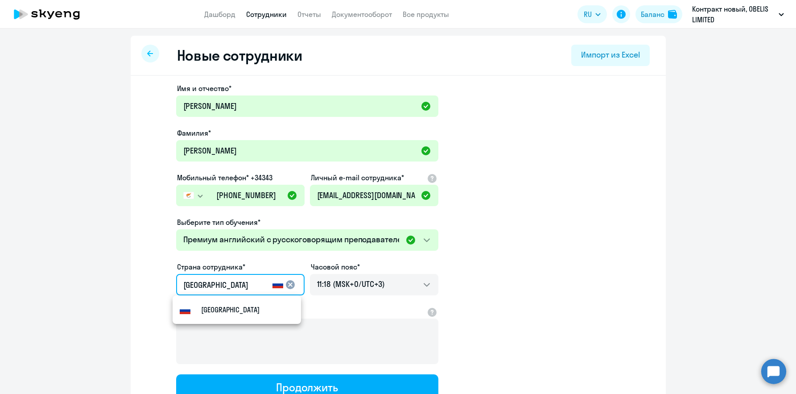
drag, startPoint x: 222, startPoint y: 286, endPoint x: 117, endPoint y: 275, distance: 105.3
click at [117, 277] on ng-component "Новые сотрудники Импорт из Excel Имя и отчество* [PERSON_NAME]* [PERSON_NAME] М…" at bounding box center [398, 252] width 796 height 432
type input "Кипр"
click at [225, 310] on mat-option "Кипр" at bounding box center [237, 309] width 128 height 21
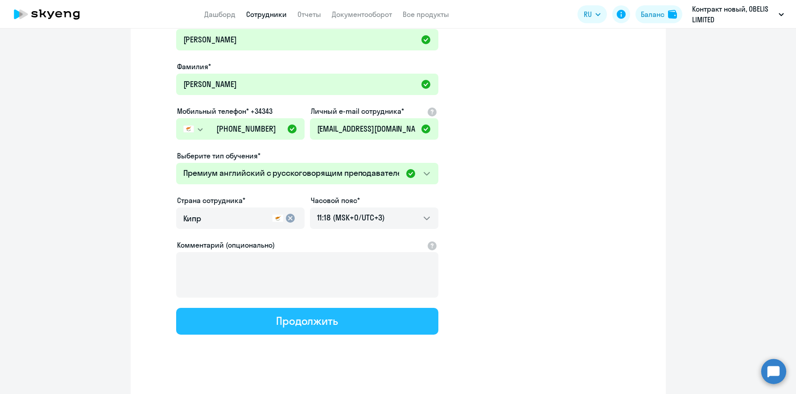
scroll to position [74, 0]
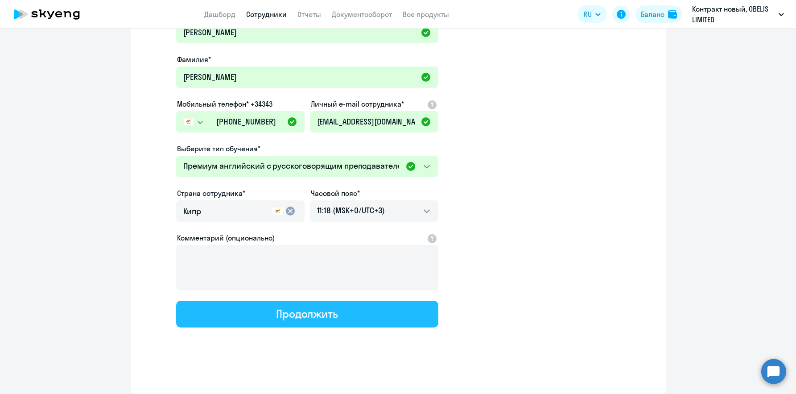
click at [276, 314] on div "Продолжить" at bounding box center [307, 313] width 62 height 14
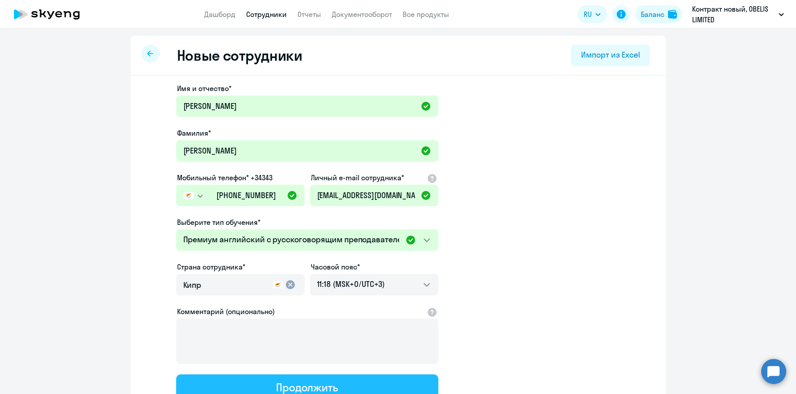
select select "english_adult_not_native_speaker_premium"
select select "3"
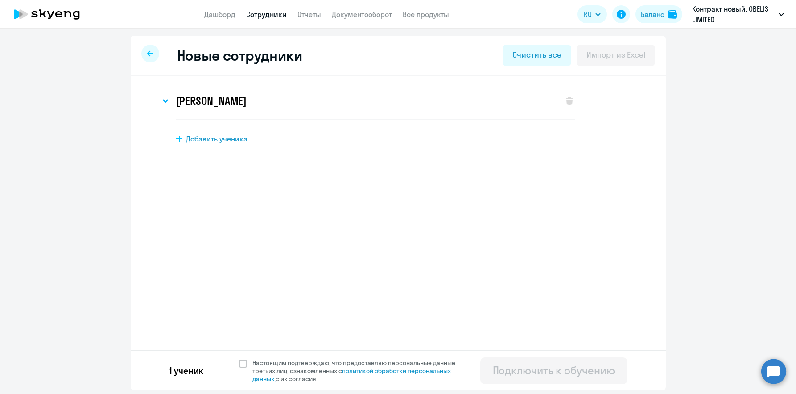
scroll to position [0, 0]
click at [241, 365] on span at bounding box center [243, 364] width 8 height 8
click at [239, 359] on input "Настоящим подтверждаю, что предоставляю персональные данные третьих лиц, ознако…" at bounding box center [239, 358] width 0 height 0
checkbox input "true"
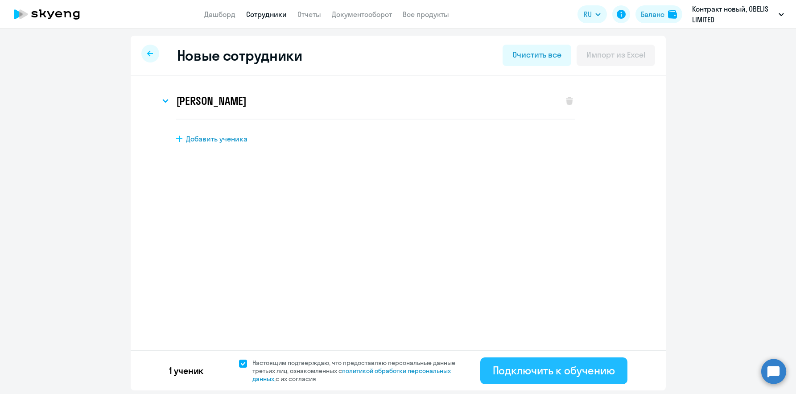
click at [554, 381] on button "Подключить к обучению" at bounding box center [553, 370] width 147 height 27
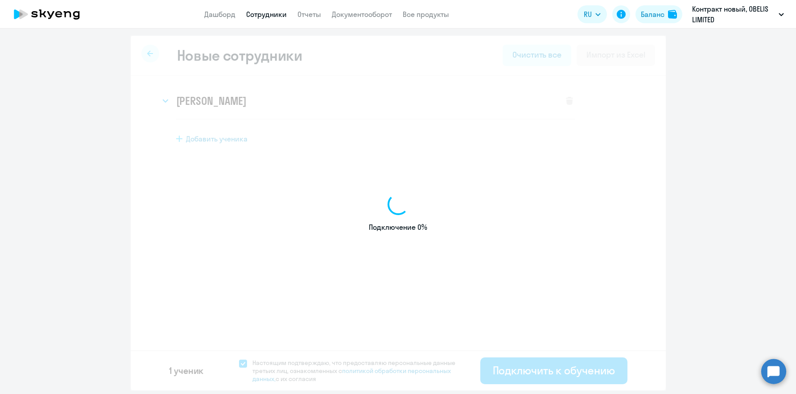
select select "english_adult_not_native_speaker"
select select "3"
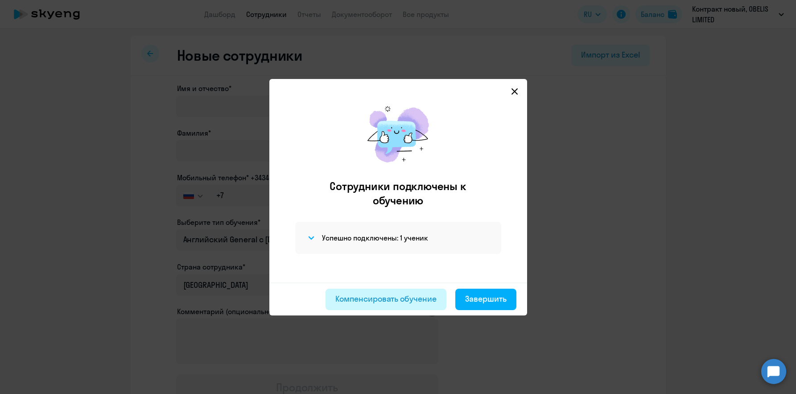
click at [394, 295] on div "Компенсировать обучение" at bounding box center [385, 299] width 101 height 12
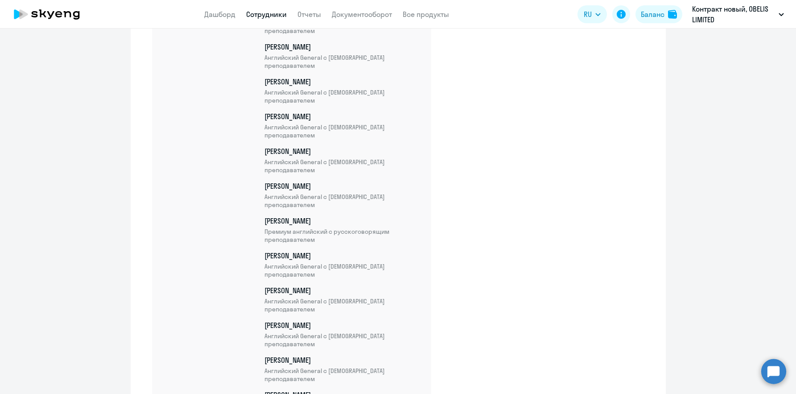
scroll to position [3015, 0]
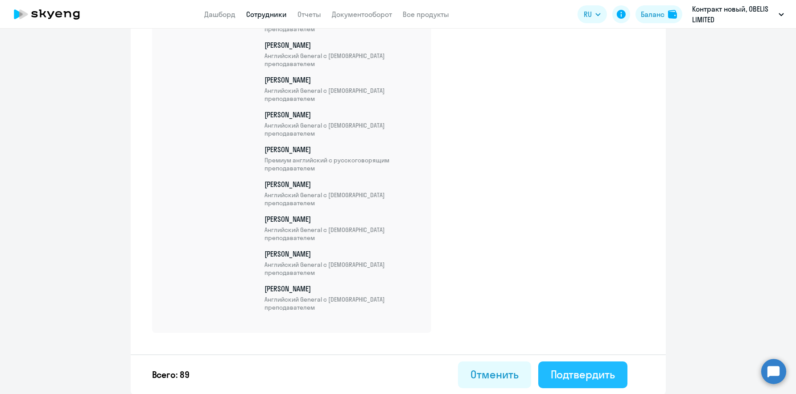
click at [573, 364] on button "Подтвердить" at bounding box center [582, 374] width 89 height 27
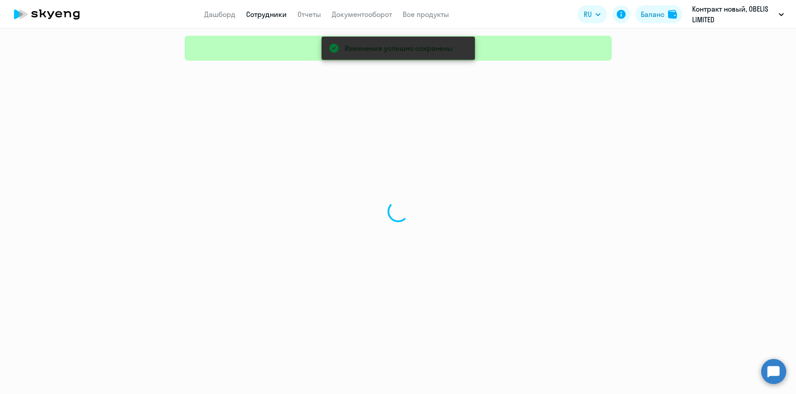
select select "30"
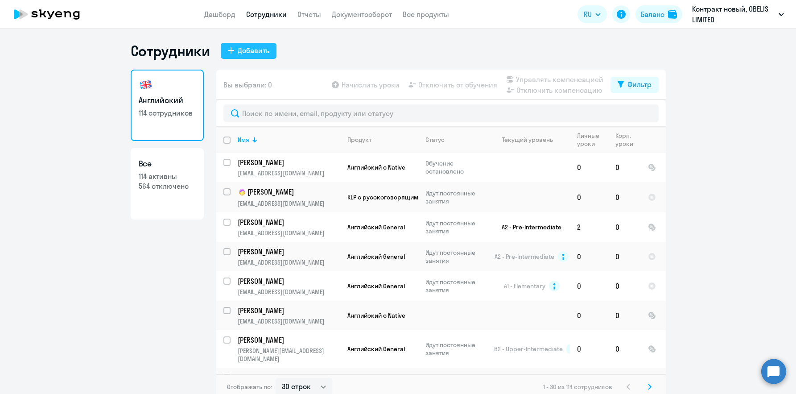
click at [248, 49] on div "Добавить" at bounding box center [254, 50] width 32 height 11
select select "english_adult_not_native_speaker"
select select "3"
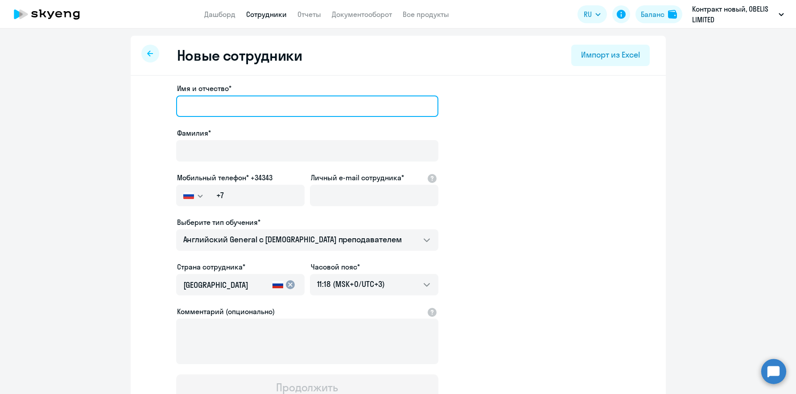
click at [260, 107] on input "Имя и отчество*" at bounding box center [307, 105] width 262 height 21
paste input "[PERSON_NAME]"
type input "[PERSON_NAME]"
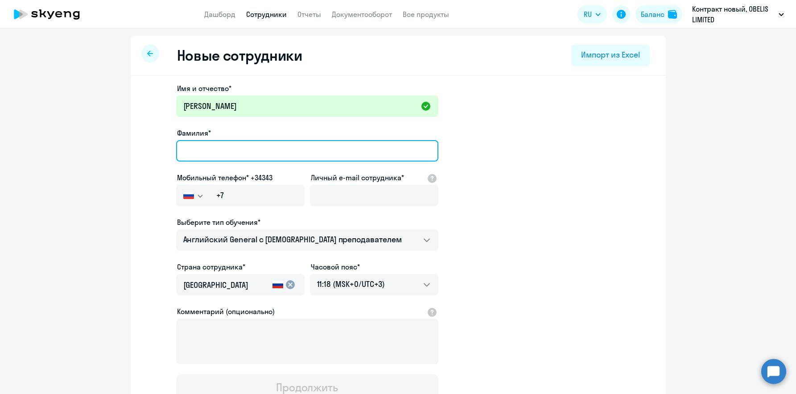
click at [237, 160] on input "Фамилия*" at bounding box center [307, 150] width 262 height 21
paste input "[PERSON_NAME]"
type input "[PERSON_NAME]"
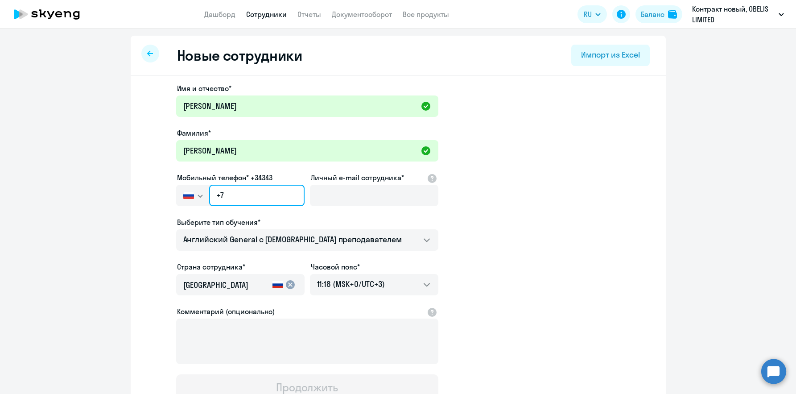
drag, startPoint x: 221, startPoint y: 192, endPoint x: 215, endPoint y: 192, distance: 6.3
click at [215, 192] on input "+7" at bounding box center [256, 195] width 95 height 21
paste input "357 95-954-940"
type input "[PHONE_NUMBER]"
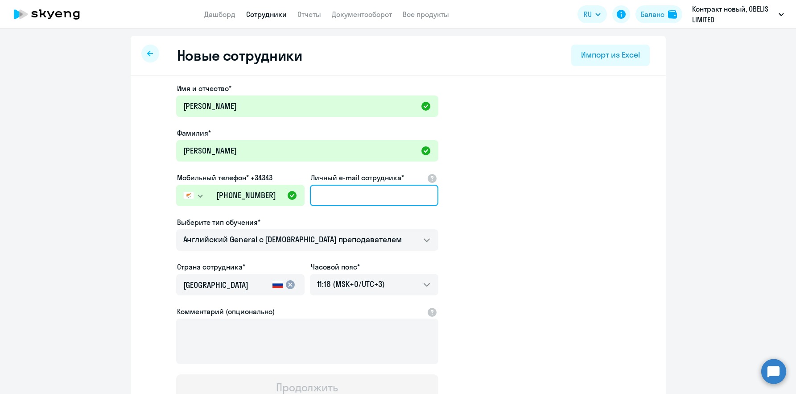
click at [369, 186] on input "Личный e-mail сотрудника*" at bounding box center [374, 195] width 128 height 21
paste input "[EMAIL_ADDRESS][DOMAIN_NAME]"
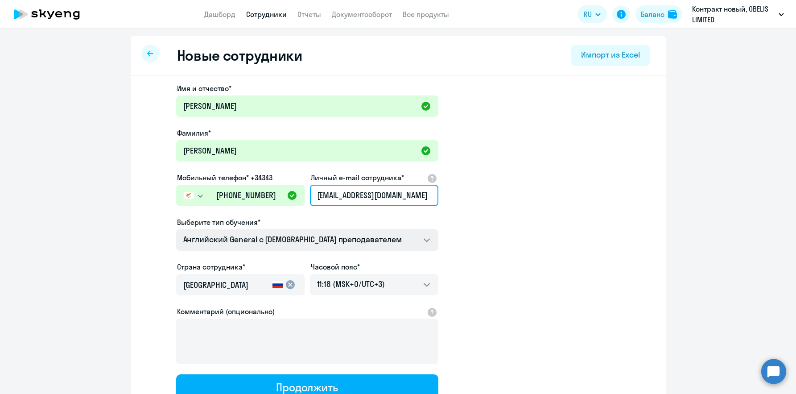
type input "[EMAIL_ADDRESS][DOMAIN_NAME]"
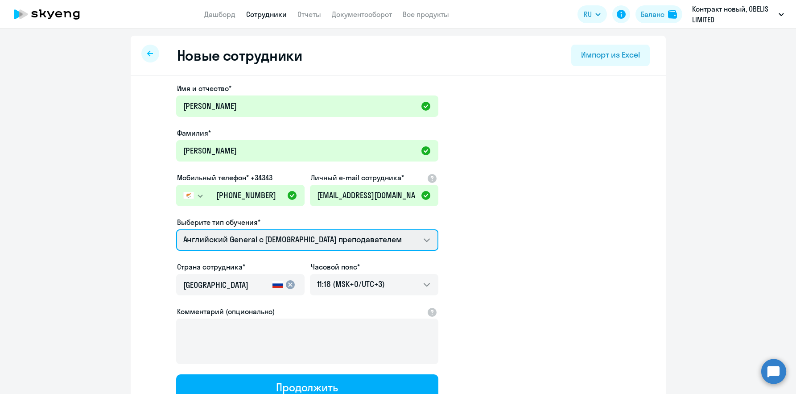
click at [309, 238] on select "Премиум [DEMOGRAPHIC_DATA] с русскоговорящим преподавателем Английский General …" at bounding box center [307, 239] width 262 height 21
select select "english_adult_native_speaker"
click at [176, 229] on select "Премиум [DEMOGRAPHIC_DATA] с русскоговорящим преподавателем Английский General …" at bounding box center [307, 239] width 262 height 21
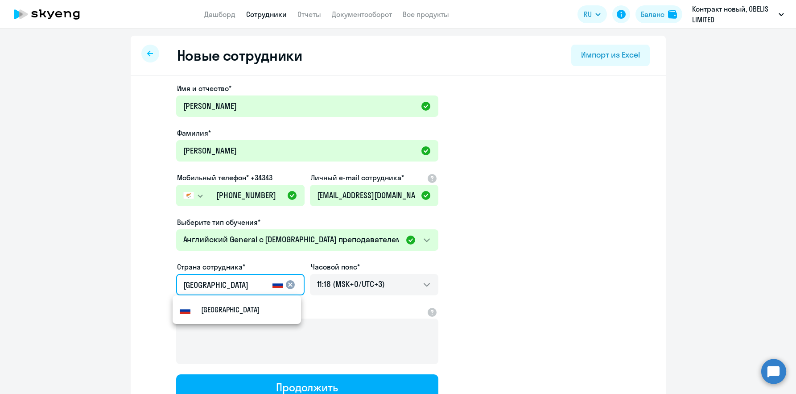
drag, startPoint x: 213, startPoint y: 282, endPoint x: 26, endPoint y: 271, distance: 187.2
click at [25, 272] on ng-component "Новые сотрудники Импорт из Excel Имя и отчество* [PERSON_NAME]* [PERSON_NAME] М…" at bounding box center [398, 252] width 796 height 432
type input "Кипр"
click at [223, 306] on mat-option "Кипр" at bounding box center [237, 309] width 128 height 21
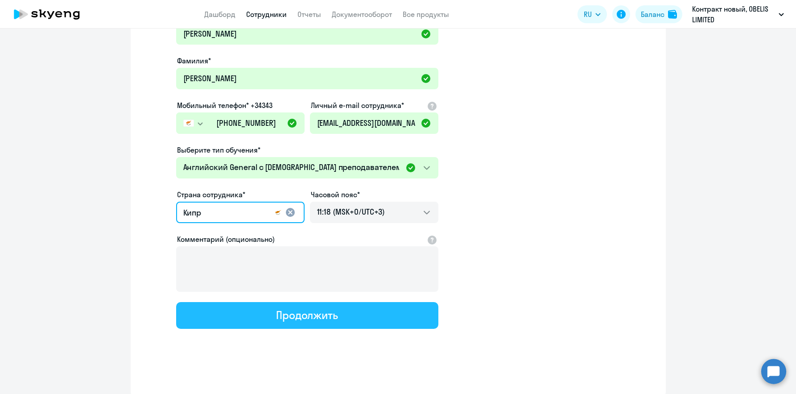
scroll to position [74, 0]
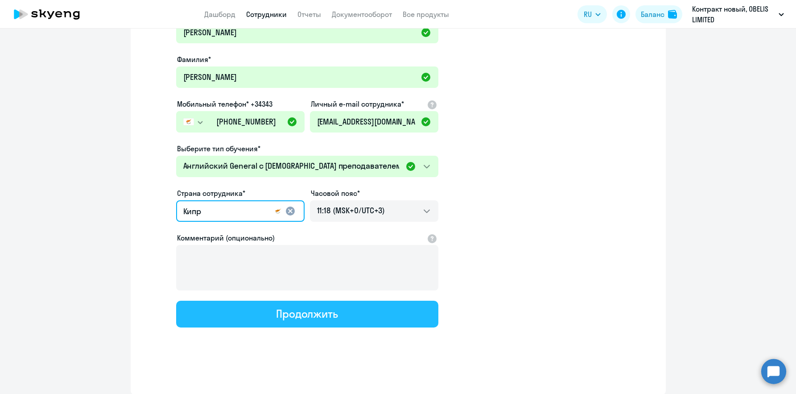
click at [299, 316] on div "Продолжить" at bounding box center [307, 313] width 62 height 14
select select "english_adult_native_speaker"
select select "3"
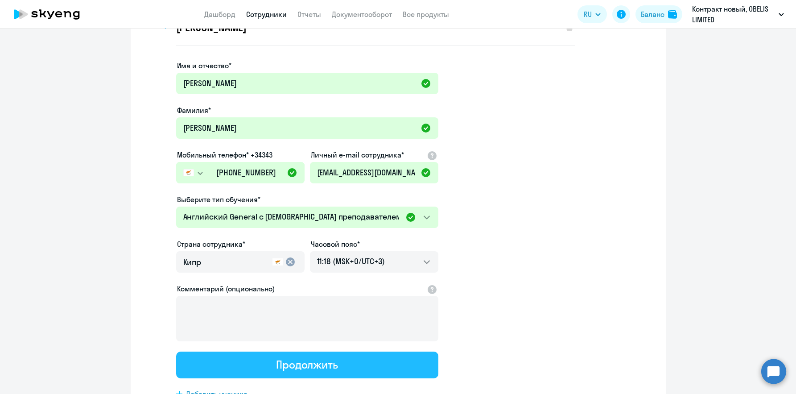
scroll to position [0, 0]
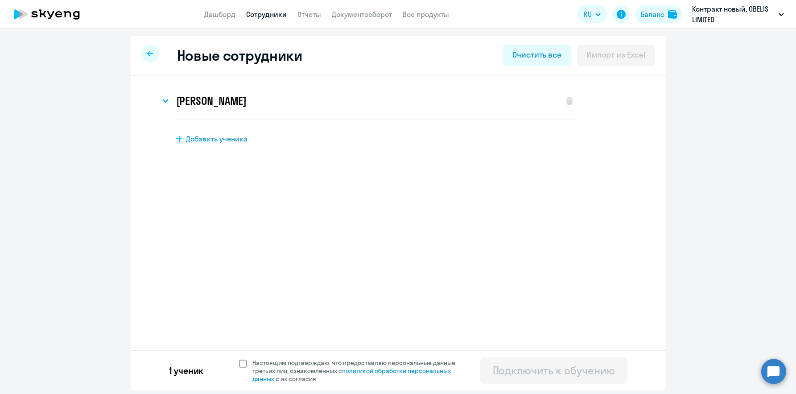
click at [244, 363] on span at bounding box center [243, 364] width 8 height 8
click at [239, 359] on input "Настоящим подтверждаю, что предоставляю персональные данные третьих лиц, ознако…" at bounding box center [239, 358] width 0 height 0
checkbox input "true"
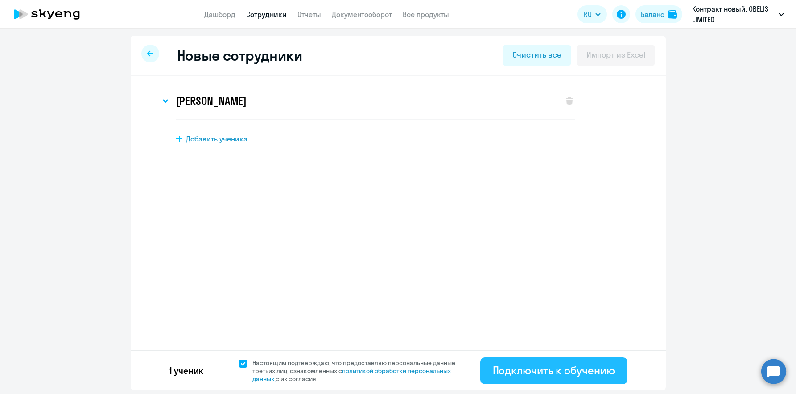
click at [533, 378] on button "Подключить к обучению" at bounding box center [553, 370] width 147 height 27
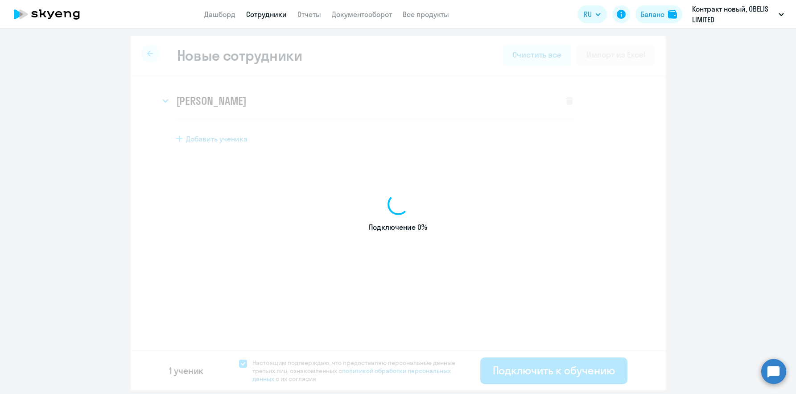
select select "english_adult_not_native_speaker"
select select "3"
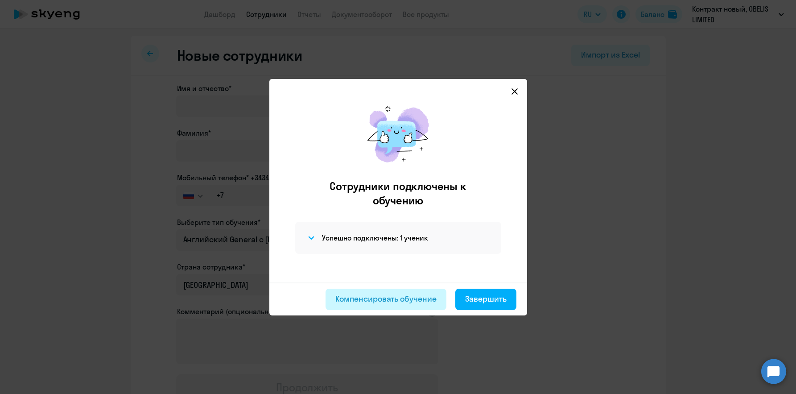
click at [416, 296] on div "Компенсировать обучение" at bounding box center [385, 299] width 101 height 12
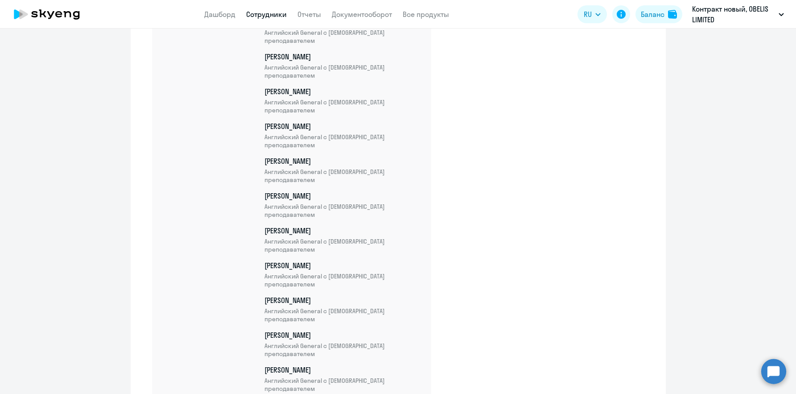
scroll to position [3050, 0]
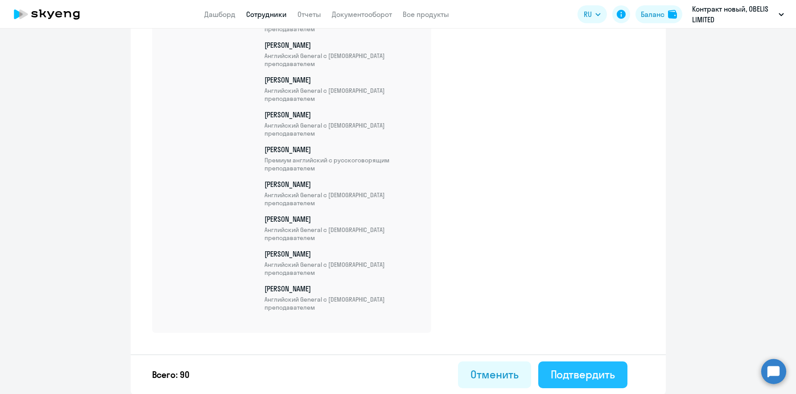
click at [552, 375] on div "Подтвердить" at bounding box center [583, 374] width 64 height 14
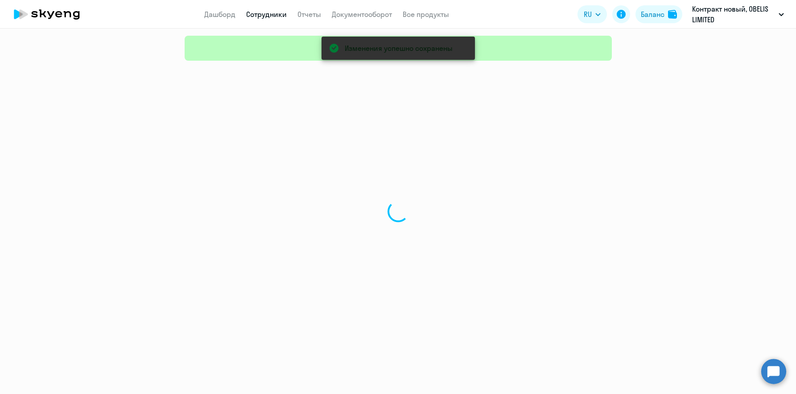
select select "30"
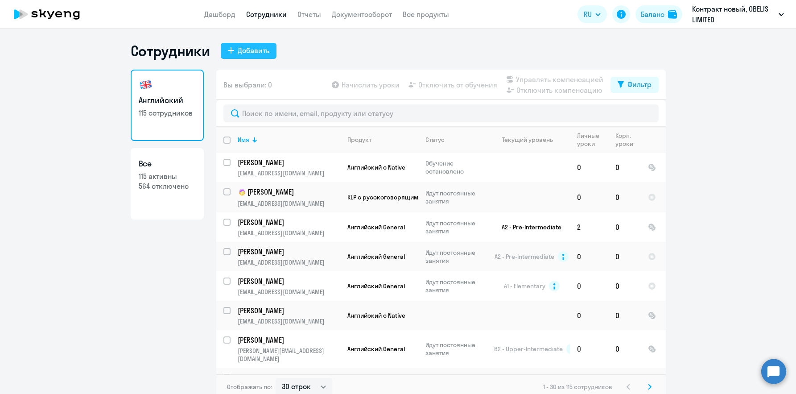
click at [238, 50] on div "Добавить" at bounding box center [254, 50] width 32 height 11
select select "english_adult_not_native_speaker"
select select "3"
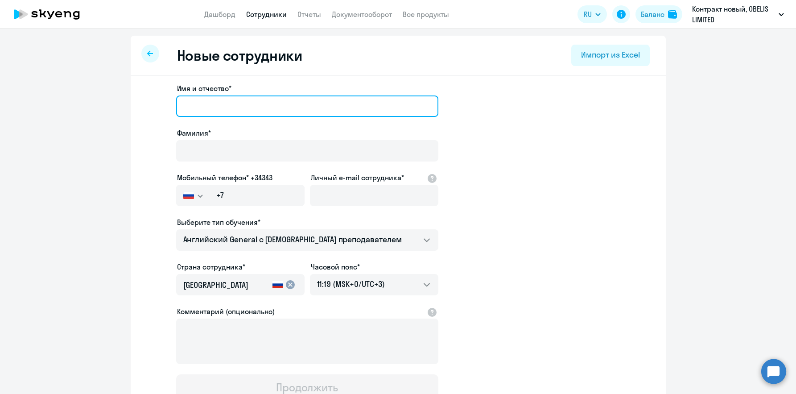
click at [247, 105] on input "Имя и отчество*" at bounding box center [307, 105] width 262 height 21
paste input "[PERSON_NAME]"
type input "[PERSON_NAME]"
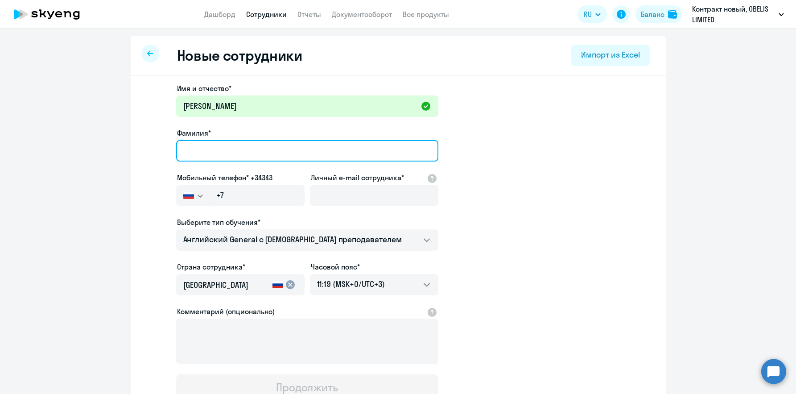
click at [199, 146] on input "Фамилия*" at bounding box center [307, 150] width 262 height 21
paste input "[PERSON_NAME]"
type input "[PERSON_NAME]"
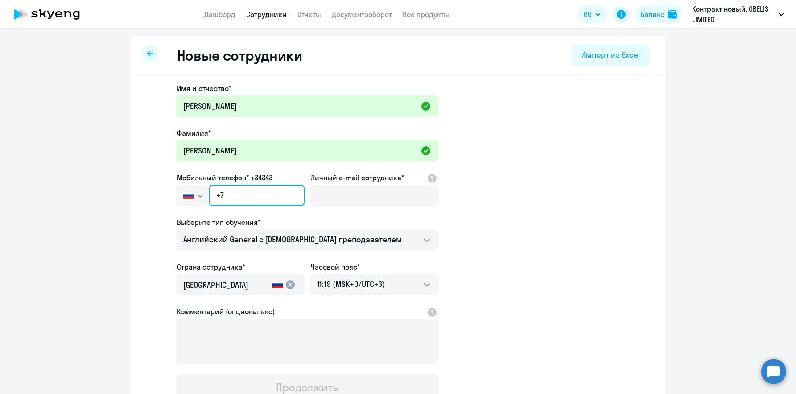
drag, startPoint x: 221, startPoint y: 196, endPoint x: 216, endPoint y: 196, distance: 4.5
click at [216, 196] on input "+7" at bounding box center [256, 195] width 95 height 21
paste input "357 95-980-978"
type input "[PHONE_NUMBER]"
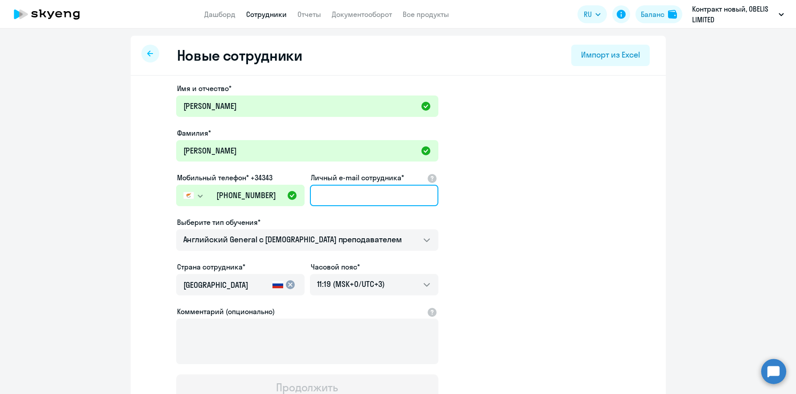
click at [331, 194] on input "Личный e-mail сотрудника*" at bounding box center [374, 195] width 128 height 21
paste input "[EMAIL_ADDRESS][PERSON_NAME][DOMAIN_NAME]"
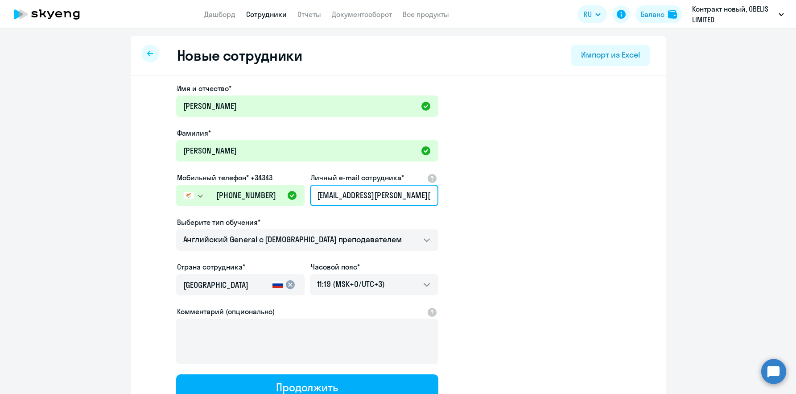
type input "[EMAIL_ADDRESS][PERSON_NAME][DOMAIN_NAME]"
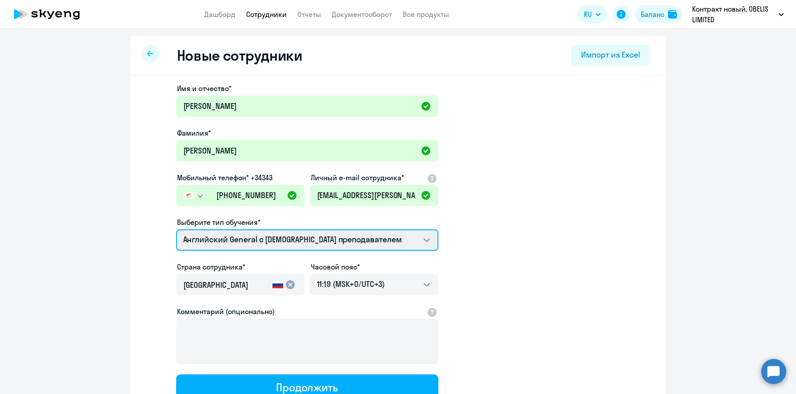
click at [287, 240] on select "Премиум [DEMOGRAPHIC_DATA] с русскоговорящим преподавателем Английский General …" at bounding box center [307, 239] width 262 height 21
select select "english_adult_not_native_speaker_premium"
click at [176, 229] on select "Премиум [DEMOGRAPHIC_DATA] с русскоговорящим преподавателем Английский General …" at bounding box center [307, 239] width 262 height 21
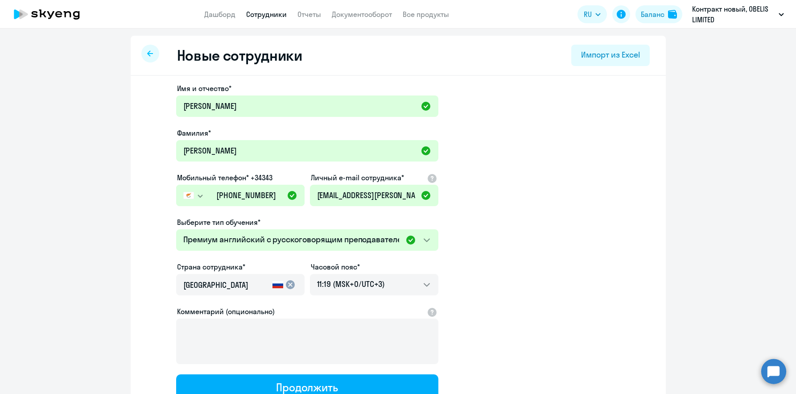
click at [531, 266] on app-new-student-form "Имя и отчество* [PERSON_NAME]* [PERSON_NAME] телефон* +34343 [GEOGRAPHIC_DATA] …" at bounding box center [398, 242] width 507 height 318
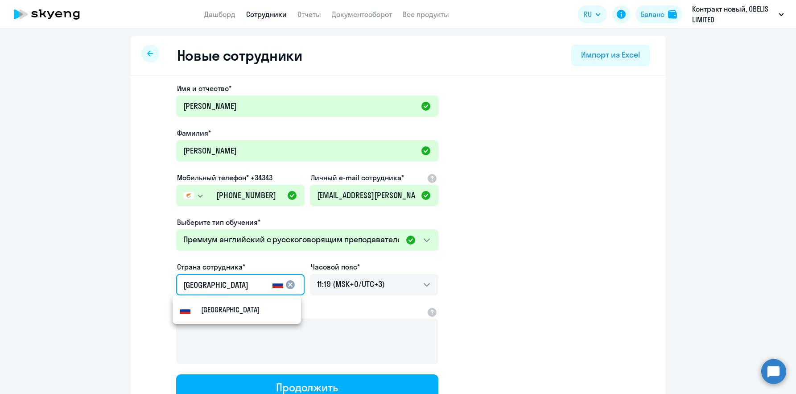
drag, startPoint x: 219, startPoint y: 283, endPoint x: 147, endPoint y: 274, distance: 73.2
click at [145, 274] on app-new-student-form "Имя и отчество* [PERSON_NAME]* [PERSON_NAME] телефон* +34343 [GEOGRAPHIC_DATA] …" at bounding box center [398, 242] width 507 height 318
type input "Кипр"
click at [203, 315] on small "Кипр" at bounding box center [209, 309] width 17 height 11
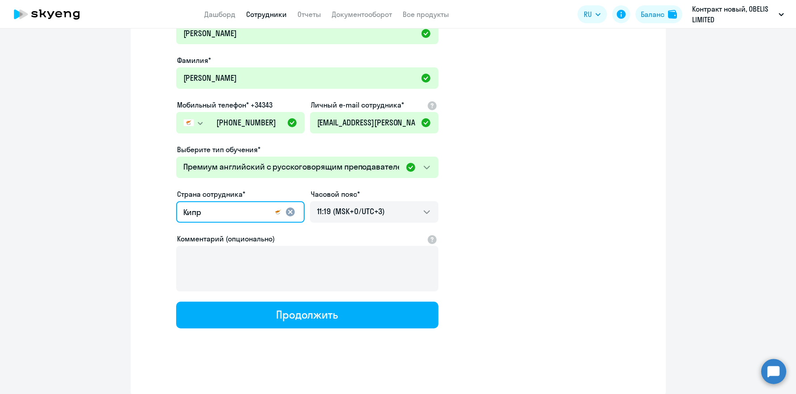
scroll to position [74, 0]
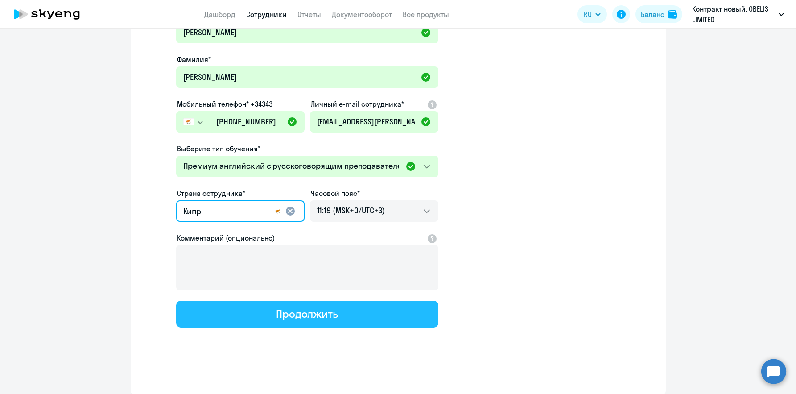
click at [286, 309] on div "Продолжить" at bounding box center [307, 313] width 62 height 14
select select "english_adult_not_native_speaker_premium"
select select "3"
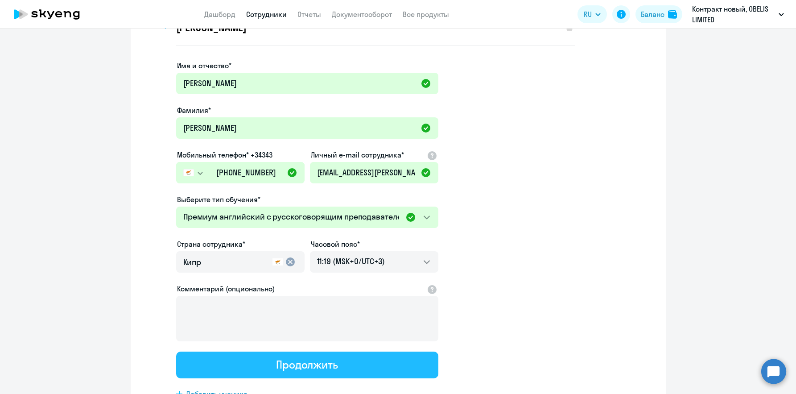
scroll to position [0, 0]
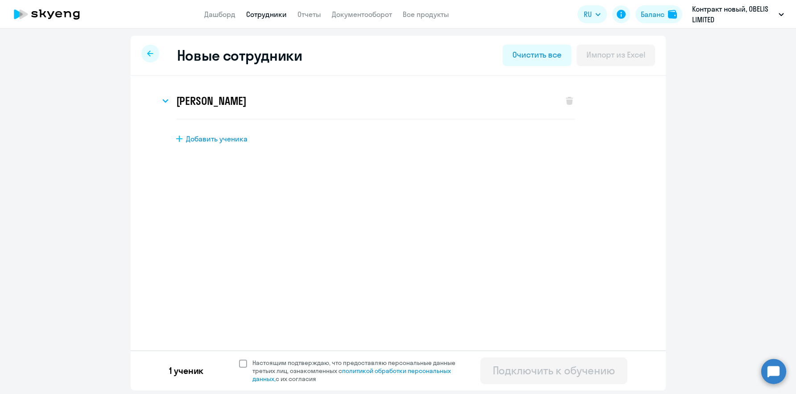
click at [240, 360] on span at bounding box center [243, 364] width 8 height 8
click at [239, 359] on input "Настоящим подтверждаю, что предоставляю персональные данные третьих лиц, ознако…" at bounding box center [239, 358] width 0 height 0
checkbox input "true"
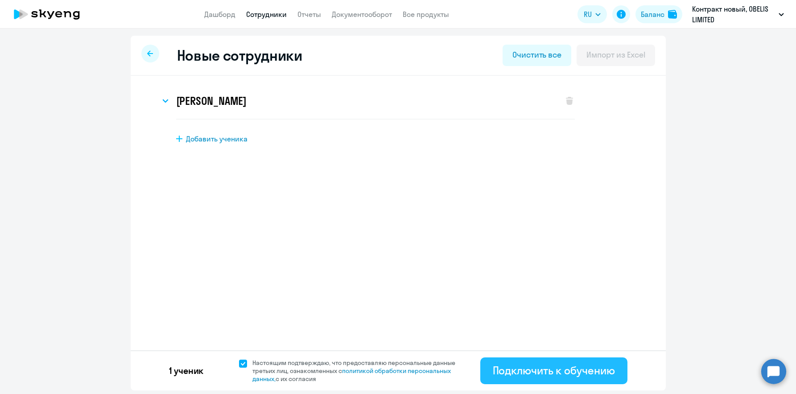
click at [540, 365] on div "Подключить к обучению" at bounding box center [554, 370] width 122 height 14
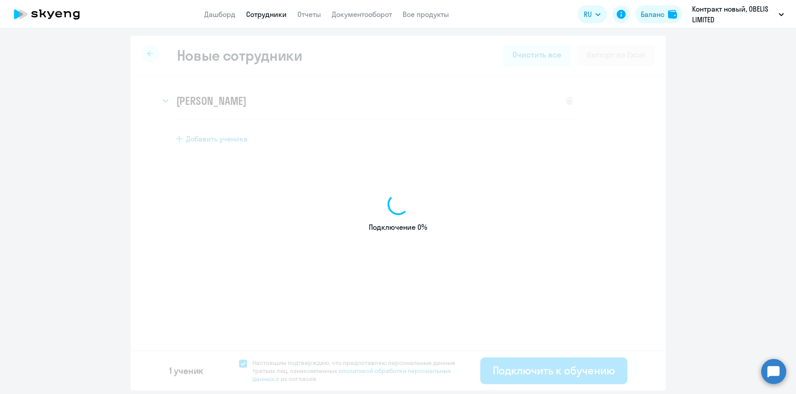
select select "english_adult_not_native_speaker"
select select "3"
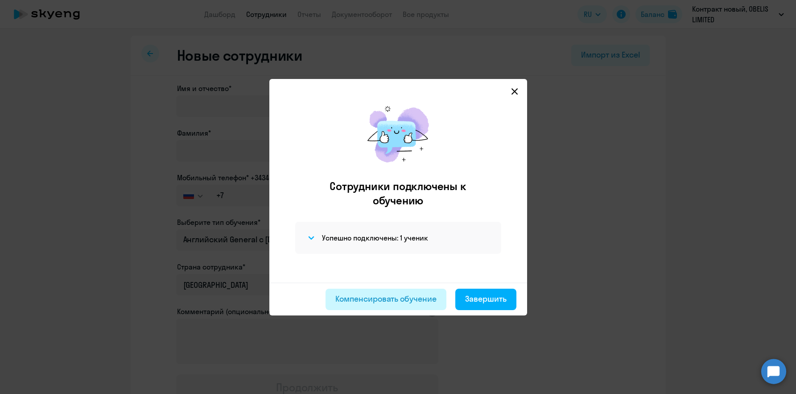
click at [413, 298] on div "Компенсировать обучение" at bounding box center [385, 299] width 101 height 12
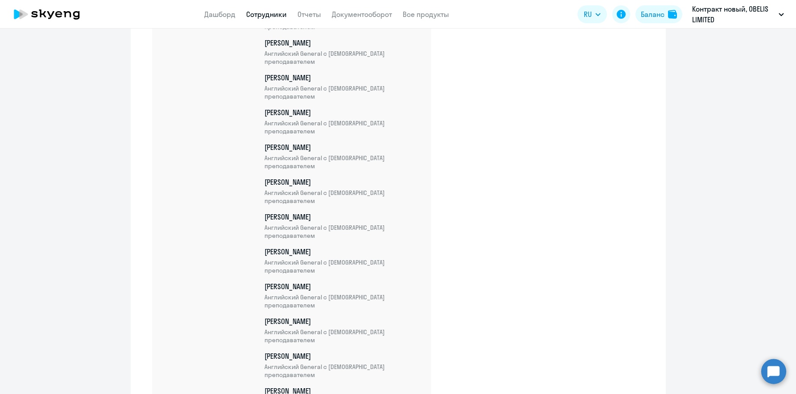
scroll to position [3085, 0]
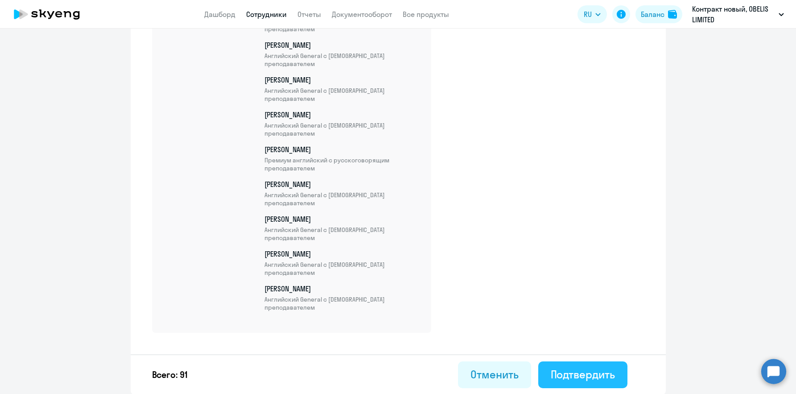
click at [551, 373] on div "Подтвердить" at bounding box center [583, 374] width 64 height 14
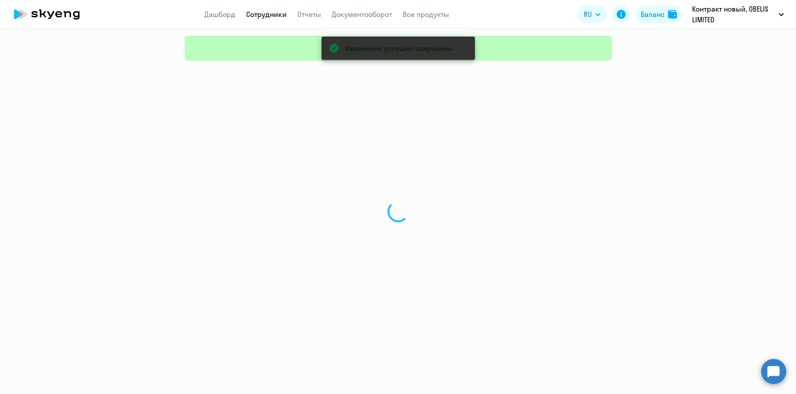
select select "30"
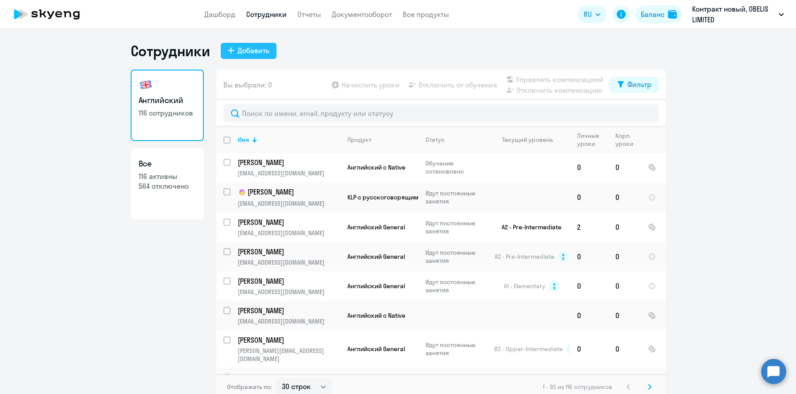
click at [251, 50] on div "Добавить" at bounding box center [254, 50] width 32 height 11
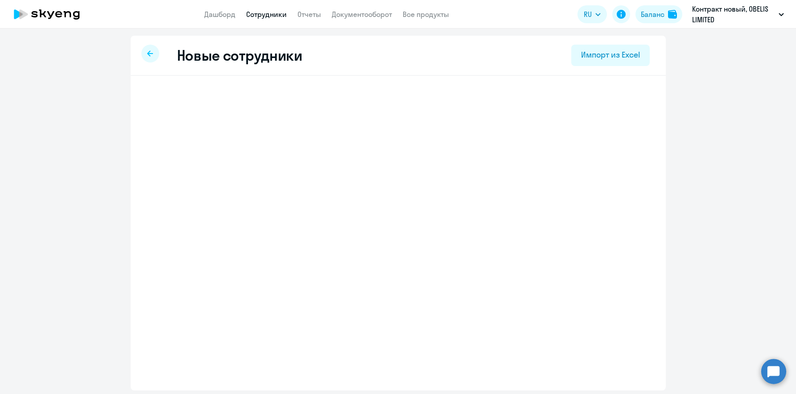
select select "english_adult_not_native_speaker"
select select "3"
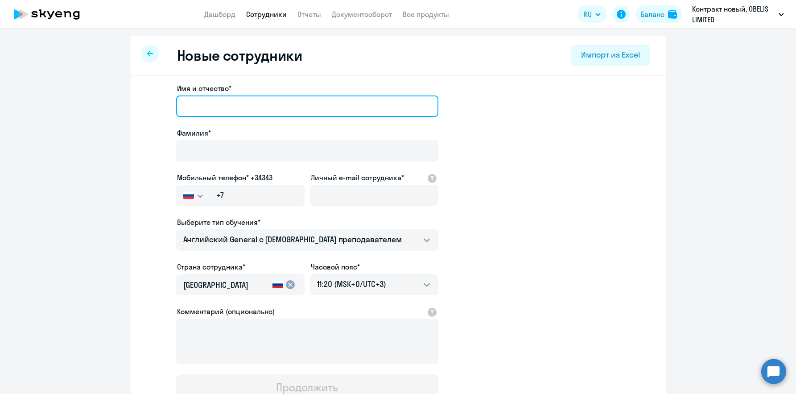
click at [242, 105] on input "Имя и отчество*" at bounding box center [307, 105] width 262 height 21
paste input "[PERSON_NAME]"
type input "[PERSON_NAME]"
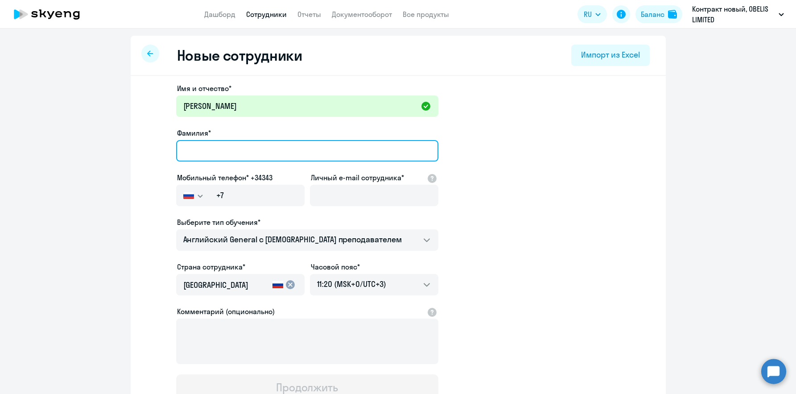
click at [240, 148] on input "Фамилия*" at bounding box center [307, 150] width 262 height 21
paste input "[PERSON_NAME]"
type input "[PERSON_NAME]"
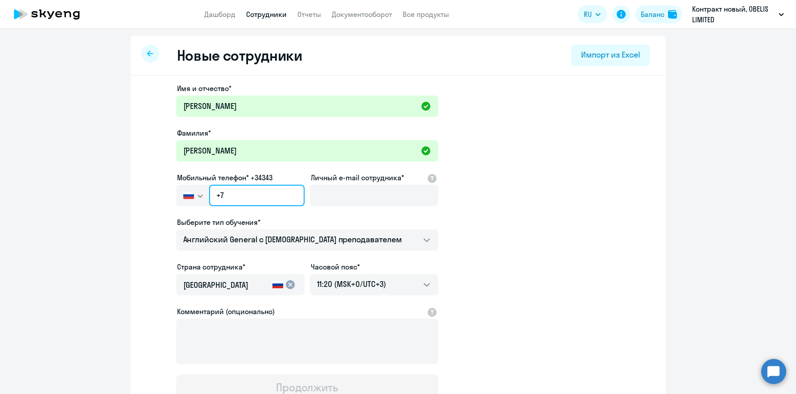
click at [219, 197] on input "+7" at bounding box center [256, 195] width 95 height 21
paste input "357 95-956-006"
type input "[PHONE_NUMBER]"
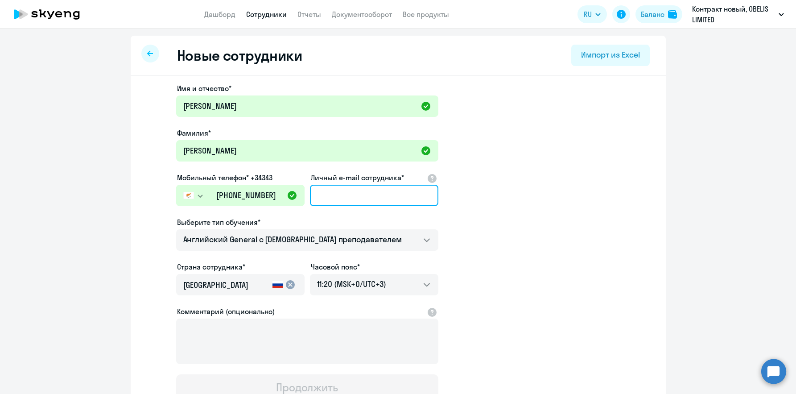
click at [360, 198] on input "Личный e-mail сотрудника*" at bounding box center [374, 195] width 128 height 21
paste input "[EMAIL_ADDRESS][DOMAIN_NAME]"
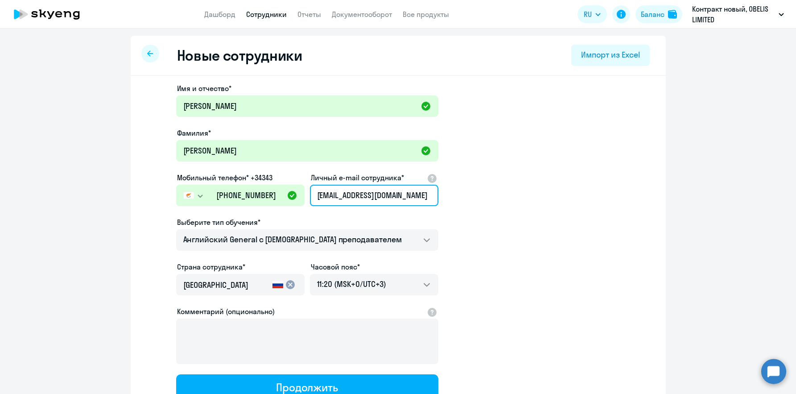
type input "[EMAIL_ADDRESS][DOMAIN_NAME]"
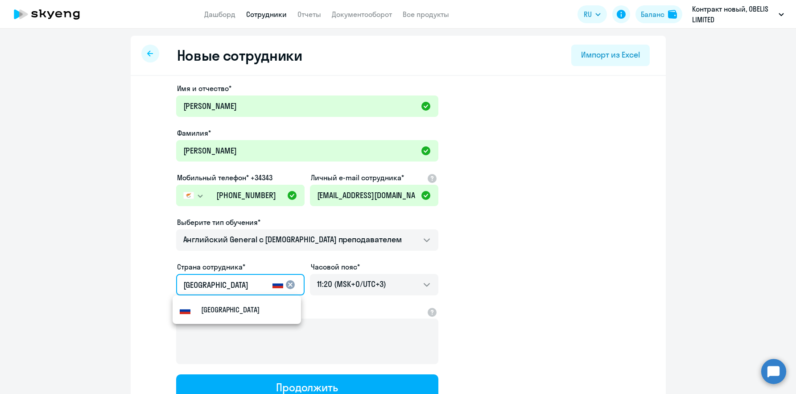
drag, startPoint x: 215, startPoint y: 283, endPoint x: 129, endPoint y: 279, distance: 85.3
click at [131, 279] on div "Имя и отчество* [PERSON_NAME]* [PERSON_NAME] телефон* +34343 [GEOGRAPHIC_DATA] …" at bounding box center [398, 272] width 535 height 392
type input "Кипр"
click at [203, 308] on small "Кипр" at bounding box center [209, 309] width 17 height 11
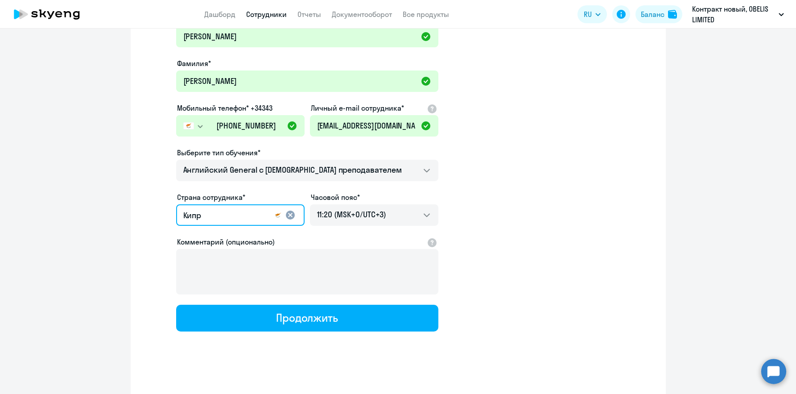
scroll to position [74, 0]
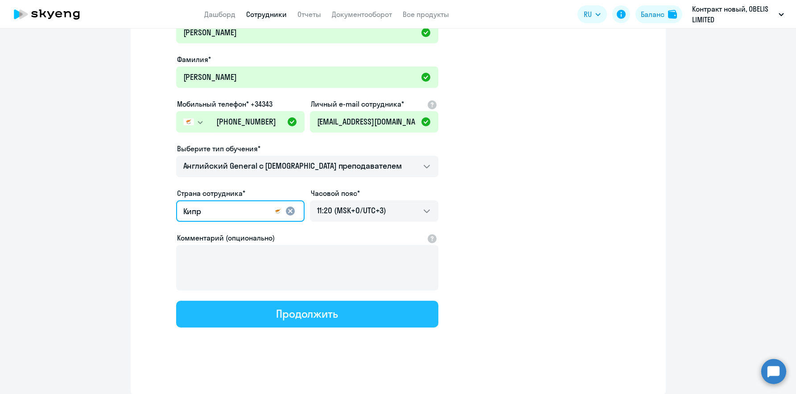
click at [282, 313] on div "Продолжить" at bounding box center [307, 313] width 62 height 14
select select "english_adult_not_native_speaker"
select select "3"
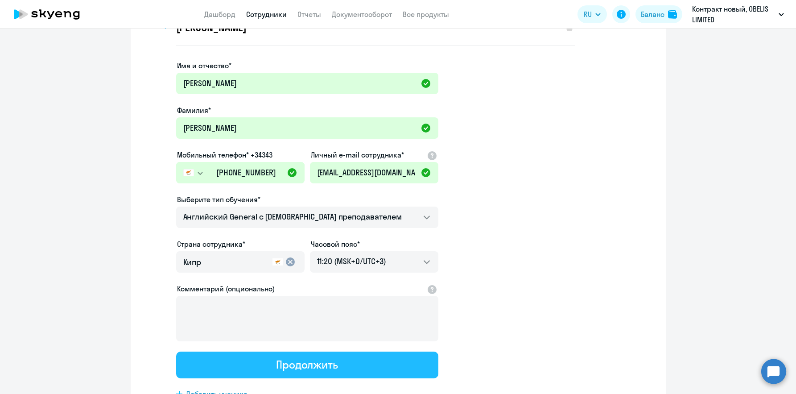
scroll to position [0, 0]
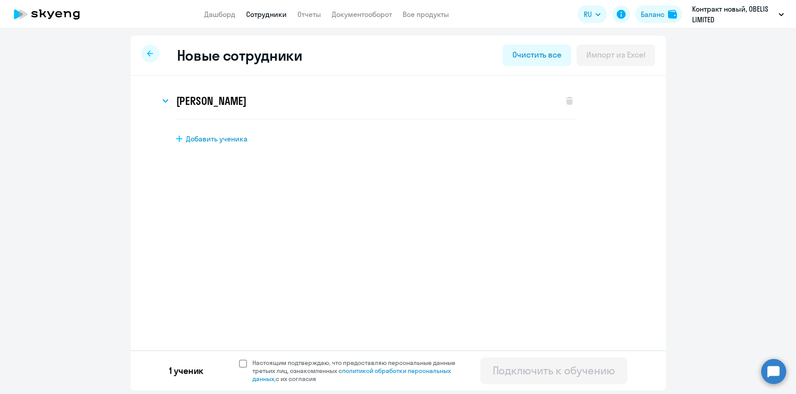
click at [258, 361] on span "Настоящим подтверждаю, что предоставляю персональные данные третьих лиц, ознако…" at bounding box center [360, 371] width 214 height 24
click at [239, 359] on input "Настоящим подтверждаю, что предоставляю персональные данные третьих лиц, ознако…" at bounding box center [239, 358] width 0 height 0
checkbox input "true"
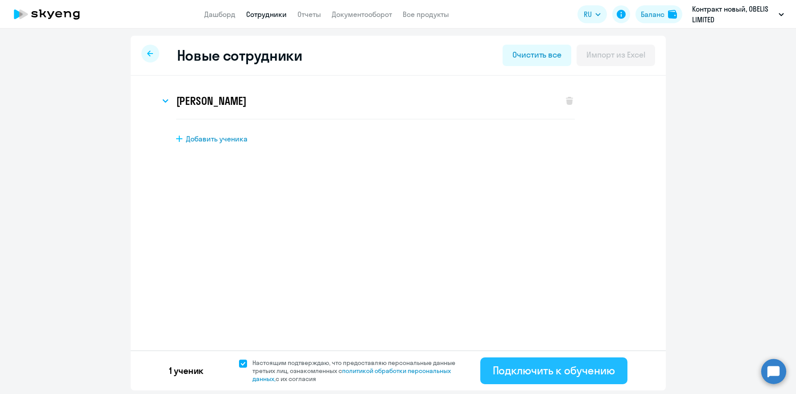
click at [505, 368] on div "Подключить к обучению" at bounding box center [554, 370] width 122 height 14
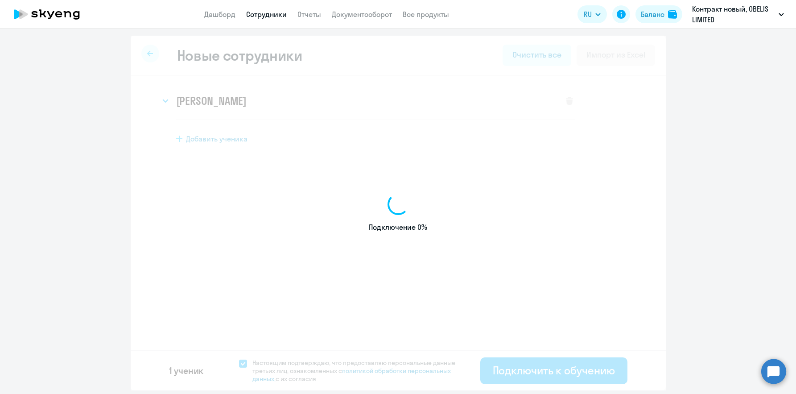
select select "english_adult_not_native_speaker"
select select "3"
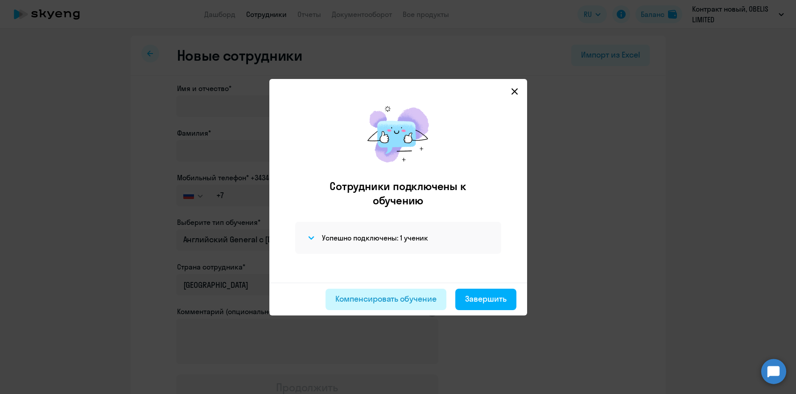
click at [368, 298] on div "Компенсировать обучение" at bounding box center [385, 299] width 101 height 12
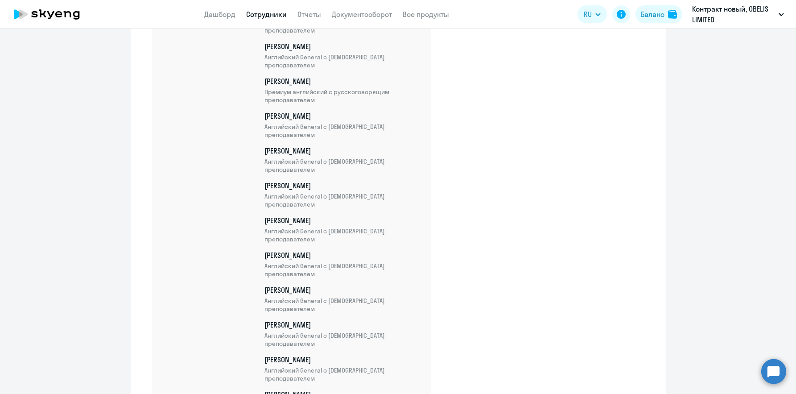
scroll to position [3119, 0]
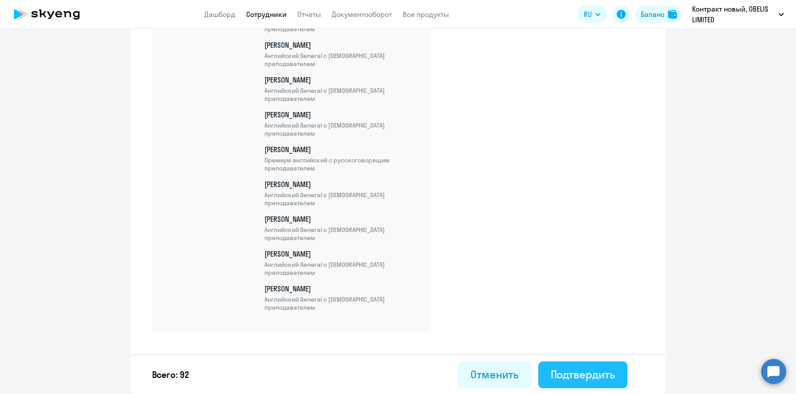
click at [594, 378] on div "Подтвердить" at bounding box center [583, 374] width 64 height 14
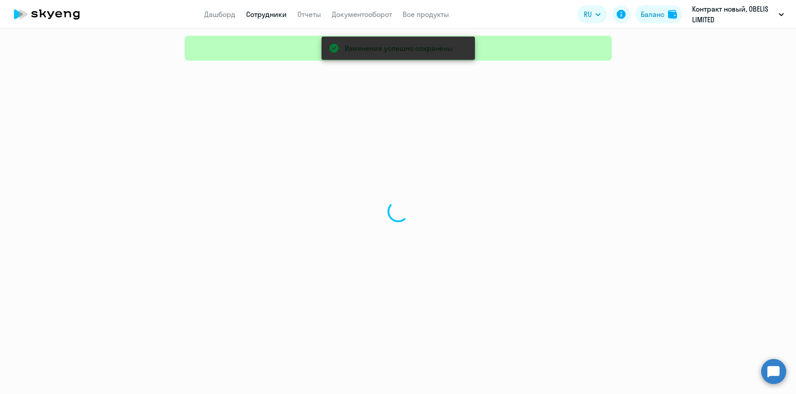
select select "30"
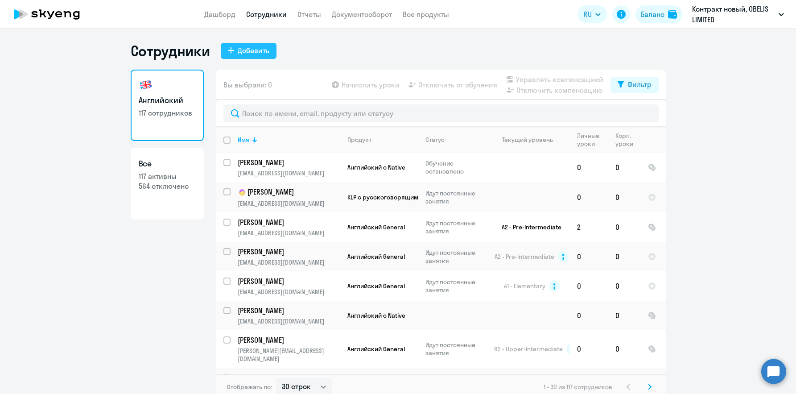
click at [251, 54] on div "Добавить" at bounding box center [254, 50] width 32 height 11
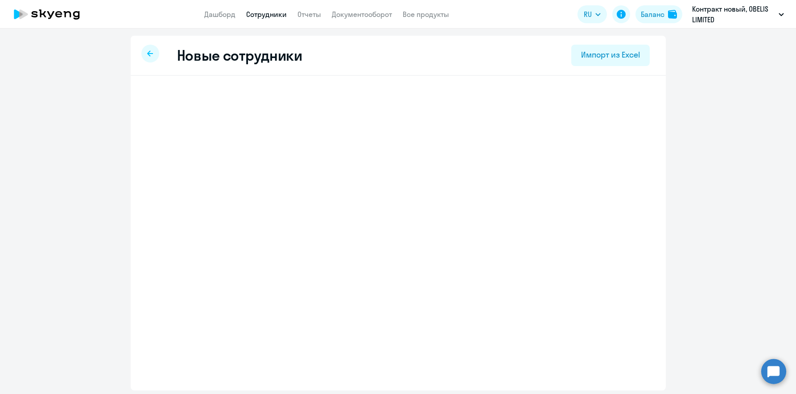
select select "english_adult_not_native_speaker"
select select "3"
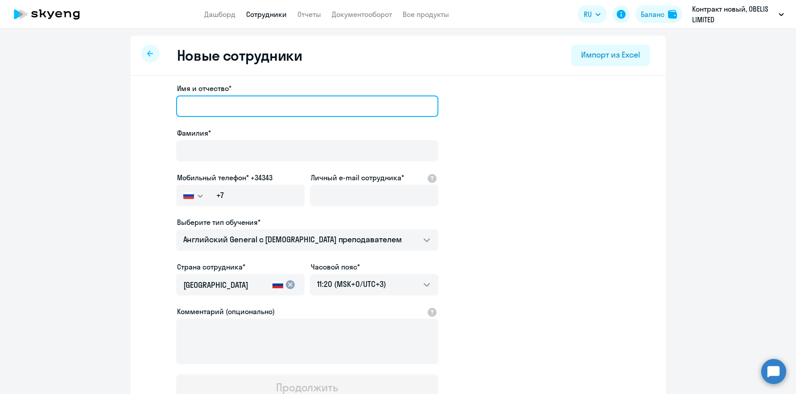
click at [194, 106] on input "Имя и отчество*" at bounding box center [307, 105] width 262 height 21
paste input "[PERSON_NAME]"
drag, startPoint x: 183, startPoint y: 106, endPoint x: 171, endPoint y: 107, distance: 11.6
click at [171, 107] on app-new-student-form "Имя и отчество* [PERSON_NAME]* Мобильный телефон* +34343 [GEOGRAPHIC_DATA] +7 […" at bounding box center [398, 242] width 507 height 318
type input "[PERSON_NAME]"
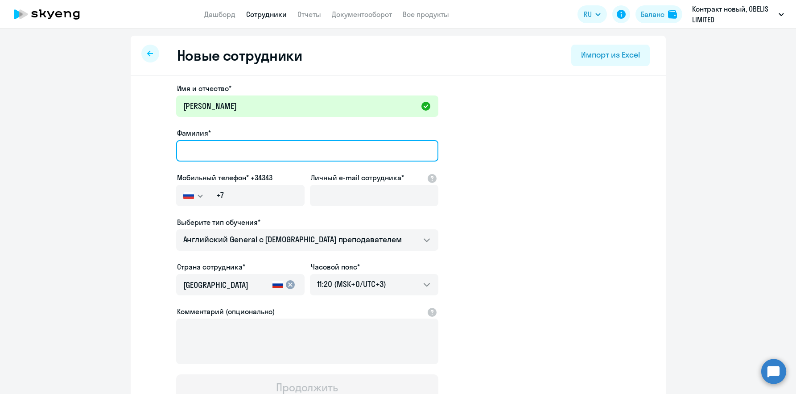
click at [265, 151] on input "Фамилия*" at bounding box center [307, 150] width 262 height 21
paste input "[PERSON_NAME]"
type input "[PERSON_NAME]"
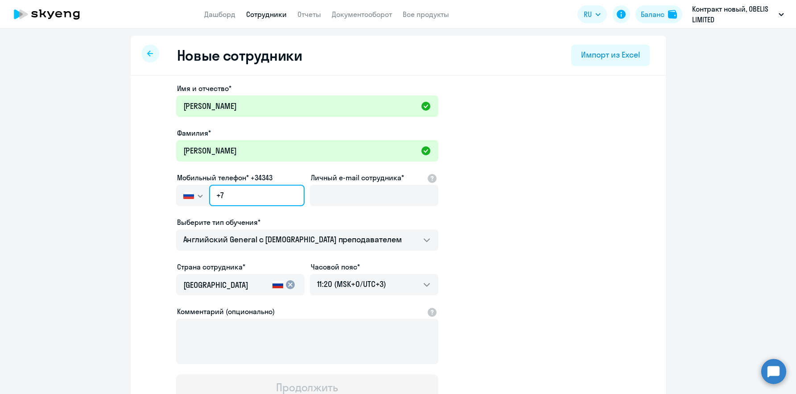
drag, startPoint x: 224, startPoint y: 196, endPoint x: 218, endPoint y: 196, distance: 6.7
click at [218, 196] on input "+7" at bounding box center [256, 195] width 95 height 21
paste input "[PHONE_NUMBER]"
type input "[PHONE_NUMBER]"
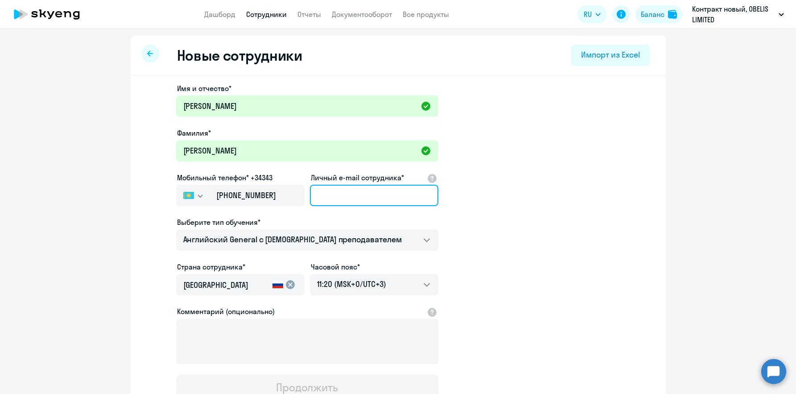
click at [346, 196] on input "Личный e-mail сотрудника*" at bounding box center [374, 195] width 128 height 21
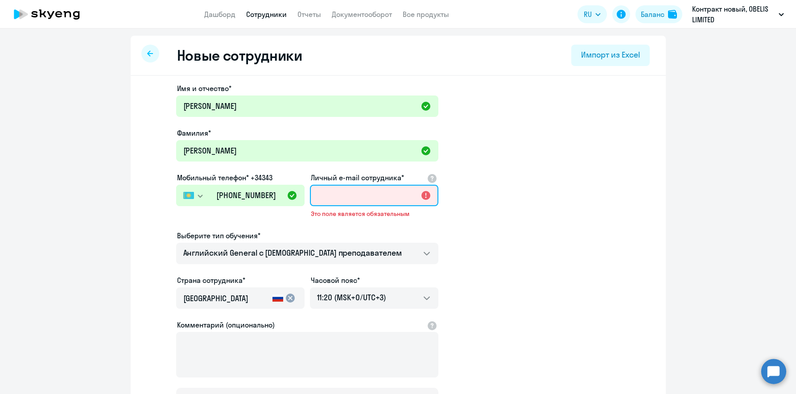
click at [322, 195] on input "Личный e-mail сотрудника*" at bounding box center [374, 195] width 128 height 21
paste input "[EMAIL_ADDRESS][DOMAIN_NAME]"
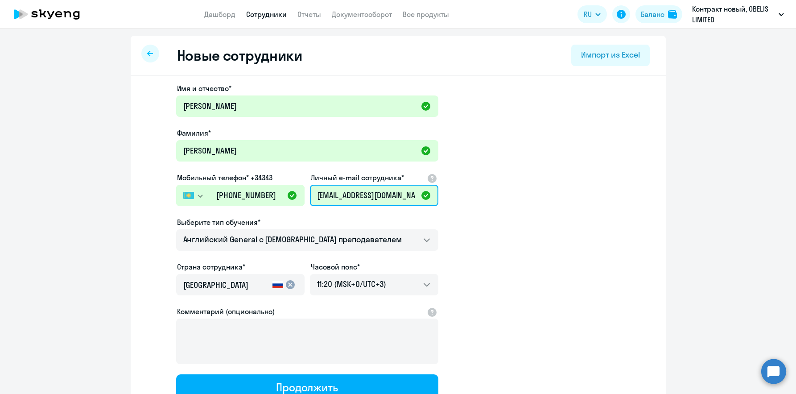
type input "[EMAIL_ADDRESS][DOMAIN_NAME]"
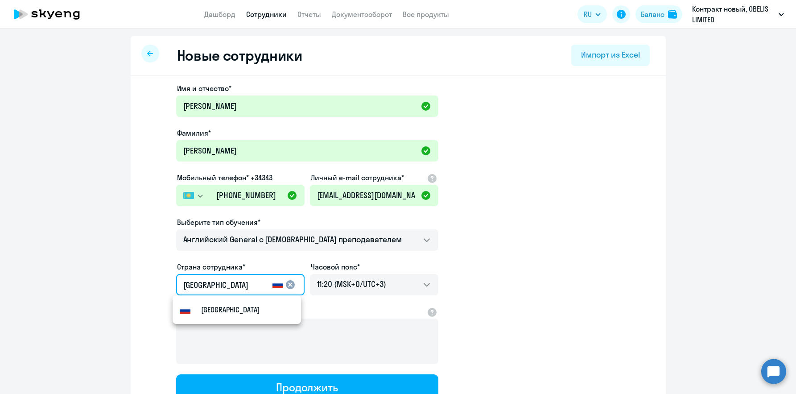
drag, startPoint x: 207, startPoint y: 287, endPoint x: 126, endPoint y: 284, distance: 80.8
click at [126, 284] on ng-component "Новые сотрудники Импорт из Excel Имя и отчество* [PERSON_NAME]* [PERSON_NAME] М…" at bounding box center [398, 252] width 796 height 432
click at [224, 307] on small "Казахстан" at bounding box center [218, 309] width 34 height 11
type input "Казахстан"
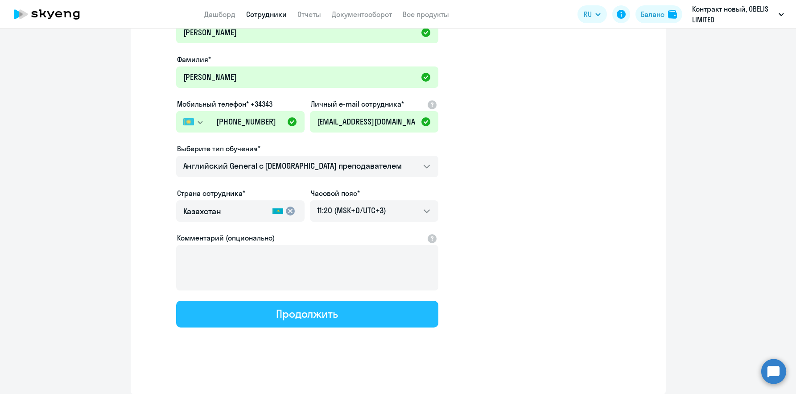
click at [291, 313] on div "Продолжить" at bounding box center [307, 313] width 62 height 14
select select "english_adult_not_native_speaker"
select select "3"
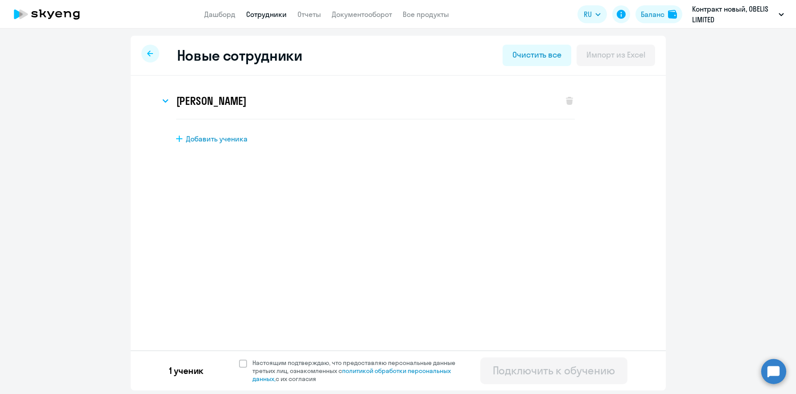
scroll to position [0, 0]
click at [245, 360] on span at bounding box center [243, 364] width 8 height 8
click at [239, 359] on input "Настоящим подтверждаю, что предоставляю персональные данные третьих лиц, ознако…" at bounding box center [239, 358] width 0 height 0
checkbox input "true"
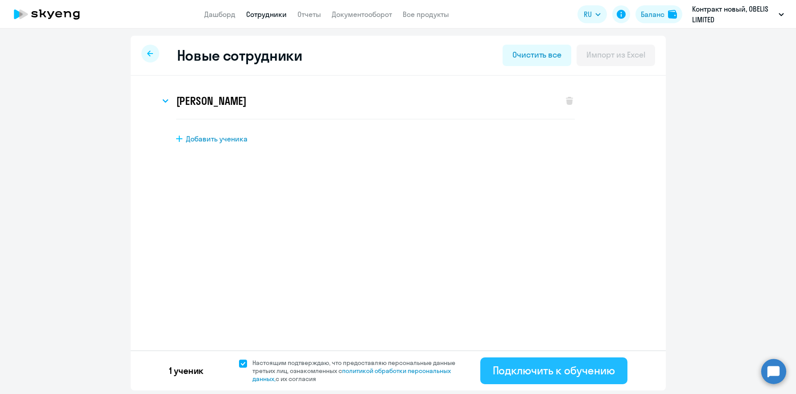
click at [516, 364] on div "Подключить к обучению" at bounding box center [554, 370] width 122 height 14
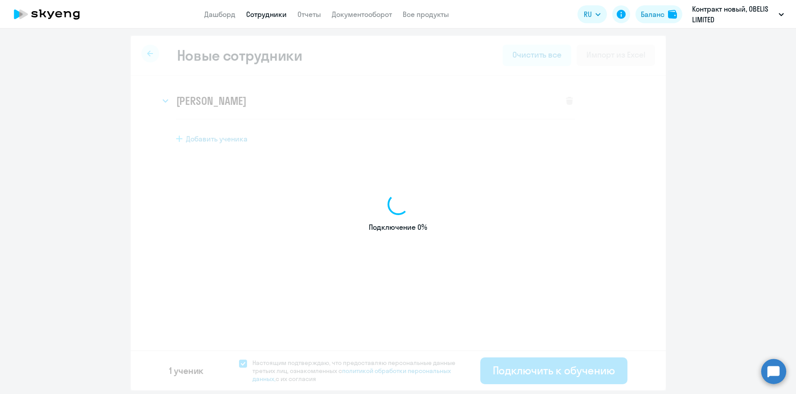
select select "english_adult_not_native_speaker"
select select "3"
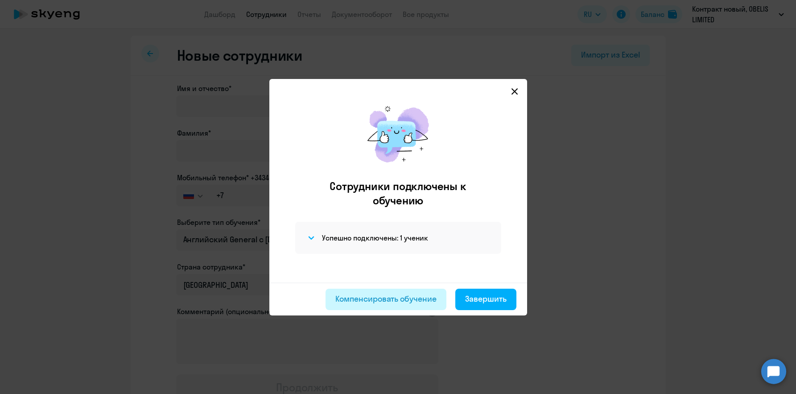
click at [405, 302] on div "Компенсировать обучение" at bounding box center [385, 299] width 101 height 12
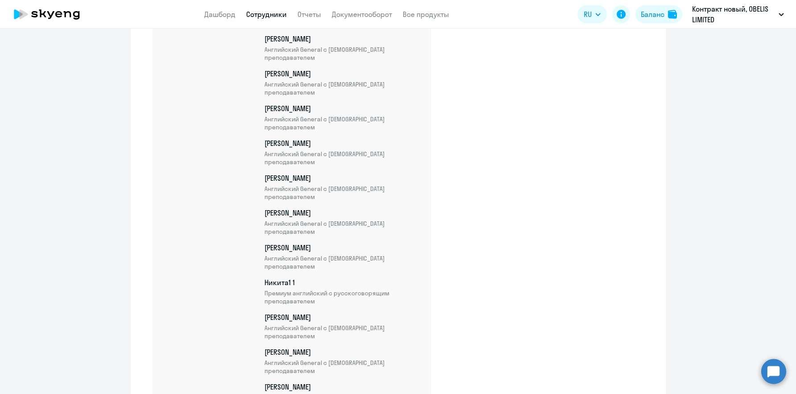
scroll to position [3144, 0]
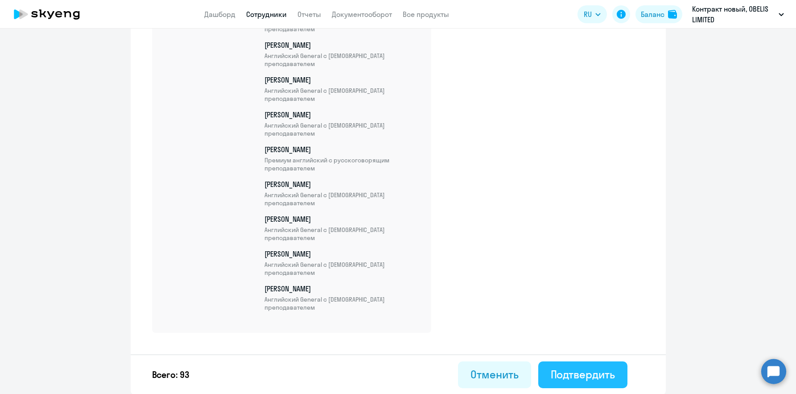
click at [589, 370] on div "Подтвердить" at bounding box center [583, 374] width 64 height 14
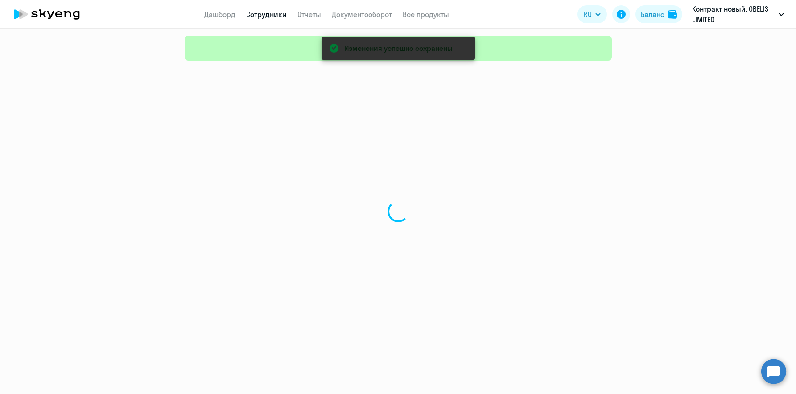
select select "30"
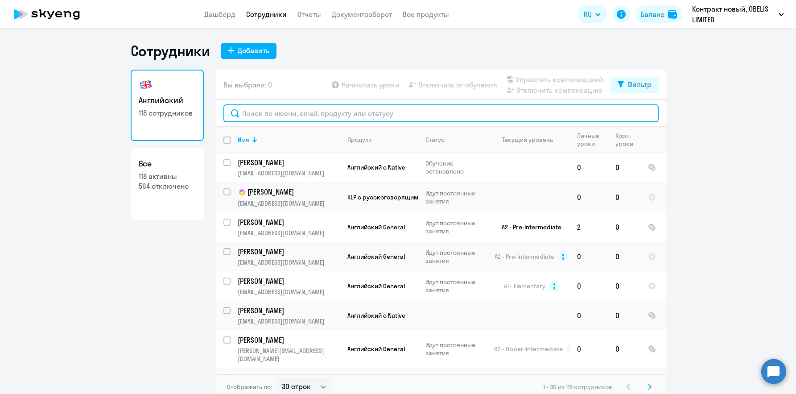
click at [250, 108] on input "text" at bounding box center [441, 113] width 435 height 18
paste input "[EMAIL_ADDRESS][DOMAIN_NAME]"
type input "[EMAIL_ADDRESS][DOMAIN_NAME]"
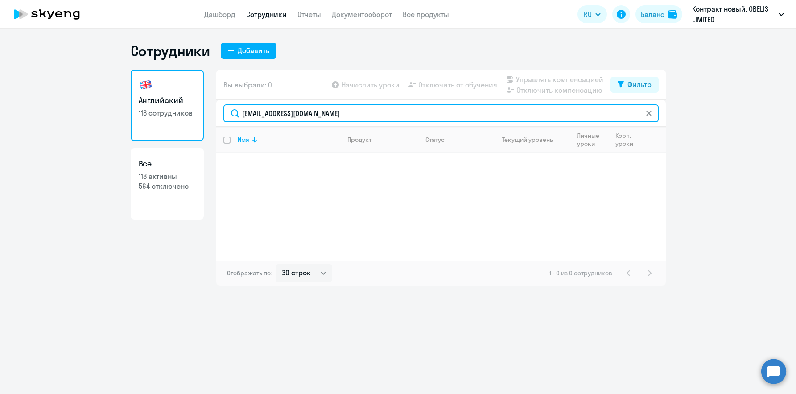
drag, startPoint x: 334, startPoint y: 112, endPoint x: 197, endPoint y: 104, distance: 137.2
click at [203, 105] on div "Английский 118 сотрудников Все 118 активны 564 отключено Вы выбрали: 0 Начислит…" at bounding box center [398, 178] width 535 height 216
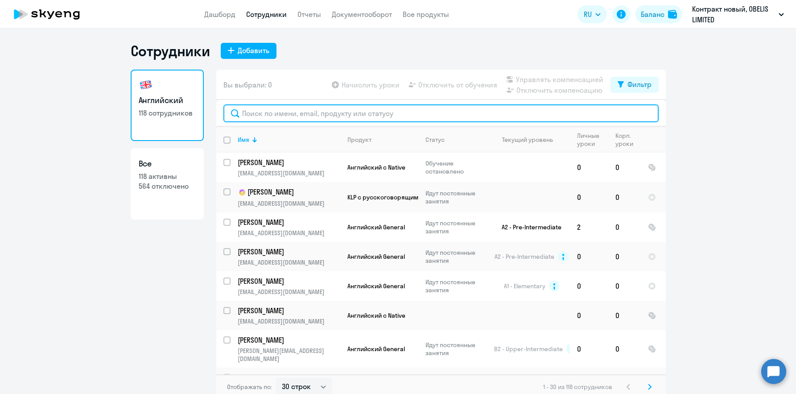
click at [293, 114] on input "text" at bounding box center [441, 113] width 435 height 18
paste input "[PHONE_NUMBER]"
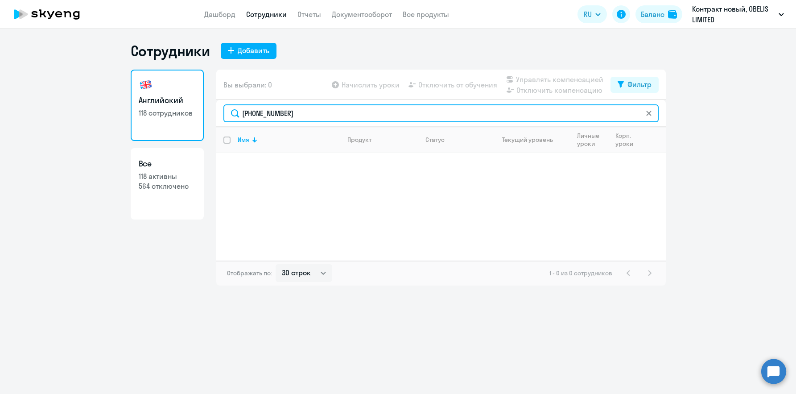
type input "[PHONE_NUMBER]"
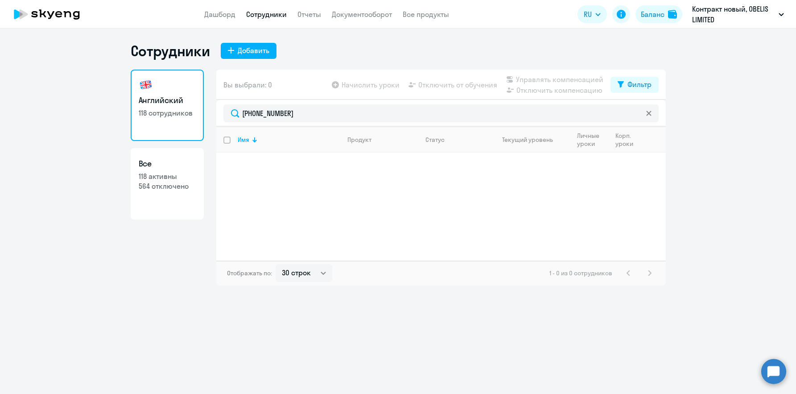
click at [650, 113] on icon at bounding box center [648, 113] width 5 height 5
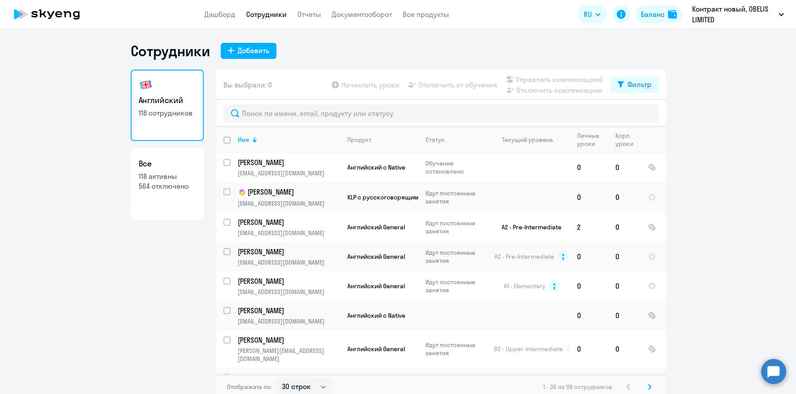
click at [178, 257] on div "Английский 118 сотрудников Все 118 активны 564 отключено" at bounding box center [167, 232] width 73 height 324
